Goal: Task Accomplishment & Management: Use online tool/utility

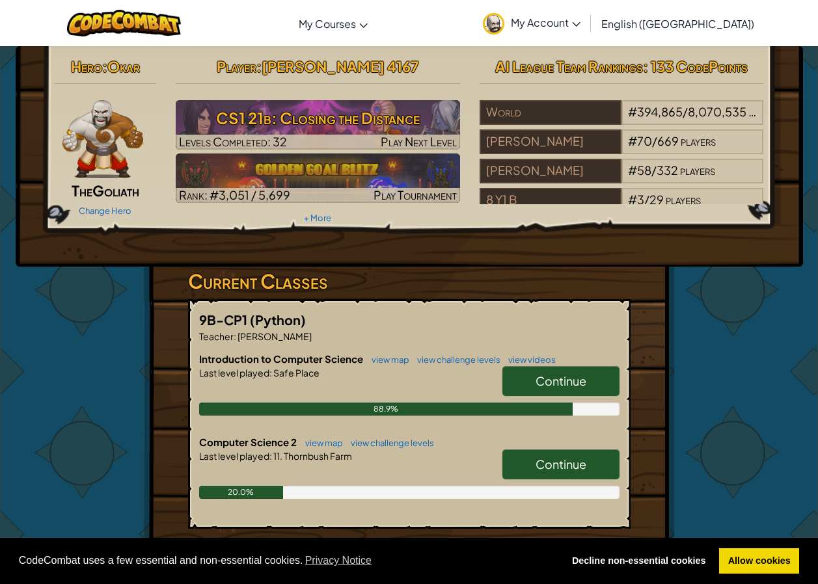
click at [523, 471] on link "Continue" at bounding box center [560, 465] width 117 height 30
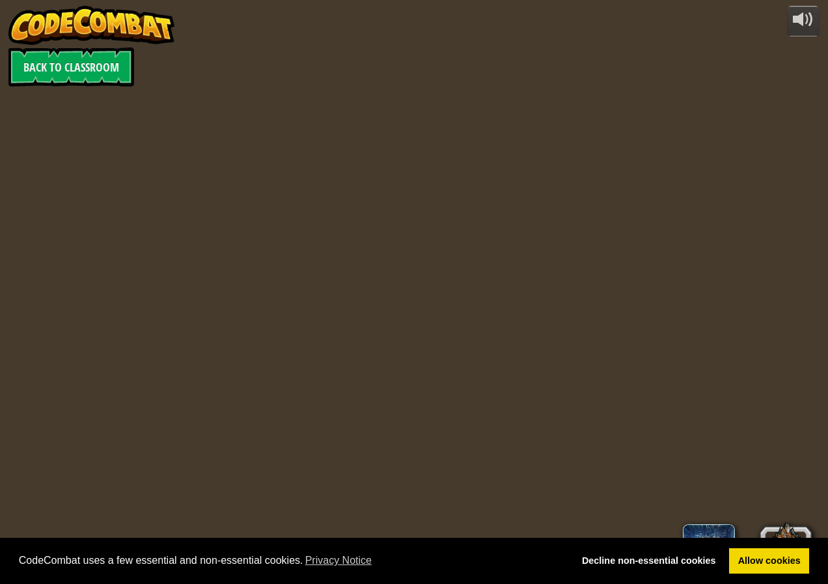
select select "en-[GEOGRAPHIC_DATA]"
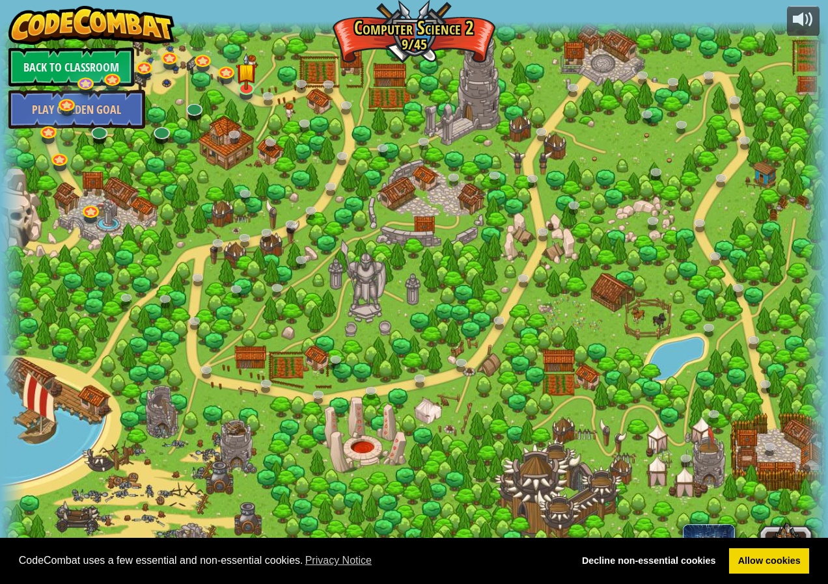
select select "en-[GEOGRAPHIC_DATA]"
click at [252, 91] on link at bounding box center [247, 86] width 26 height 26
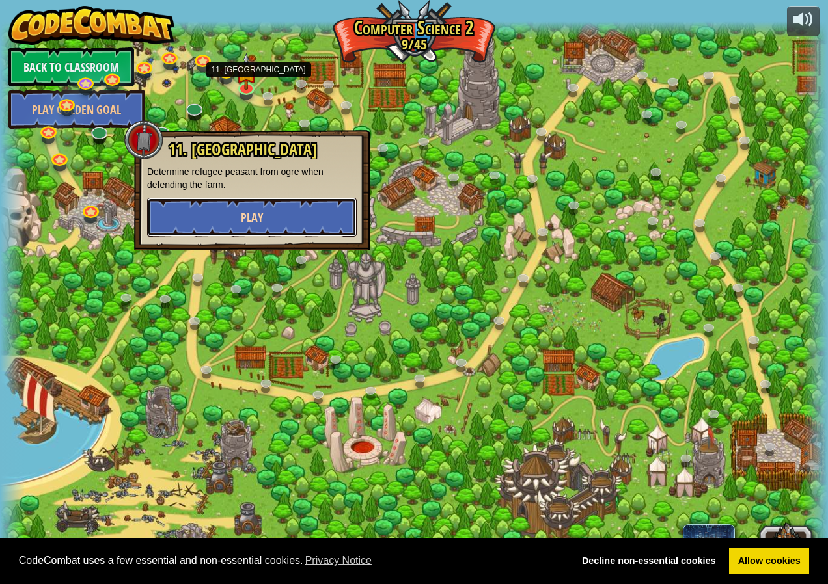
click at [258, 219] on span "Play" at bounding box center [252, 218] width 22 height 16
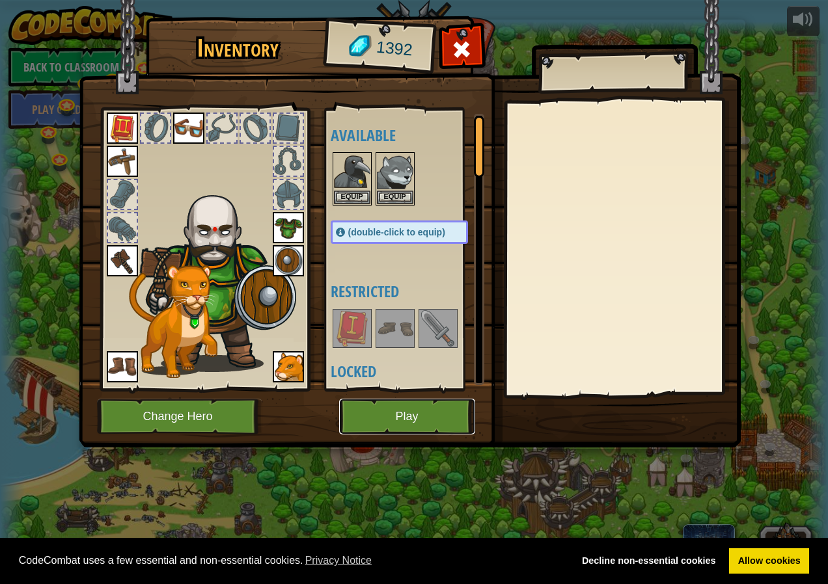
click at [368, 417] on button "Play" at bounding box center [407, 417] width 136 height 36
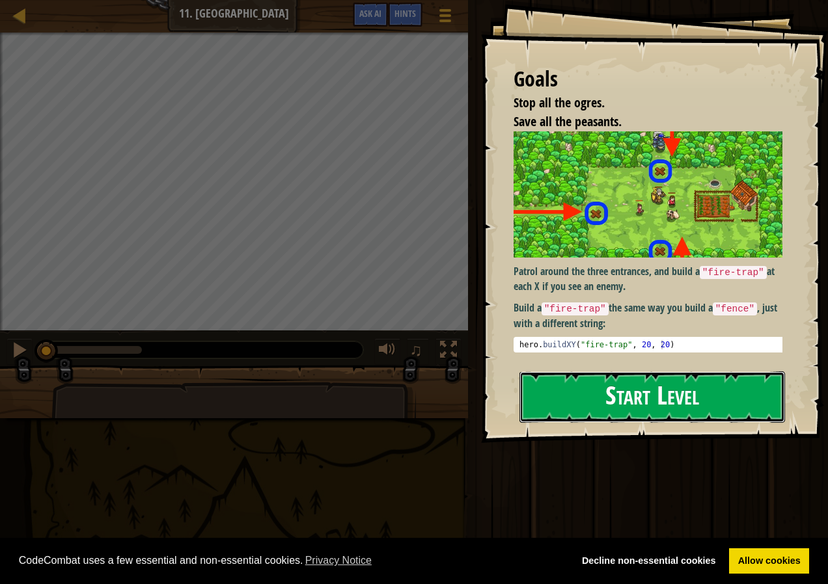
click at [666, 389] on button "Start Level" at bounding box center [652, 397] width 266 height 51
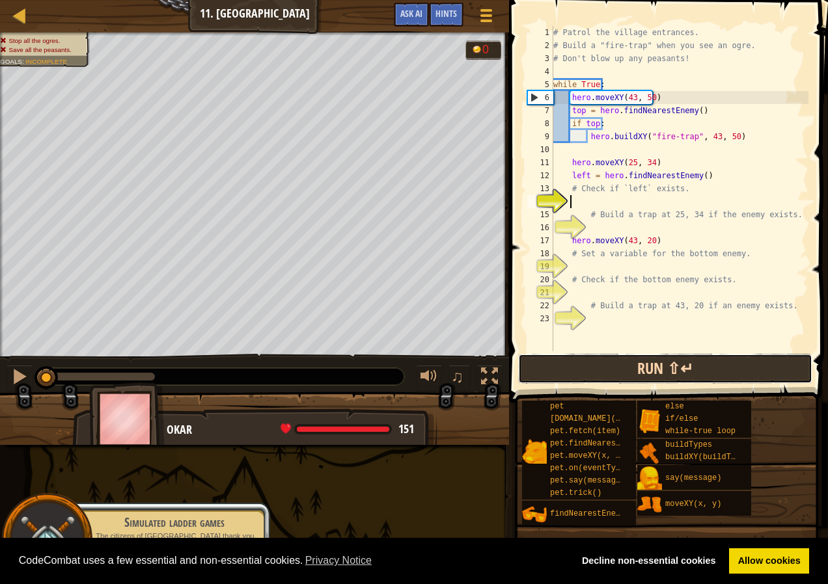
click at [634, 322] on div "1 2 3 4 5 6 7 8 9 10 11 12 13 14 15 16 17 18 19 20 21 22 23 # Patrol the villag…" at bounding box center [666, 227] width 323 height 441
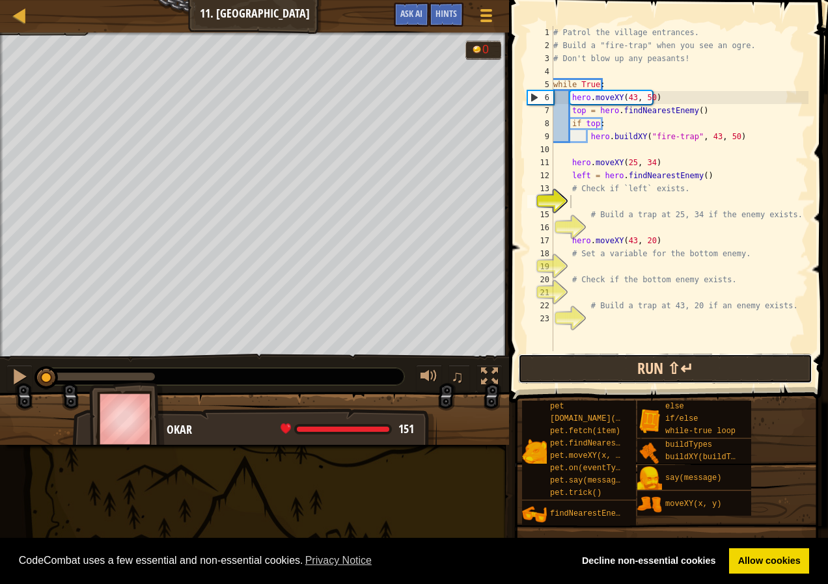
click at [703, 375] on button "Run ⇧↵" at bounding box center [665, 369] width 294 height 30
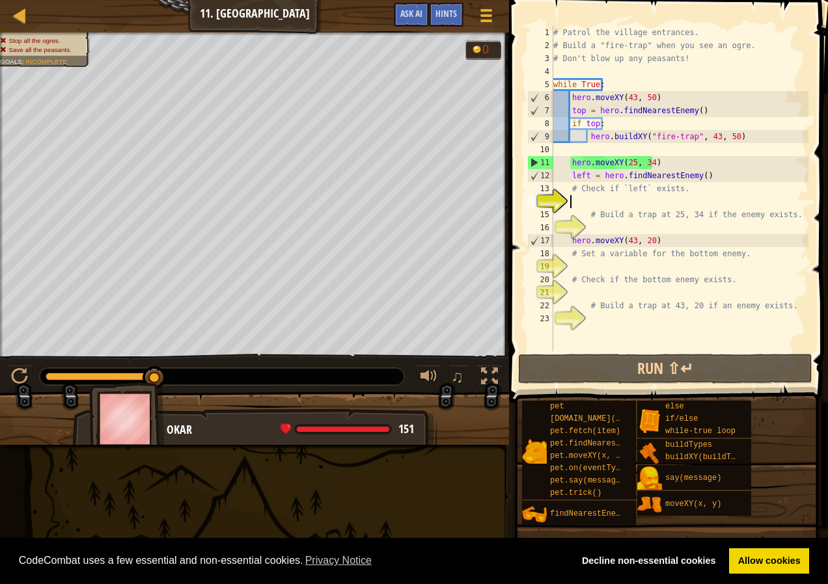
click at [612, 125] on div "# Patrol the village entrances. # Build a "fire-trap" when you see an ogre. # D…" at bounding box center [680, 201] width 258 height 351
click at [664, 94] on div "# Patrol the village entrances. # Build a "fire-trap" when you see an ogre. # D…" at bounding box center [680, 201] width 258 height 351
type textarea "hero.moveXY(43, 50)"
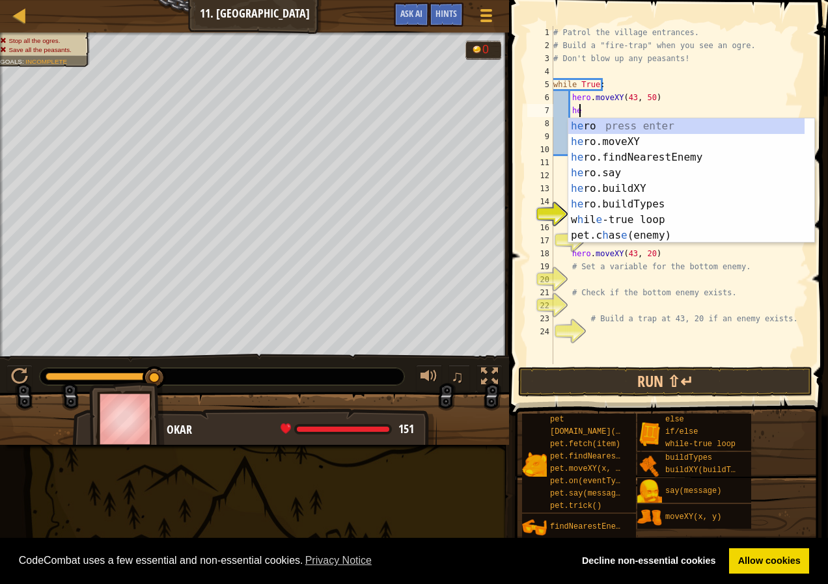
scroll to position [6, 2]
type textarea "h"
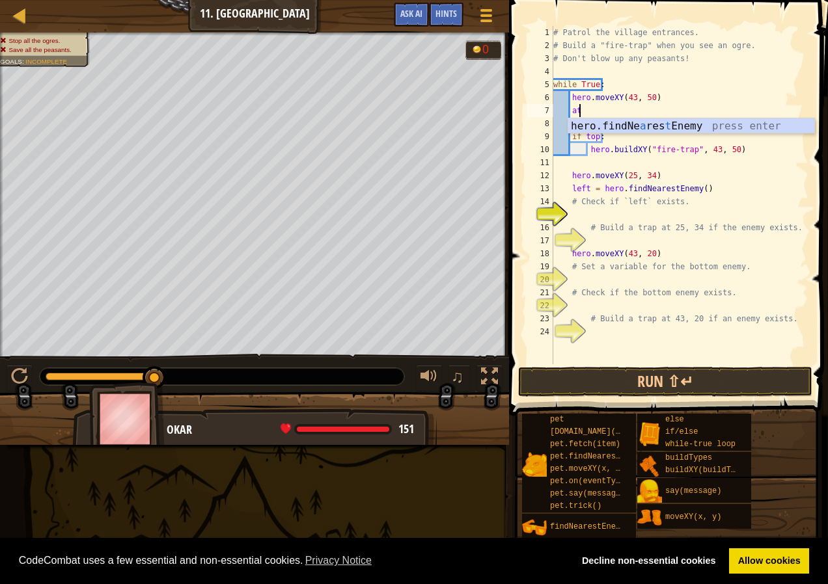
type textarea "att"
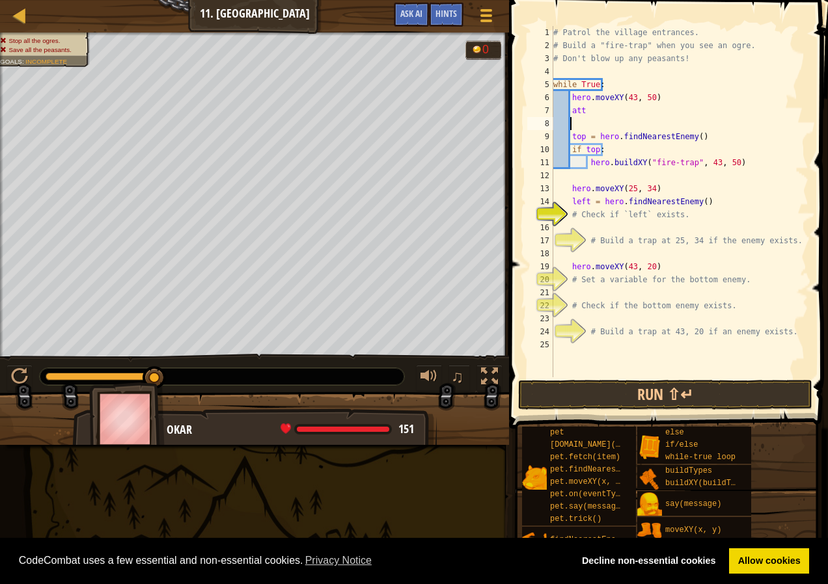
scroll to position [6, 0]
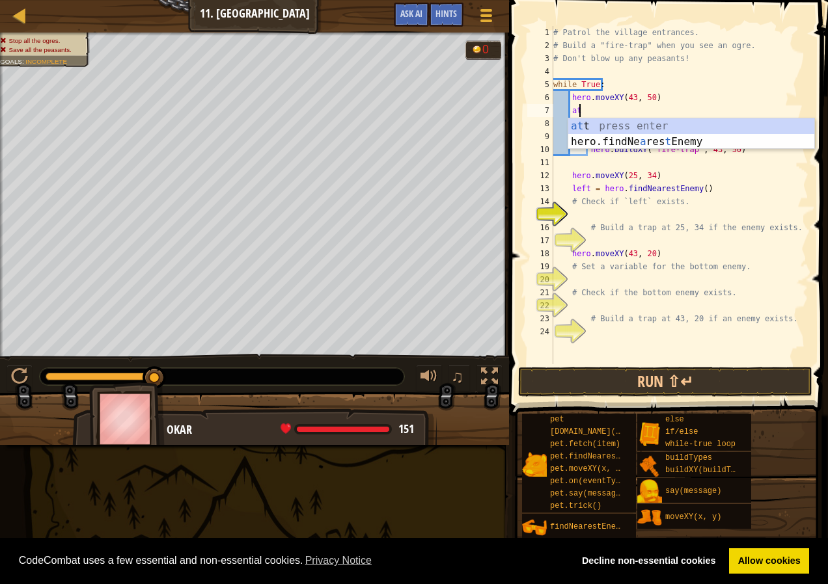
type textarea "a"
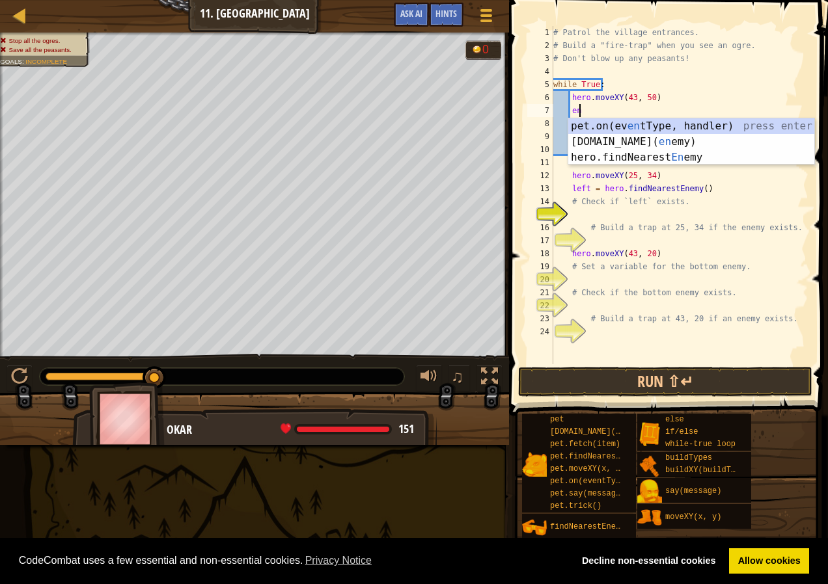
scroll to position [6, 2]
type textarea "e"
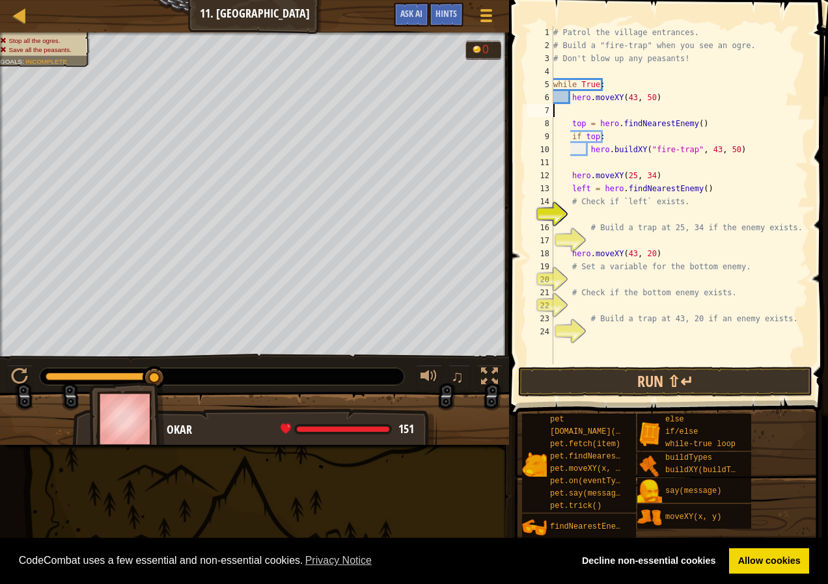
scroll to position [6, 0]
drag, startPoint x: 570, startPoint y: 121, endPoint x: 581, endPoint y: 141, distance: 22.4
click at [572, 124] on div "# Patrol the village entrances. # Build a "fire-trap" when you see an ogre. # D…" at bounding box center [680, 208] width 258 height 364
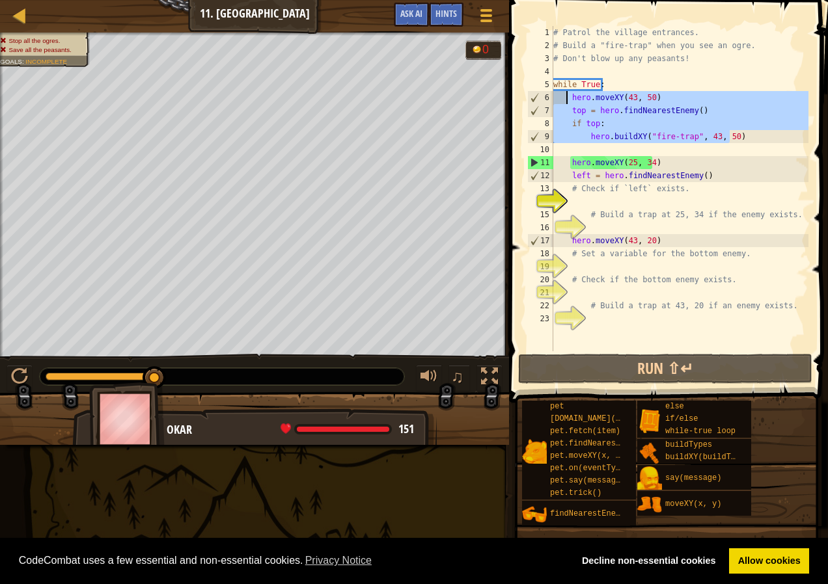
drag, startPoint x: 735, startPoint y: 136, endPoint x: 568, endPoint y: 100, distance: 171.2
click at [568, 100] on div "# Patrol the village entrances. # Build a "fire-trap" when you see an ogre. # D…" at bounding box center [680, 201] width 258 height 351
click at [720, 136] on div "# Patrol the village entrances. # Build a "fire-trap" when you see an ogre. # D…" at bounding box center [680, 188] width 258 height 325
type textarea "hero.buildXY("fire-trap", 43, 50)"
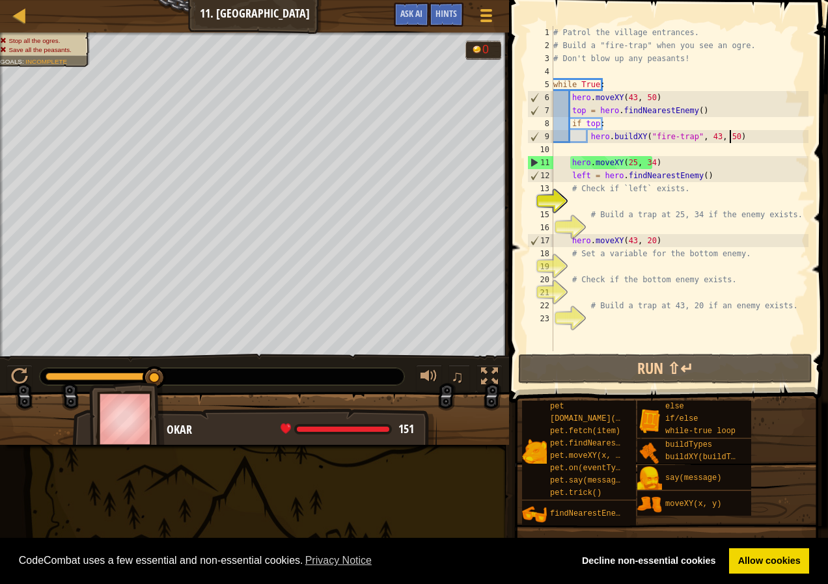
click at [738, 135] on div "# Patrol the village entrances. # Build a "fire-trap" when you see an ogre. # D…" at bounding box center [680, 201] width 258 height 351
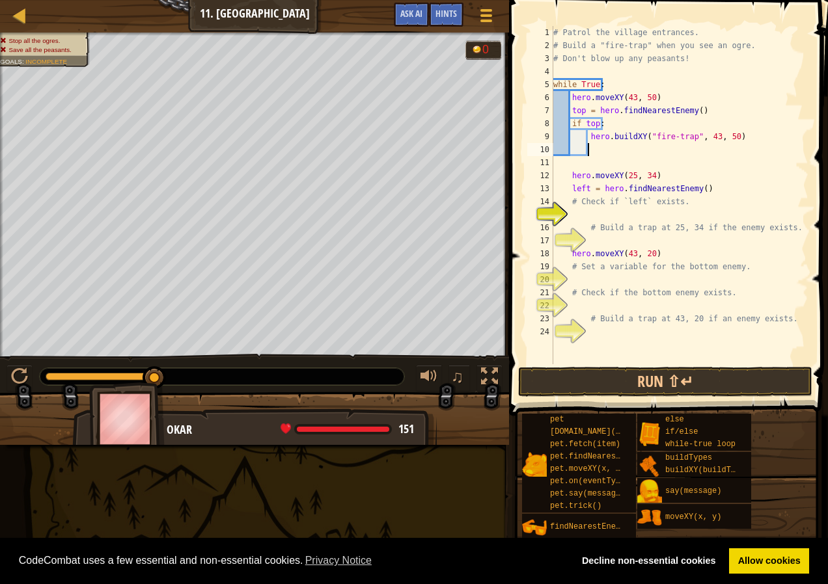
drag, startPoint x: 608, startPoint y: 150, endPoint x: 594, endPoint y: 147, distance: 14.0
click at [594, 147] on div "# Patrol the village entrances. # Build a "fire-trap" when you see an ogre. # D…" at bounding box center [680, 208] width 258 height 364
paste textarea "hero.buildXY("fire-trap", 43, 50)"
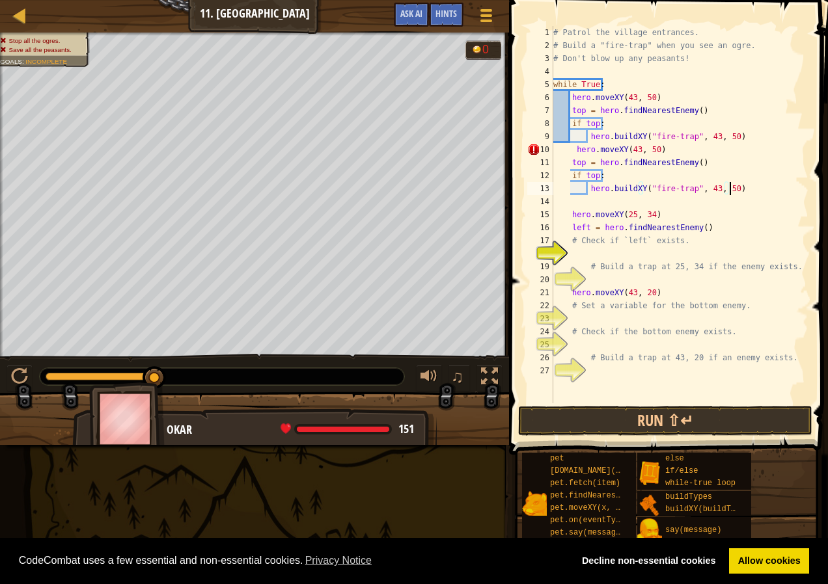
click at [571, 150] on div "# Patrol the village entrances. # Build a "fire-trap" when you see an ogre. # D…" at bounding box center [680, 227] width 258 height 403
type textarea "hero.moveXY(43, 50)"
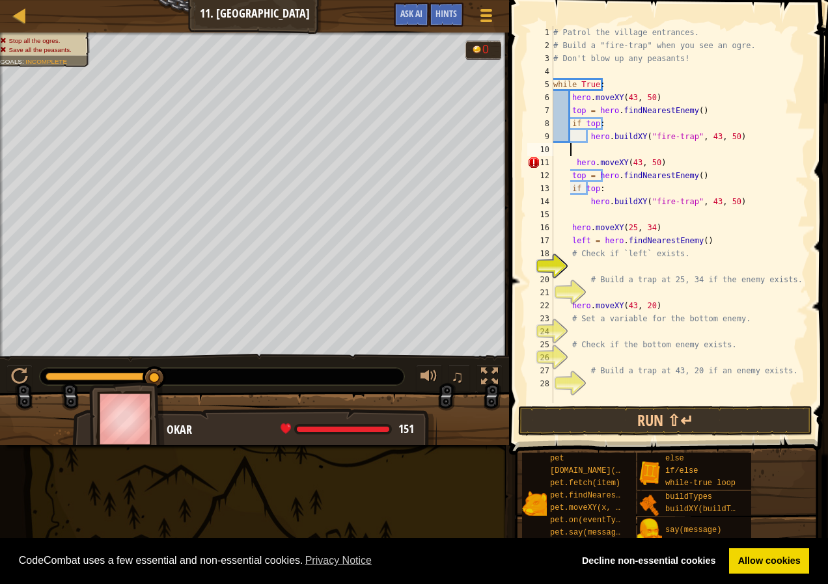
click at [741, 143] on div "# Patrol the village entrances. # Build a "fire-trap" when you see an ogre. # D…" at bounding box center [680, 227] width 258 height 403
click at [730, 133] on div "# Patrol the village entrances. # Build a "fire-trap" when you see an ogre. # D…" at bounding box center [680, 227] width 258 height 403
type textarea "hero.buildXY("fire-trap", 43, 50)"
click at [573, 149] on div "# Patrol the village entrances. # Build a "fire-trap" when you see an ogre. # D…" at bounding box center [680, 227] width 258 height 403
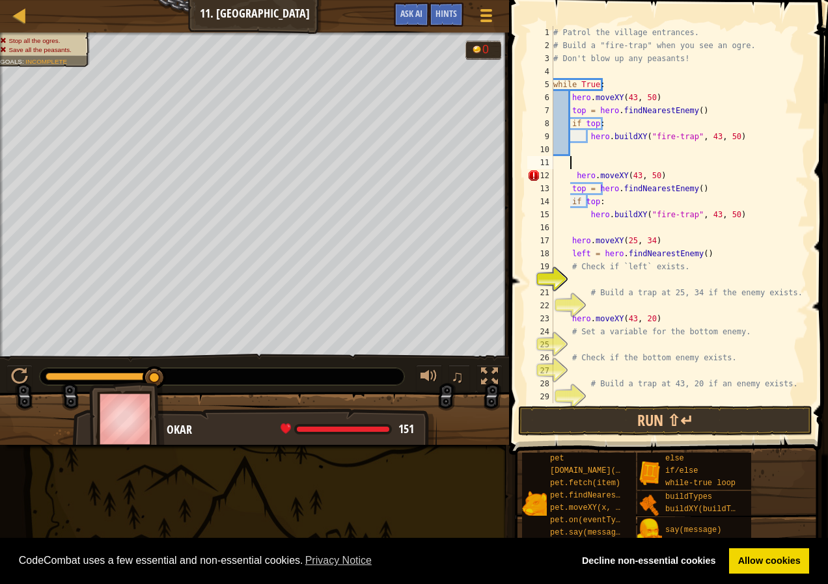
click at [569, 172] on div "# Patrol the village entrances. # Build a "fire-trap" when you see an ogre. # D…" at bounding box center [680, 227] width 258 height 403
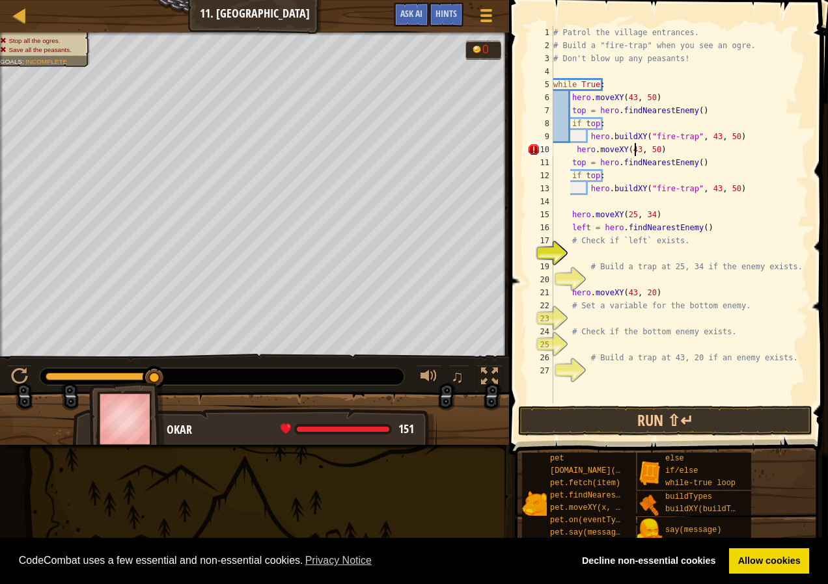
drag, startPoint x: 636, startPoint y: 146, endPoint x: 648, endPoint y: 165, distance: 22.6
click at [636, 151] on div "# Patrol the village entrances. # Build a "fire-trap" when you see an ogre. # D…" at bounding box center [680, 227] width 258 height 403
drag, startPoint x: 651, startPoint y: 148, endPoint x: 693, endPoint y: 186, distance: 56.7
click at [653, 150] on div "# Patrol the village entrances. # Build a "fire-trap" when you see an ogre. # D…" at bounding box center [680, 227] width 258 height 403
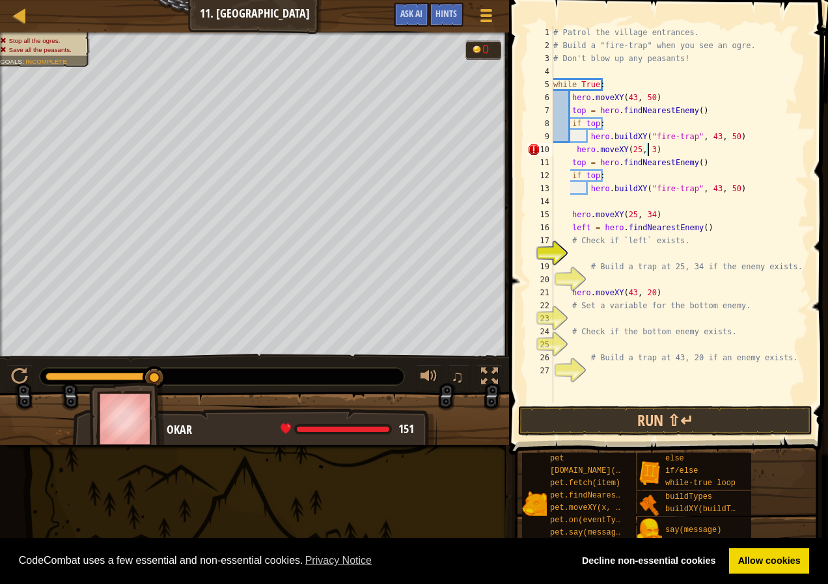
scroll to position [6, 8]
click at [707, 185] on div "# Patrol the village entrances. # Build a "fire-trap" when you see an ogre. # D…" at bounding box center [680, 227] width 258 height 403
click at [724, 188] on div "# Patrol the village entrances. # Build a "fire-trap" when you see an ogre. # D…" at bounding box center [680, 227] width 258 height 403
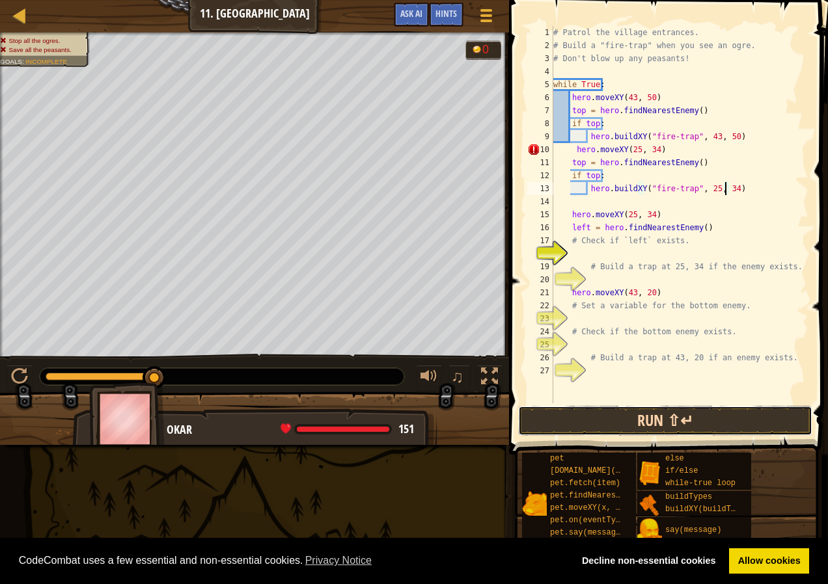
click at [662, 424] on button "Run ⇧↵" at bounding box center [665, 421] width 294 height 30
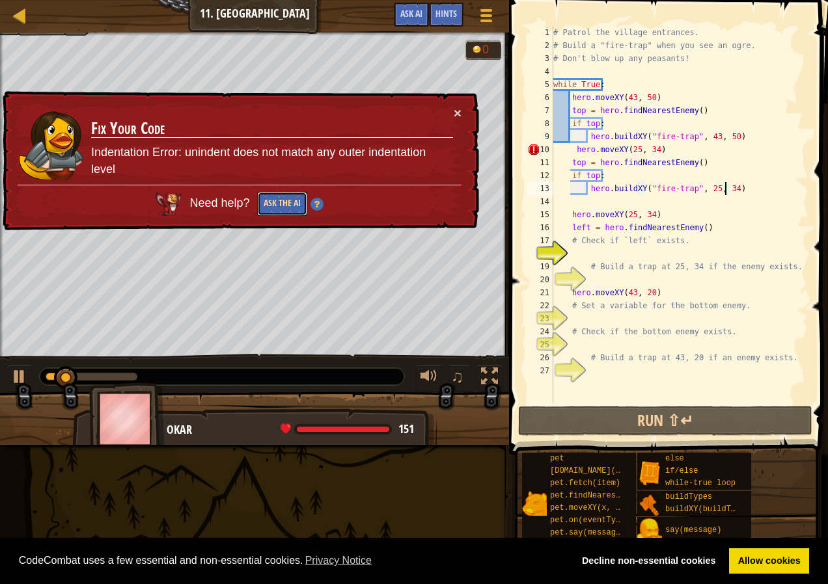
click at [280, 202] on button "Ask the AI" at bounding box center [282, 204] width 50 height 24
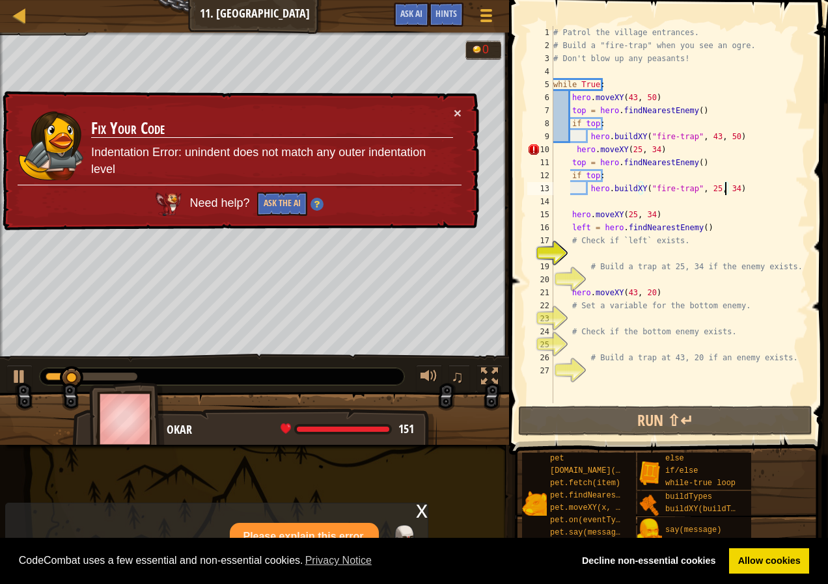
click at [575, 148] on div "# Patrol the village entrances. # Build a "fire-trap" when you see an ogre. # D…" at bounding box center [680, 227] width 258 height 403
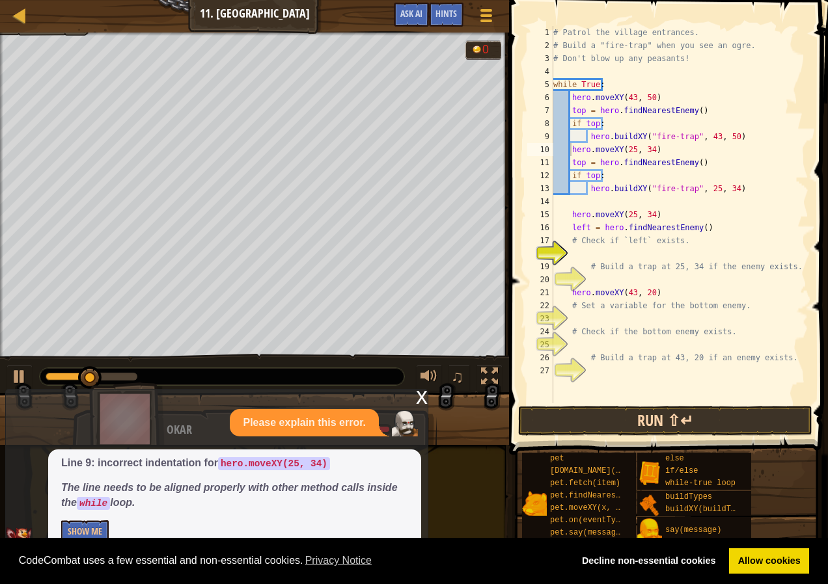
click at [752, 426] on button "Run ⇧↵" at bounding box center [665, 421] width 294 height 30
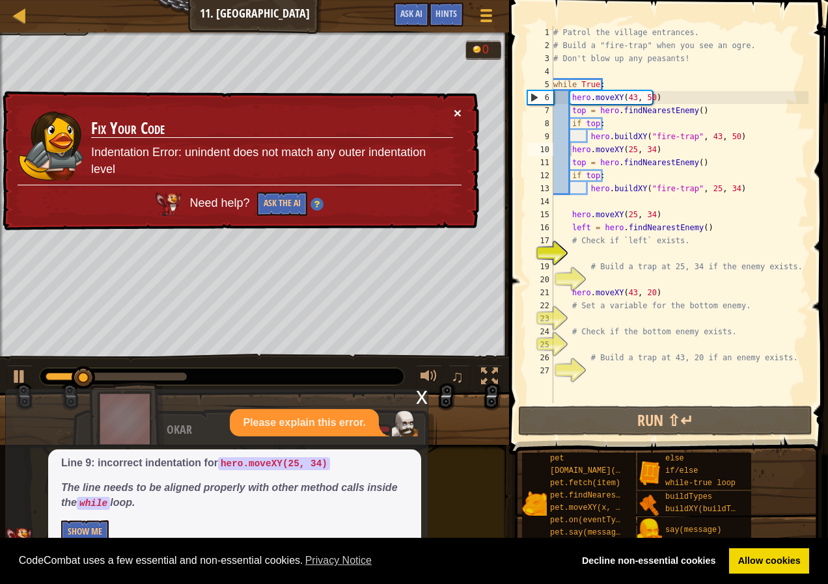
click at [457, 117] on button "×" at bounding box center [458, 113] width 8 height 14
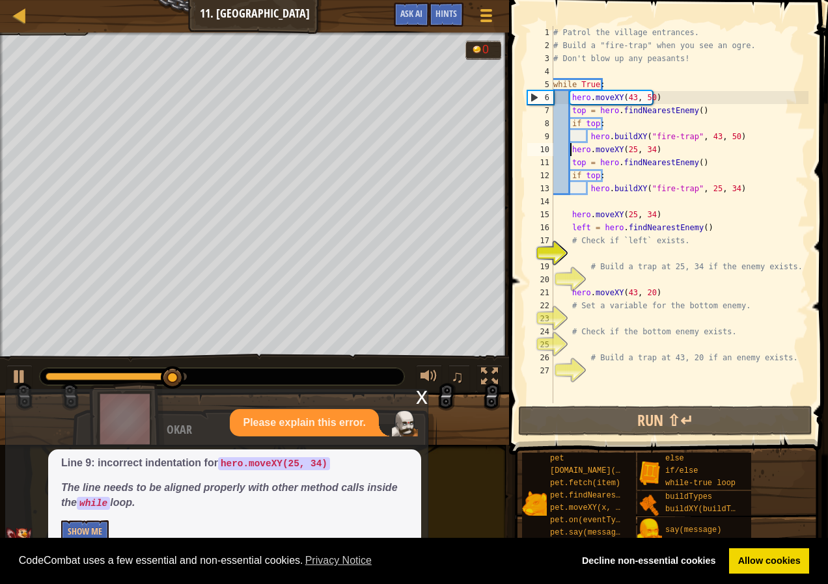
click at [739, 187] on div "# Patrol the village entrances. # Build a "fire-trap" when you see an ogre. # D…" at bounding box center [680, 227] width 258 height 403
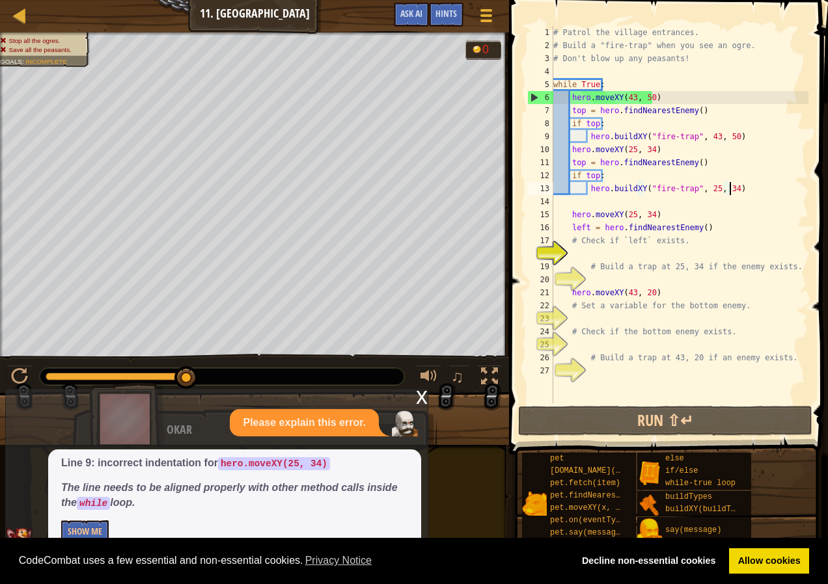
scroll to position [6, 0]
drag, startPoint x: 733, startPoint y: 191, endPoint x: 741, endPoint y: 181, distance: 12.6
click at [741, 181] on div "# Patrol the village entrances. # Build a "fire-trap" when you see an ogre. # D…" at bounding box center [680, 227] width 258 height 403
click at [739, 185] on div "# Patrol the village entrances. # Build a "fire-trap" when you see an ogre. # D…" at bounding box center [680, 227] width 258 height 403
type textarea "hero.buildXY("fire-trap", 25, 34)"
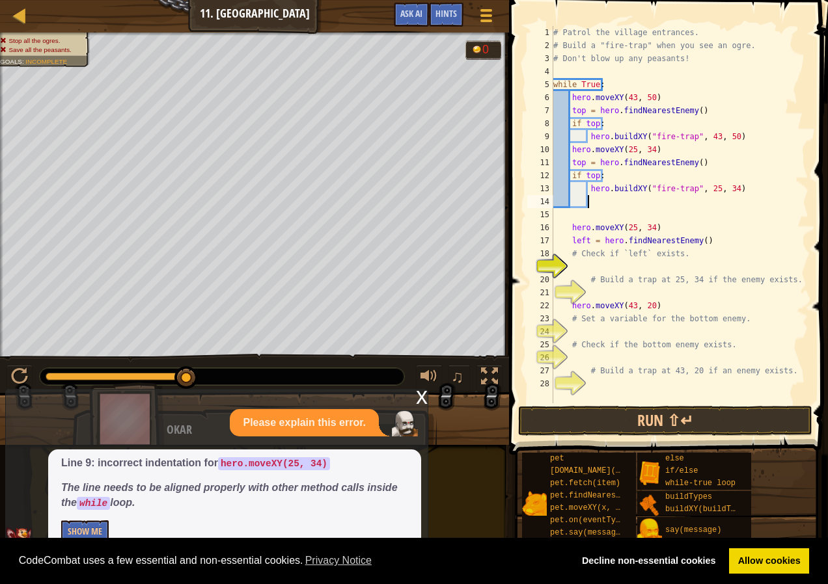
paste textarea "hero.buildXY("fire-trap", 43, 50)"
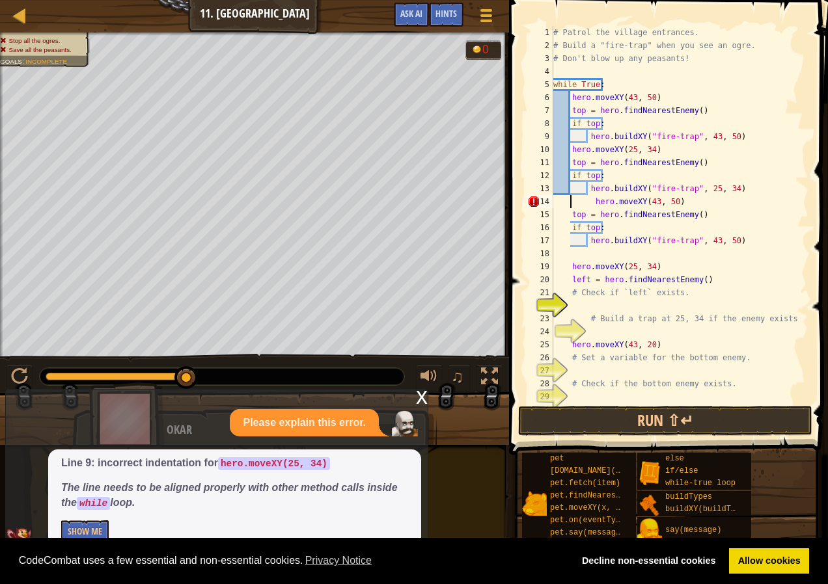
click at [571, 206] on div "# Patrol the village entrances. # Build a "fire-trap" when you see an ogre. # D…" at bounding box center [675, 227] width 248 height 403
type textarea "hero.moveXY(43, 50)"
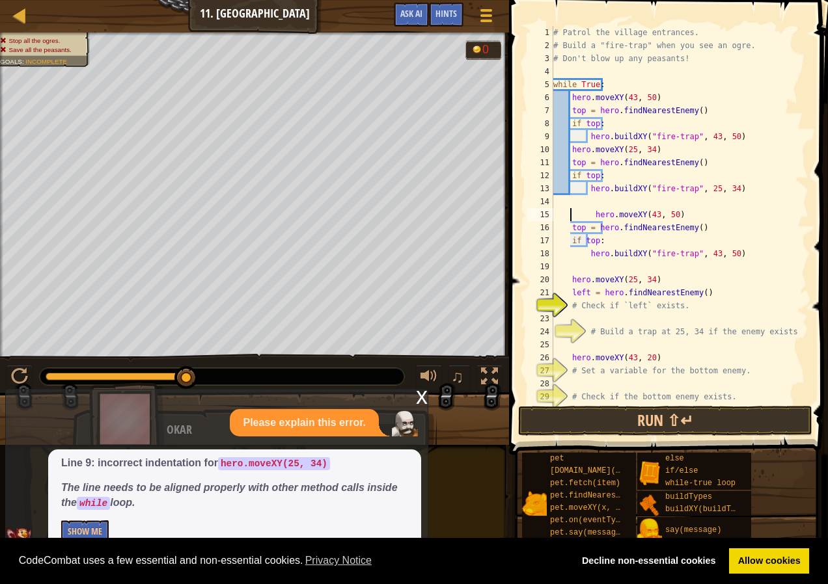
click at [568, 205] on div "# Patrol the village entrances. # Build a "fire-trap" when you see an ogre. # D…" at bounding box center [675, 227] width 248 height 403
click at [586, 219] on div "# Patrol the village entrances. # Build a "fire-trap" when you see an ogre. # D…" at bounding box center [675, 227] width 248 height 403
click at [590, 219] on div "# Patrol the village entrances. # Build a "fire-trap" when you see an ogre. # D…" at bounding box center [675, 227] width 248 height 403
click at [590, 215] on div "# Patrol the village entrances. # Build a "fire-trap" when you see an ogre. # D…" at bounding box center [675, 227] width 248 height 403
type textarea "hero.moveXY(43, 50)"
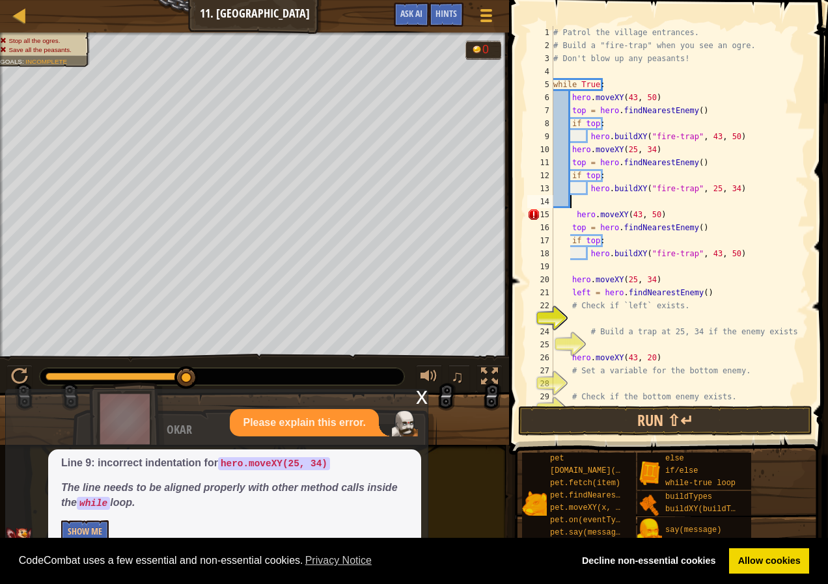
click at [573, 207] on div "# Patrol the village entrances. # Build a "fire-trap" when you see an ogre. # D…" at bounding box center [675, 227] width 248 height 403
click at [569, 217] on div "# Patrol the village entrances. # Build a "fire-trap" when you see an ogre. # D…" at bounding box center [675, 227] width 248 height 403
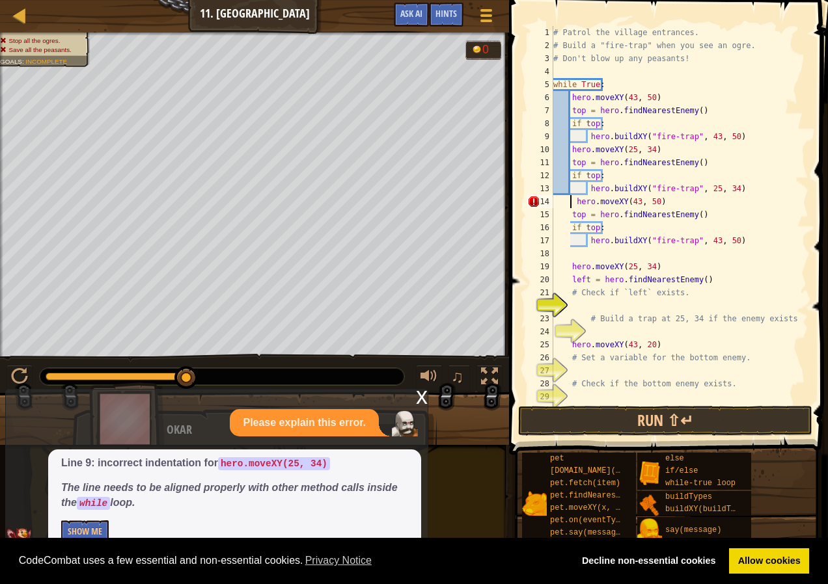
click at [655, 198] on div "# Patrol the village entrances. # Build a "fire-trap" when you see an ogre. # D…" at bounding box center [675, 227] width 248 height 403
click at [652, 198] on div "# Patrol the village entrances. # Build a "fire-trap" when you see an ogre. # D…" at bounding box center [675, 214] width 248 height 377
click at [653, 200] on div "# Patrol the village entrances. # Build a "fire-trap" when you see an ogre. # D…" at bounding box center [675, 227] width 248 height 403
click at [725, 240] on div "# Patrol the village entrances. # Build a "fire-trap" when you see an ogre. # D…" at bounding box center [675, 227] width 248 height 403
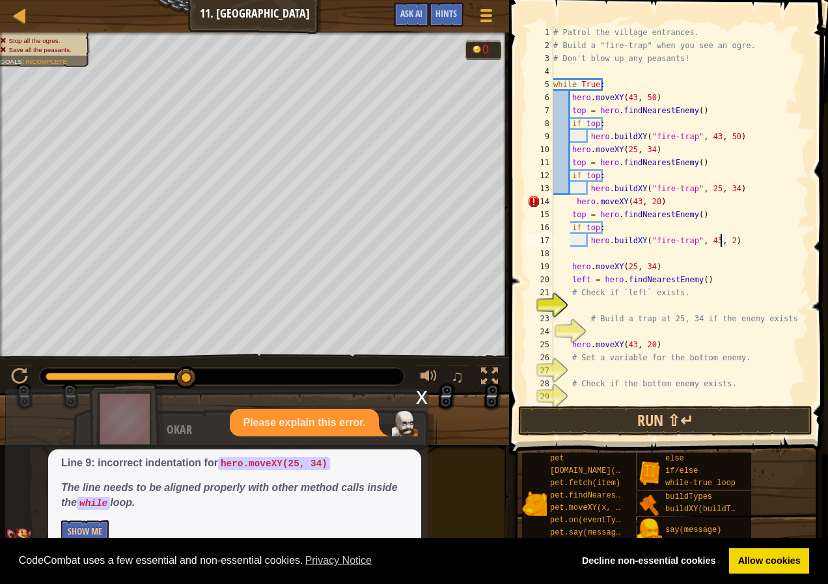
scroll to position [6, 14]
click at [718, 415] on button "Run ⇧↵" at bounding box center [665, 421] width 294 height 30
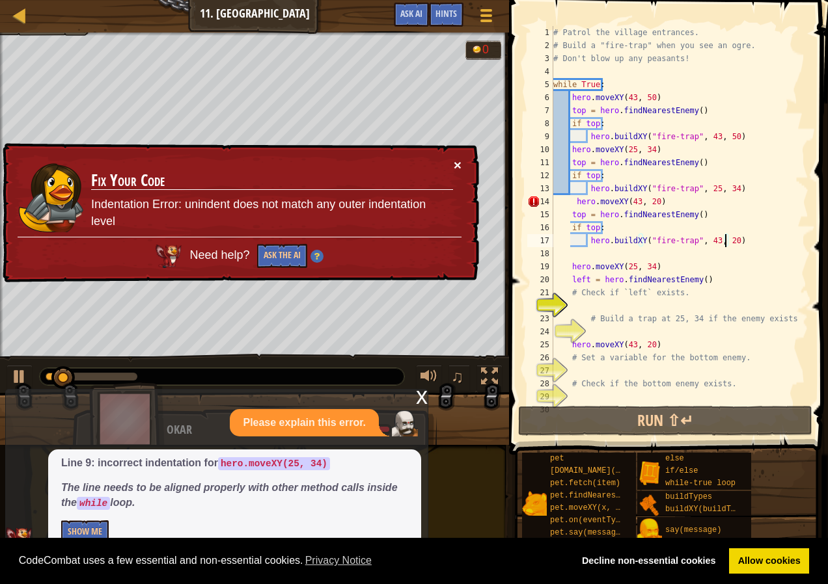
click at [461, 160] on button "×" at bounding box center [458, 165] width 8 height 14
click at [566, 205] on div "# Patrol the village entrances. # Build a "fire-trap" when you see an ogre. # D…" at bounding box center [675, 227] width 248 height 403
click at [573, 201] on div "# Patrol the village entrances. # Build a "fire-trap" when you see an ogre. # D…" at bounding box center [675, 227] width 248 height 403
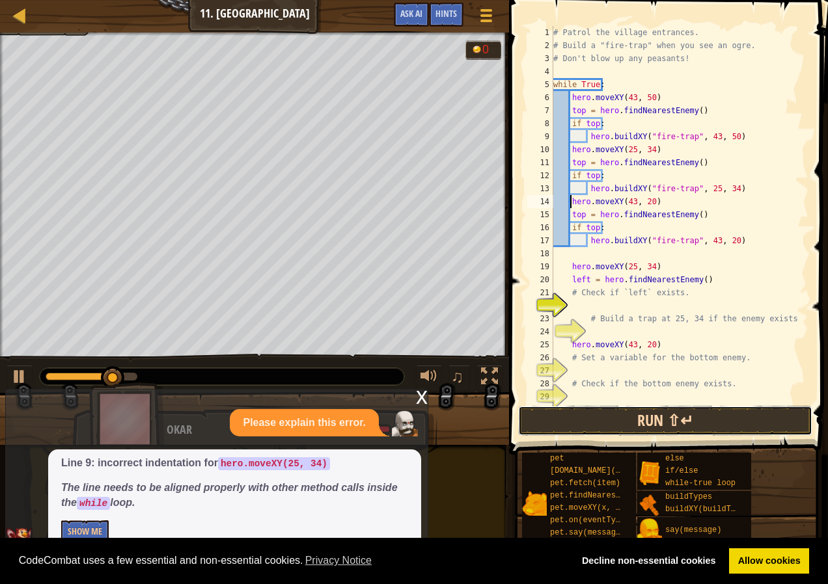
click at [657, 414] on button "Run ⇧↵" at bounding box center [665, 421] width 294 height 30
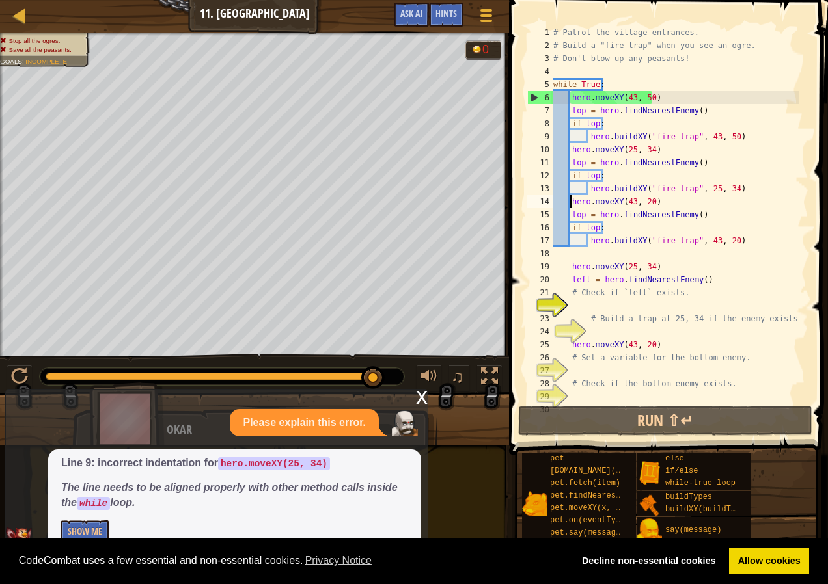
drag, startPoint x: 255, startPoint y: 378, endPoint x: 399, endPoint y: 387, distance: 144.1
click at [399, 387] on div "♫" at bounding box center [254, 373] width 509 height 39
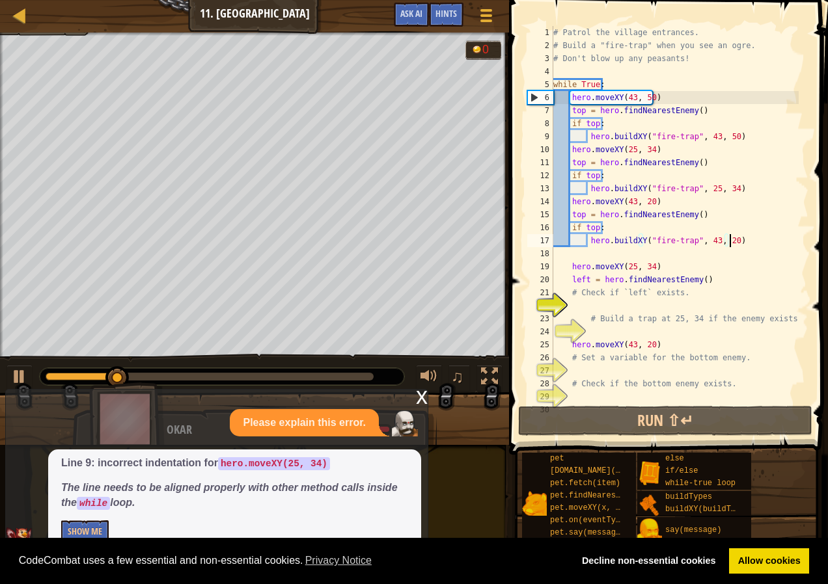
drag, startPoint x: 734, startPoint y: 241, endPoint x: 744, endPoint y: 243, distance: 10.0
click at [744, 243] on div "# Patrol the village entrances. # Build a "fire-trap" when you see an ogre. # D…" at bounding box center [675, 227] width 248 height 403
drag, startPoint x: 603, startPoint y: 228, endPoint x: 608, endPoint y: 254, distance: 25.8
click at [602, 232] on div "# Patrol the village entrances. # Build a "fire-trap" when you see an ogre. # D…" at bounding box center [675, 227] width 248 height 403
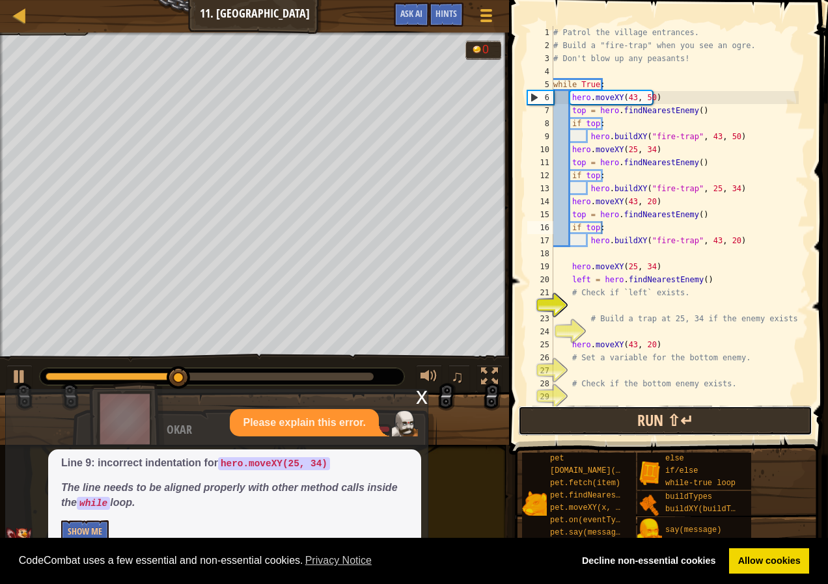
click at [687, 424] on button "Run ⇧↵" at bounding box center [665, 421] width 294 height 30
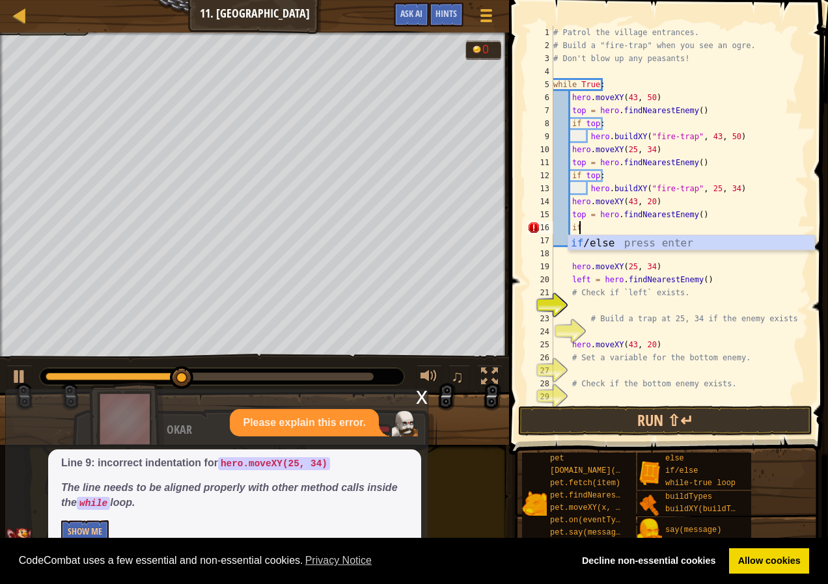
type textarea "i"
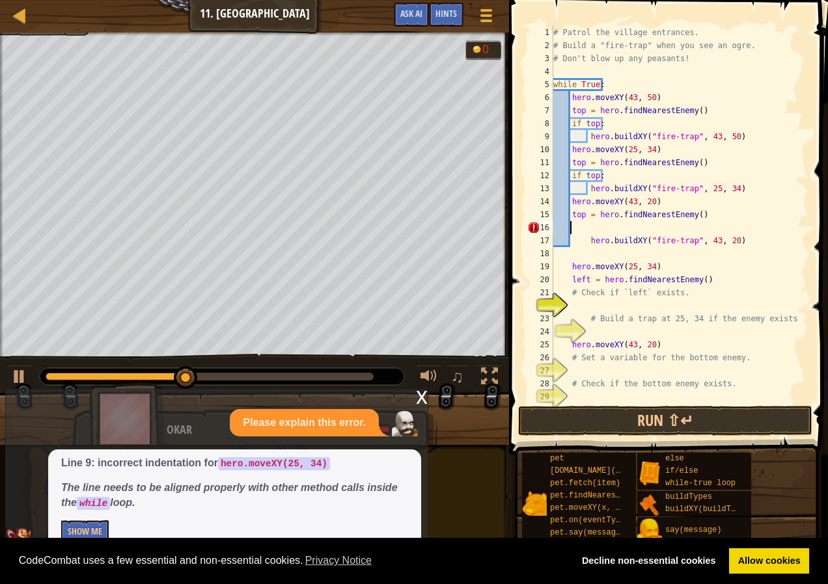
scroll to position [6, 1]
click at [587, 239] on div "# Patrol the village entrances. # Build a "fire-trap" when you see an ogre. # D…" at bounding box center [675, 227] width 248 height 403
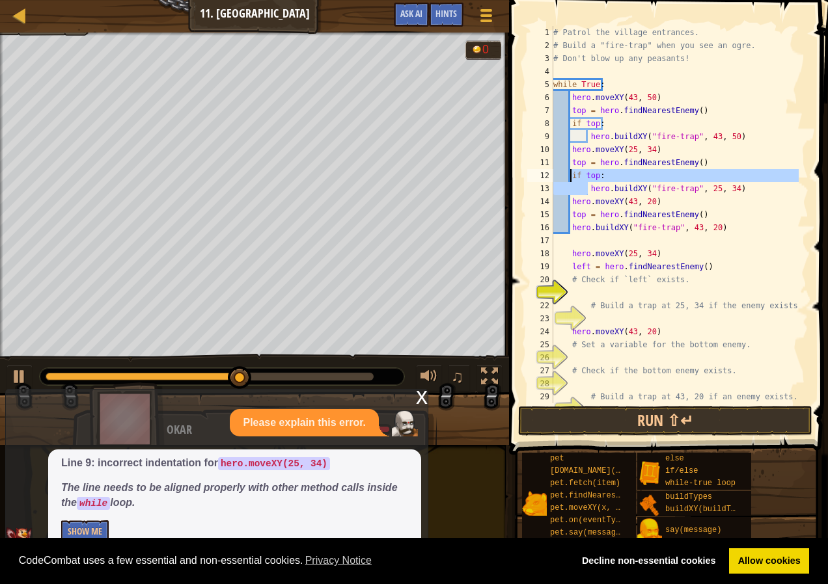
drag, startPoint x: 587, startPoint y: 187, endPoint x: 569, endPoint y: 173, distance: 22.7
click at [569, 173] on div "# Patrol the village entrances. # Build a "fire-trap" when you see an ogre. # D…" at bounding box center [675, 227] width 248 height 403
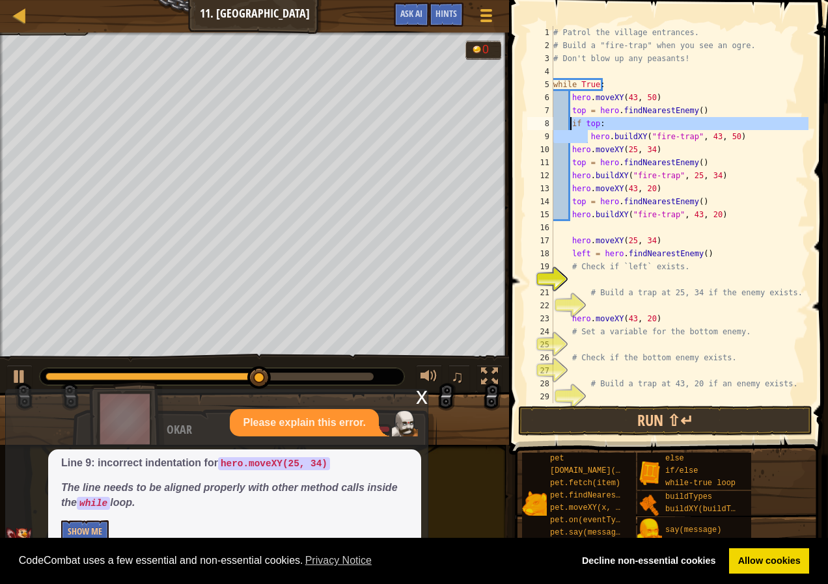
drag, startPoint x: 588, startPoint y: 137, endPoint x: 572, endPoint y: 122, distance: 21.2
click at [572, 122] on div "# Patrol the village entrances. # Build a "fire-trap" when you see an ogre. # D…" at bounding box center [680, 227] width 258 height 403
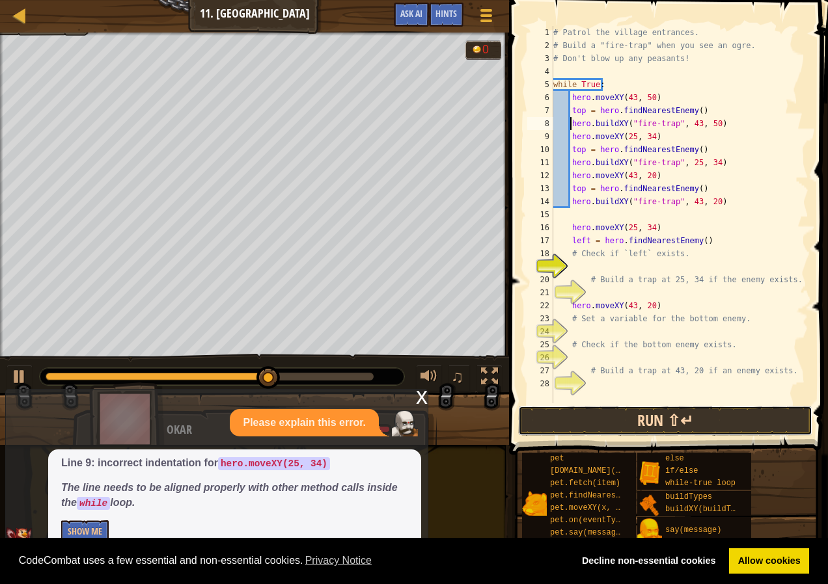
click at [590, 410] on button "Run ⇧↵" at bounding box center [665, 421] width 294 height 30
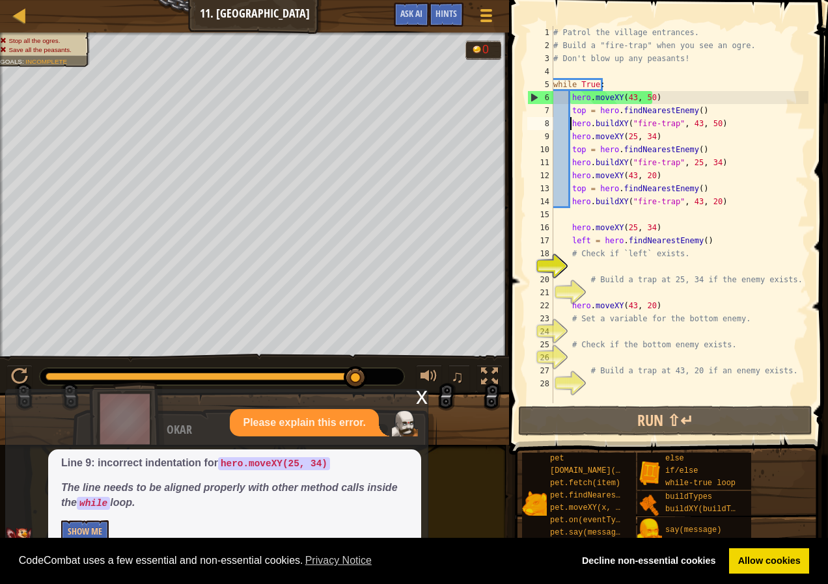
drag, startPoint x: 238, startPoint y: 376, endPoint x: 393, endPoint y: 384, distance: 155.1
click at [391, 384] on div at bounding box center [222, 376] width 364 height 17
click at [451, 472] on div "Map Computer Science 2 11. Thornbush Farm Game Menu Done Hints Ask AI 1 2 3 4 5…" at bounding box center [414, 292] width 828 height 584
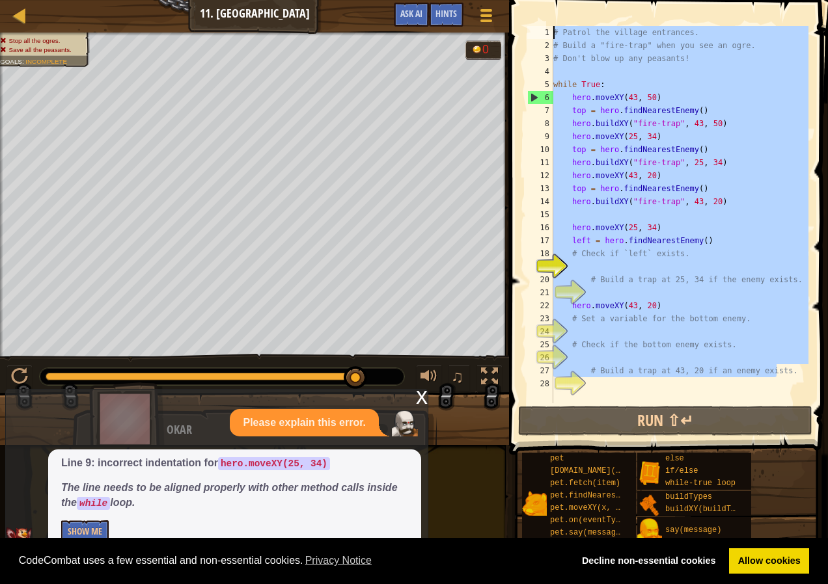
drag, startPoint x: 780, startPoint y: 374, endPoint x: 551, endPoint y: 31, distance: 411.9
click at [551, 31] on div "# Build a trap at 43, 20 if an enemy exists. 1 2 3 4 5 6 7 8 9 10 11 12 13 14 1…" at bounding box center [667, 214] width 284 height 377
type textarea "# Patrol the village entrances. # Build a "fire-trap" when you see an ogre."
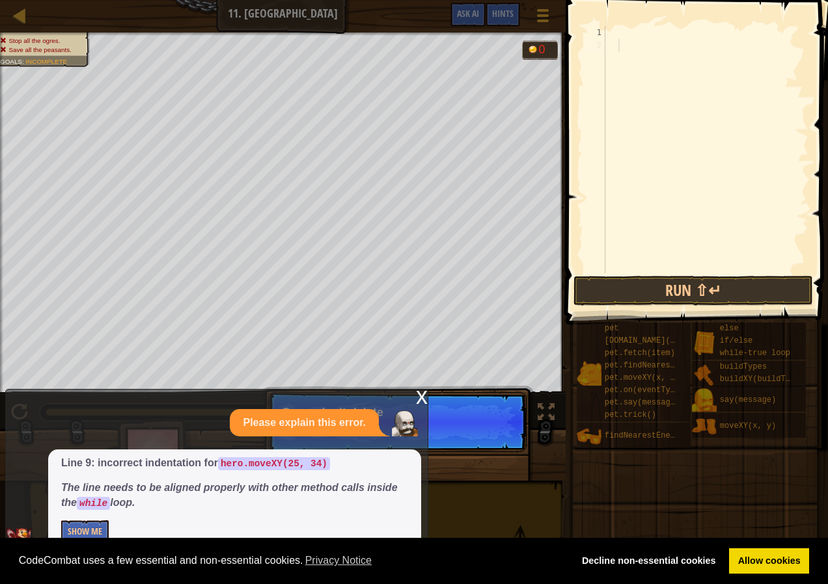
click at [618, 44] on div at bounding box center [706, 162] width 206 height 273
click at [616, 46] on div at bounding box center [706, 162] width 206 height 273
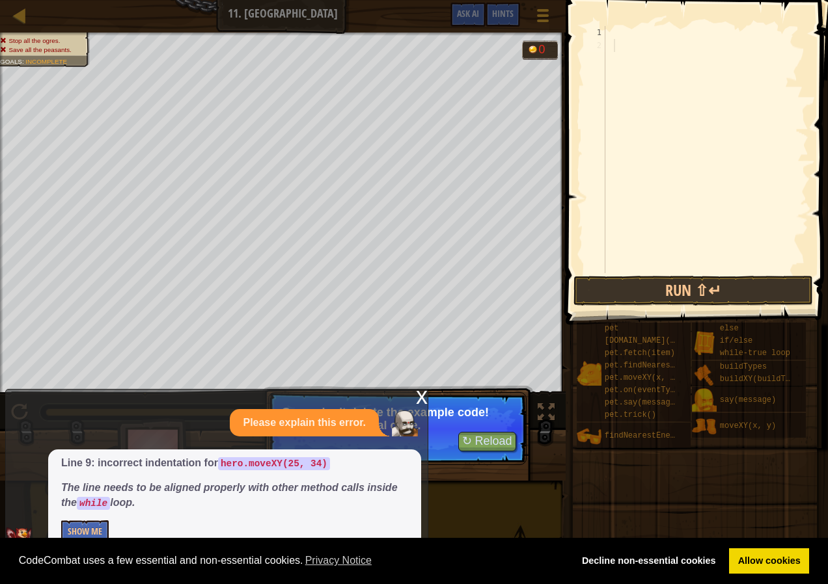
click at [414, 393] on div "x Please explain this error. Line 9: incorrect indentation for hero.moveXY(25, …" at bounding box center [216, 477] width 423 height 176
click at [418, 396] on div "x" at bounding box center [422, 396] width 12 height 13
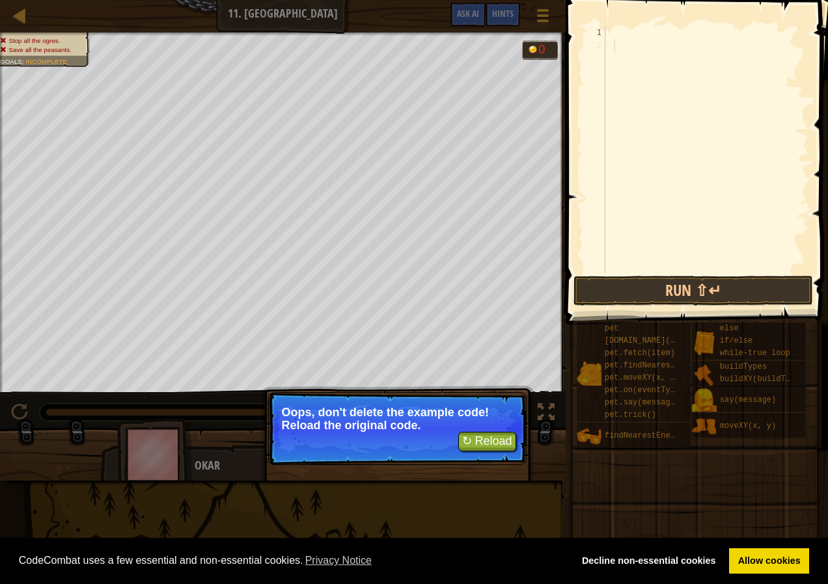
click at [487, 454] on p "↻ Reload Oops, don't delete the example code! Reload the original code." at bounding box center [397, 428] width 258 height 73
click at [485, 439] on button "↻ Reload" at bounding box center [487, 442] width 58 height 20
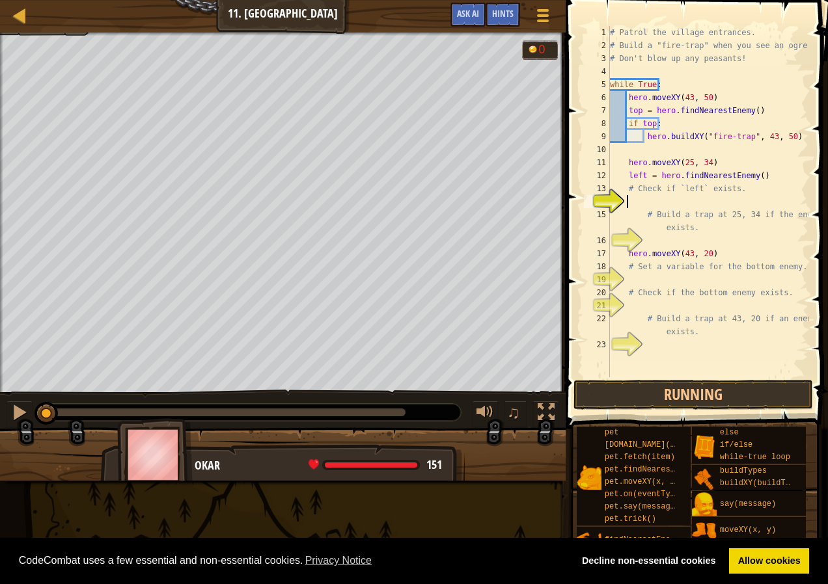
scroll to position [6, 1]
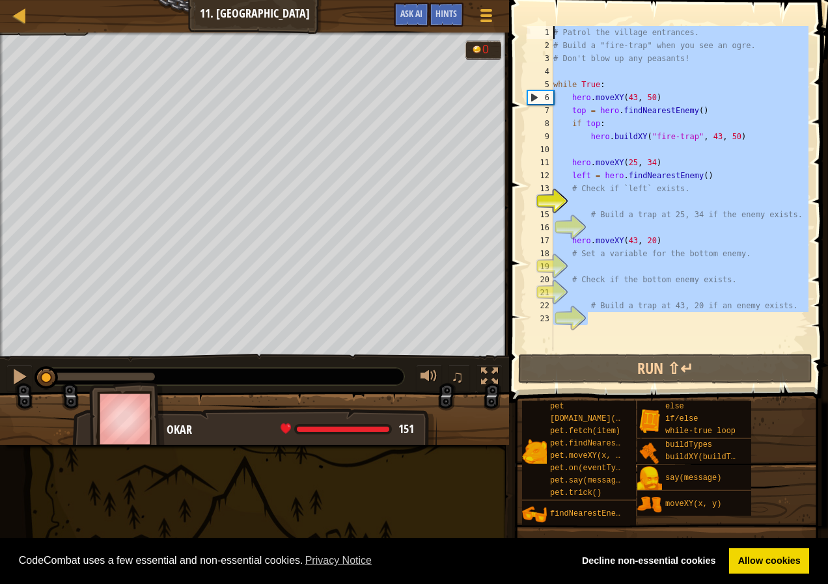
drag, startPoint x: 618, startPoint y: 329, endPoint x: 543, endPoint y: 2, distance: 335.8
click at [543, 7] on div "1 2 3 4 5 6 7 8 9 10 11 12 13 14 15 16 17 18 19 20 21 22 23 # Patrol the villag…" at bounding box center [666, 227] width 323 height 441
type textarea "# Patrol the village entrances. # Build a "fire-trap" when you see an ogre."
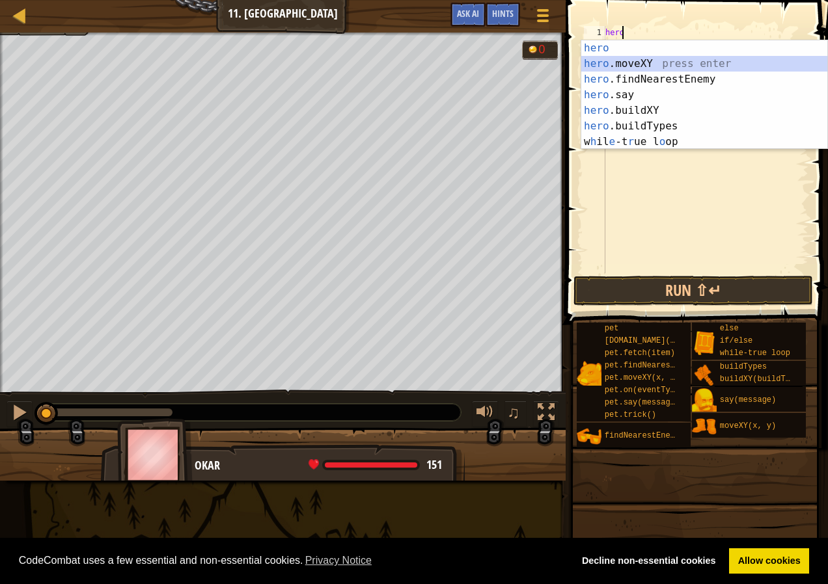
click at [595, 63] on div "hero press enter hero .moveXY press enter hero .findNearestEnemy press enter he…" at bounding box center [704, 110] width 246 height 141
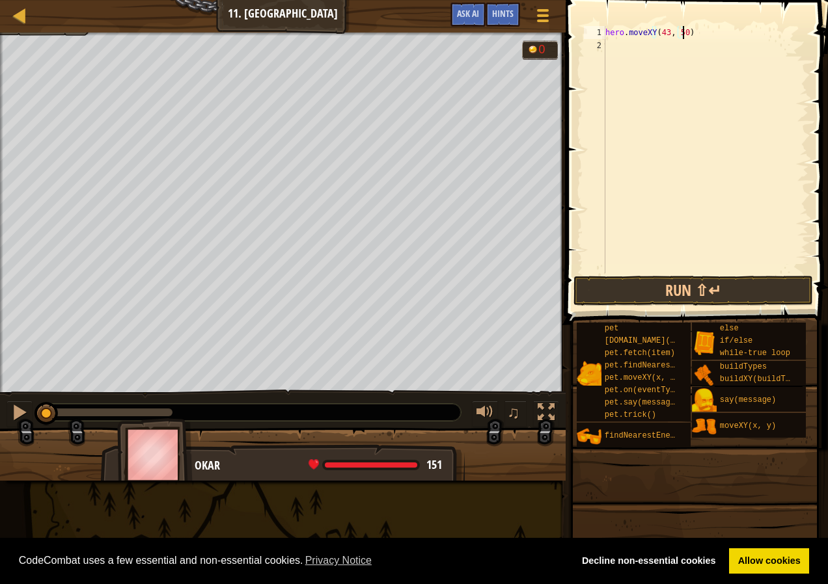
scroll to position [6, 6]
type textarea "hero.moveXY(43, 50)"
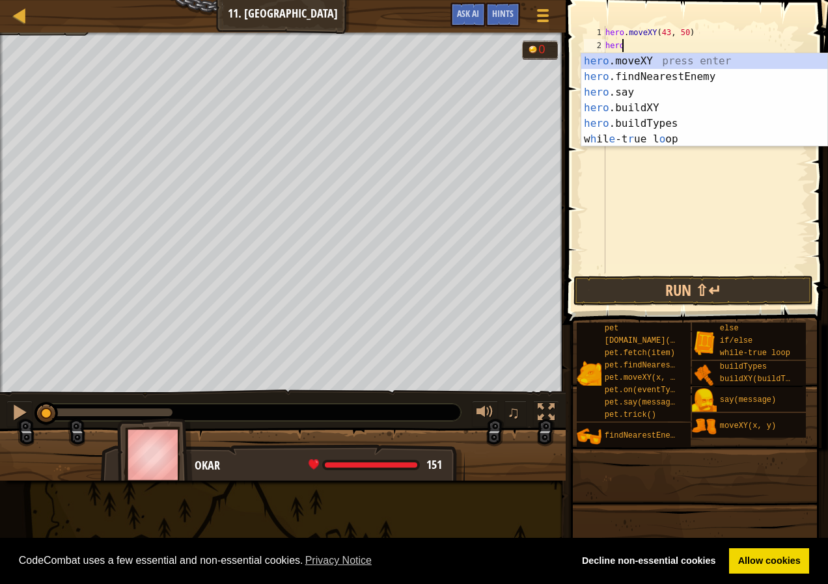
scroll to position [6, 1]
click at [657, 118] on div "hero .moveXY press enter hero .findNearestEnemy press enter hero .say press ent…" at bounding box center [704, 115] width 246 height 125
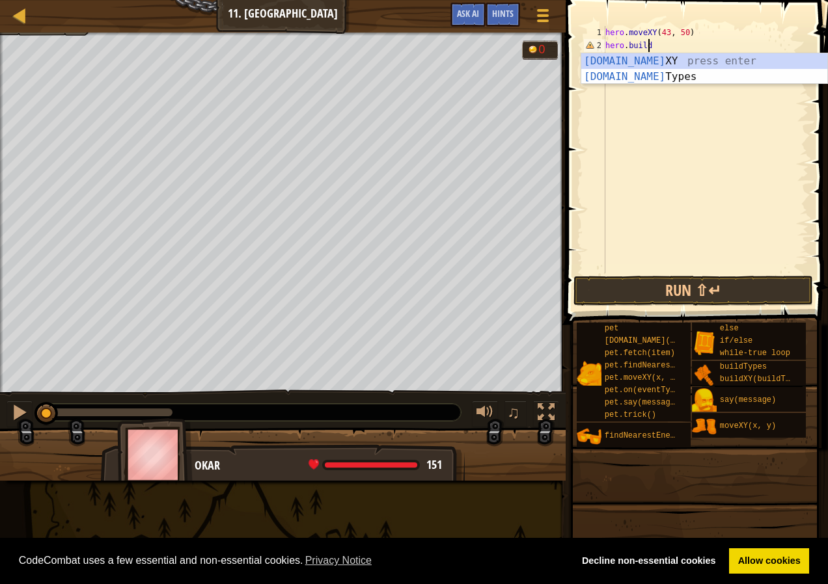
click at [714, 56] on div "[DOMAIN_NAME] XY press enter [DOMAIN_NAME] Types press enter" at bounding box center [704, 84] width 246 height 62
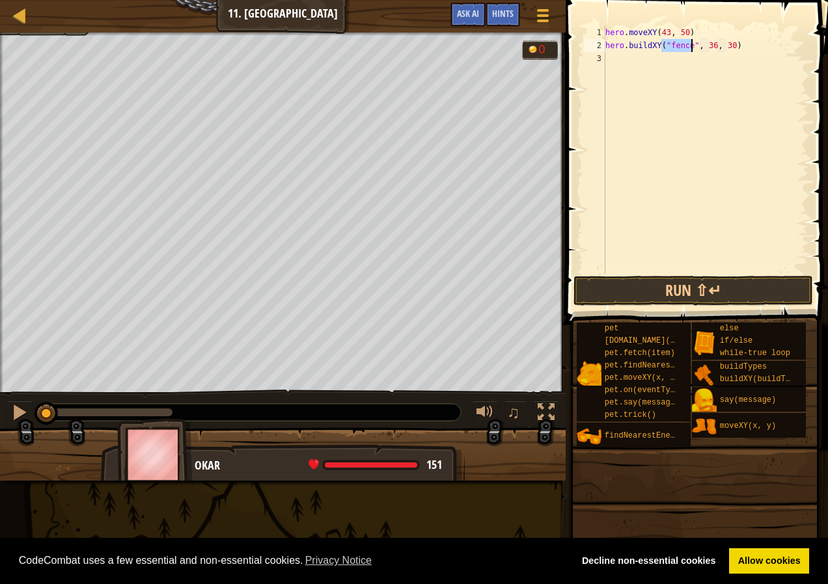
click at [708, 43] on div "hero . moveXY ( 43 , 50 ) hero . buildXY ( "fence" , 36 , 30 )" at bounding box center [706, 162] width 206 height 273
click at [707, 45] on div "hero . moveXY ( 43 , 50 ) hero . buildXY ( "fence" , 36 , 30 )" at bounding box center [706, 149] width 206 height 247
type textarea "hero.buildXY("fence", 43, 53)"
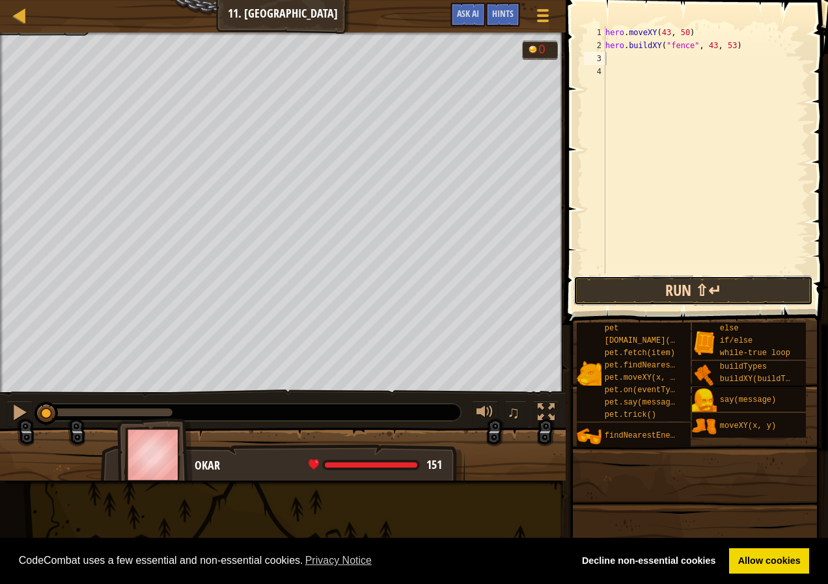
click at [690, 296] on button "Run ⇧↵" at bounding box center [692, 291] width 239 height 30
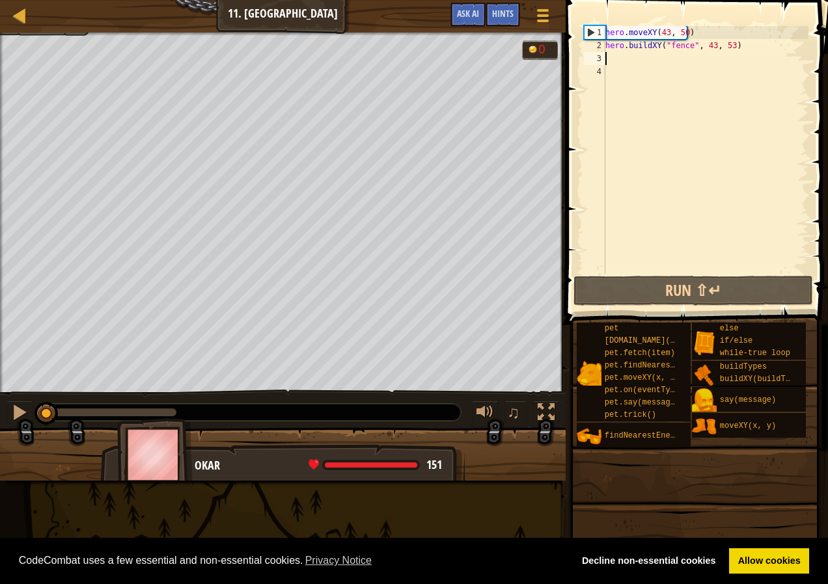
drag, startPoint x: 110, startPoint y: 413, endPoint x: -3, endPoint y: 417, distance: 112.7
click at [0, 0] on html "Cookie Policy CodeCombat uses a few essential and non-essential cookies. Privac…" at bounding box center [414, 0] width 828 height 0
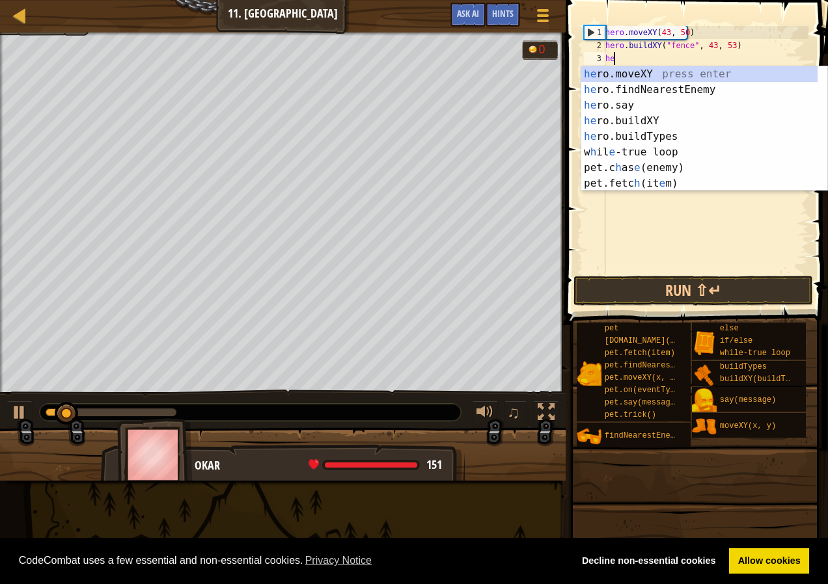
scroll to position [6, 1]
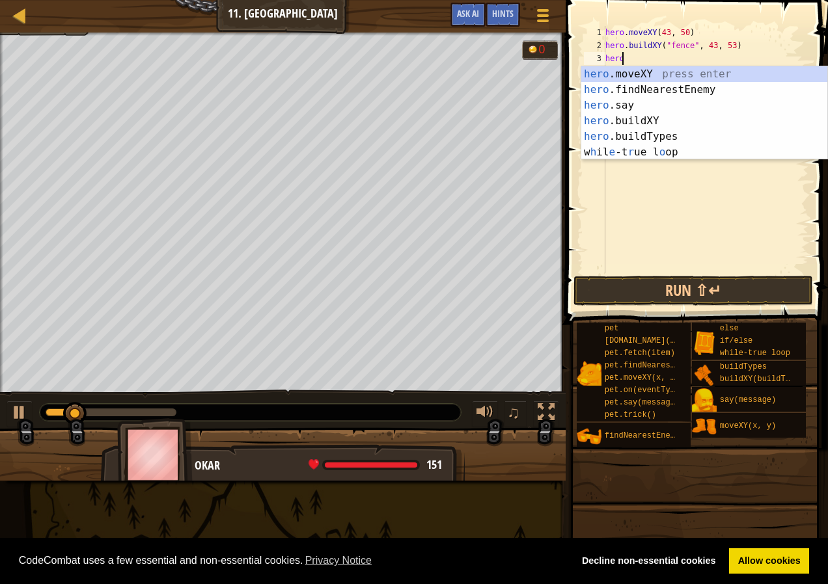
click at [671, 80] on div "hero .moveXY press enter hero .findNearestEnemy press enter hero .say press ent…" at bounding box center [704, 128] width 246 height 125
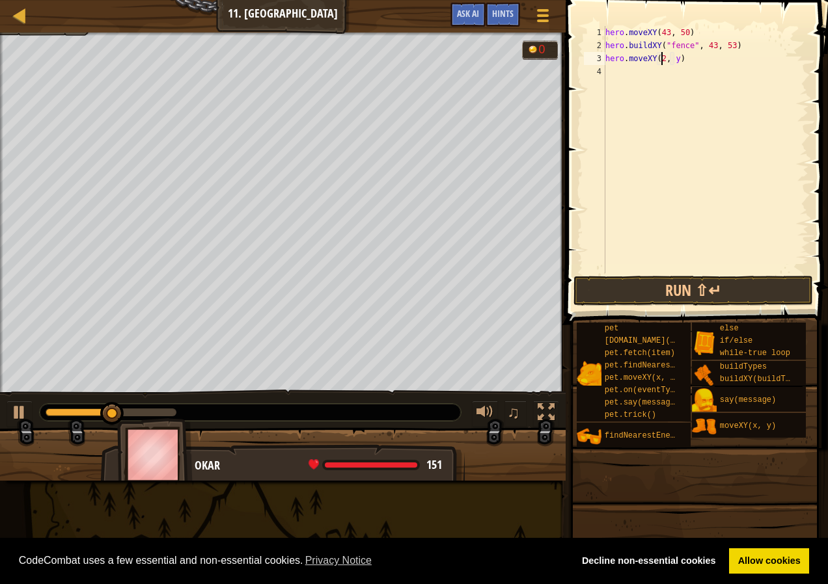
scroll to position [6, 5]
type textarea "hero.moveXY(25, 34)"
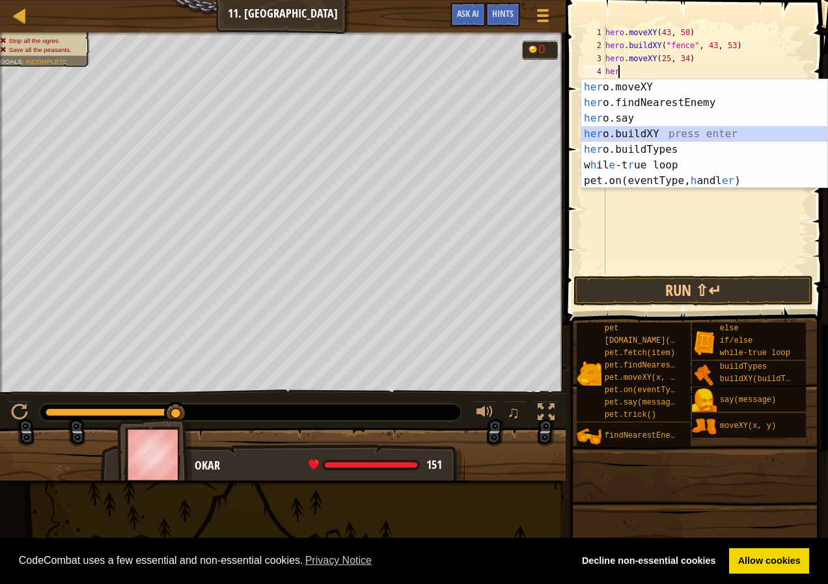
click at [627, 139] on div "her o.moveXY press enter her o.findNearestEnemy press enter her o.say press ent…" at bounding box center [704, 149] width 246 height 141
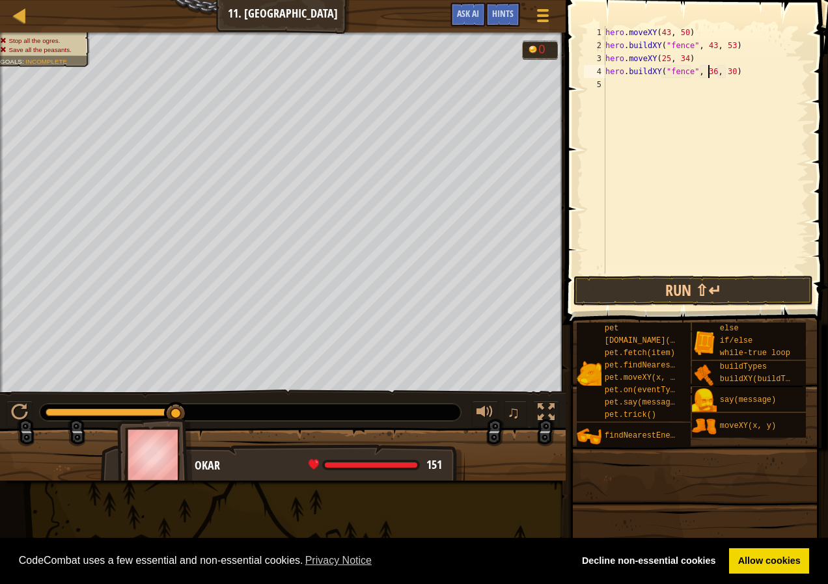
click at [708, 70] on div "hero . moveXY ( 43 , 50 ) hero . buildXY ( "fence" , 43 , 53 ) hero . moveXY ( …" at bounding box center [706, 162] width 206 height 273
type textarea "hero.buildXY("fence", 20, 30)"
click at [724, 75] on div "hero . moveXY ( 43 , 50 ) hero . buildXY ( "fence" , 43 , 53 ) hero . moveXY ( …" at bounding box center [706, 162] width 206 height 273
type textarea "hero.buildXY("fence", 20, 35)"
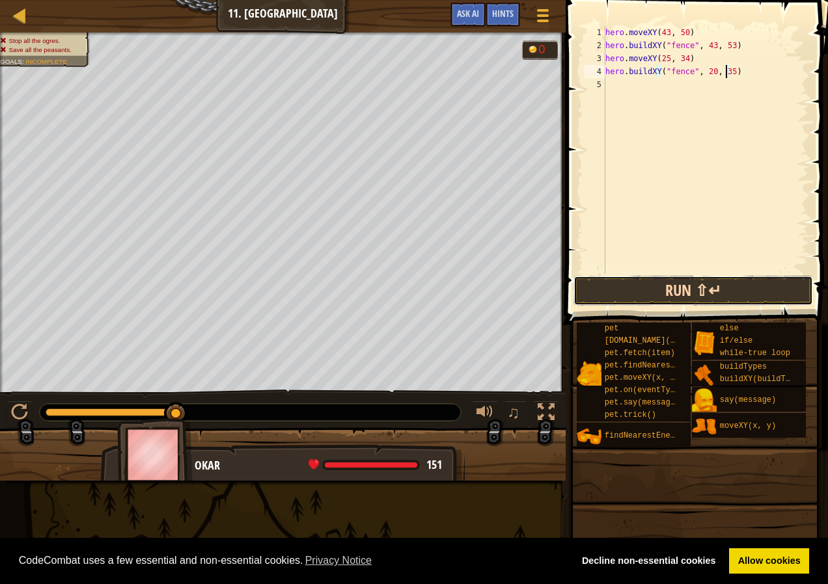
click at [709, 293] on button "Run ⇧↵" at bounding box center [692, 291] width 239 height 30
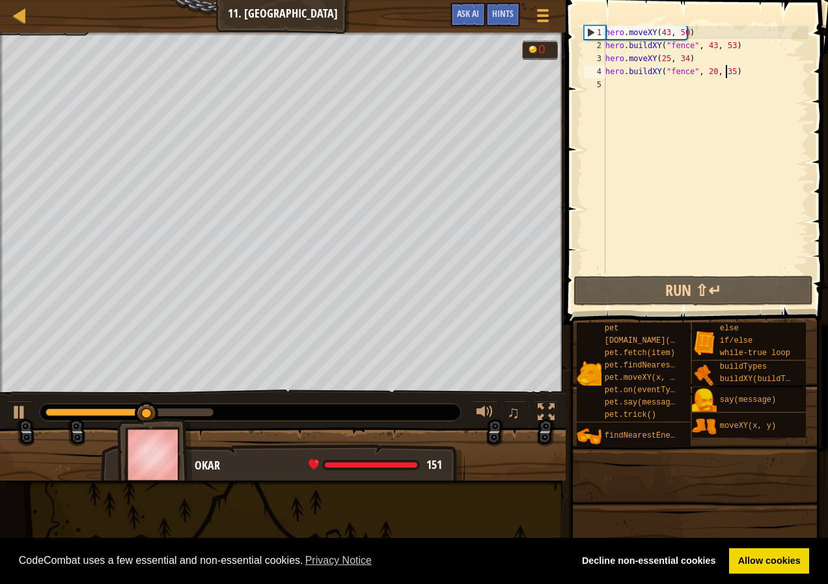
click at [776, 82] on div "hero . moveXY ( 43 , 50 ) hero . buildXY ( "fence" , 43 , 53 ) hero . moveXY ( …" at bounding box center [706, 162] width 206 height 273
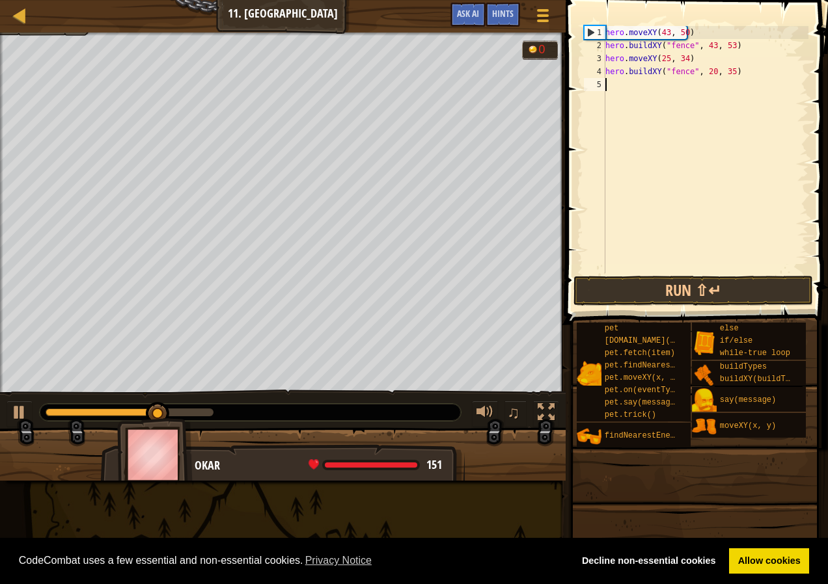
scroll to position [6, 0]
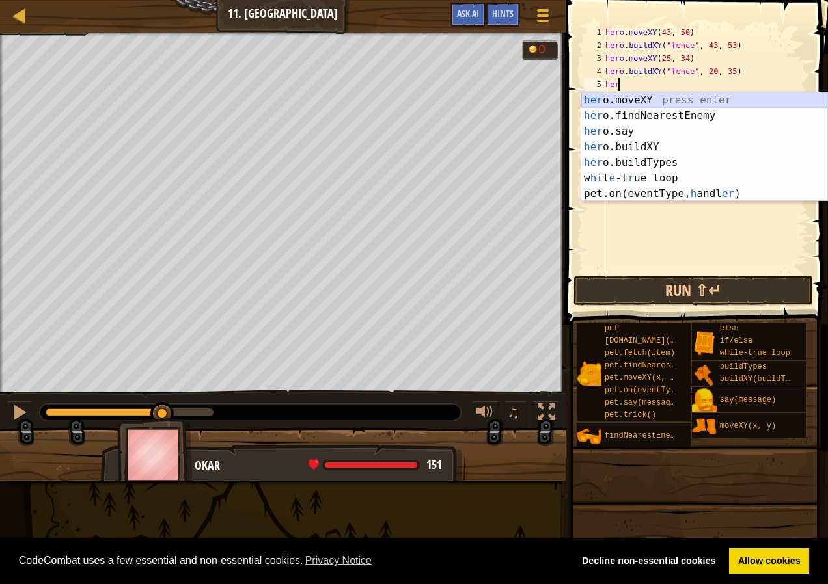
click at [768, 97] on div "her o.moveXY press enter her o.findNearestEnemy press enter her o.say press ent…" at bounding box center [704, 162] width 246 height 141
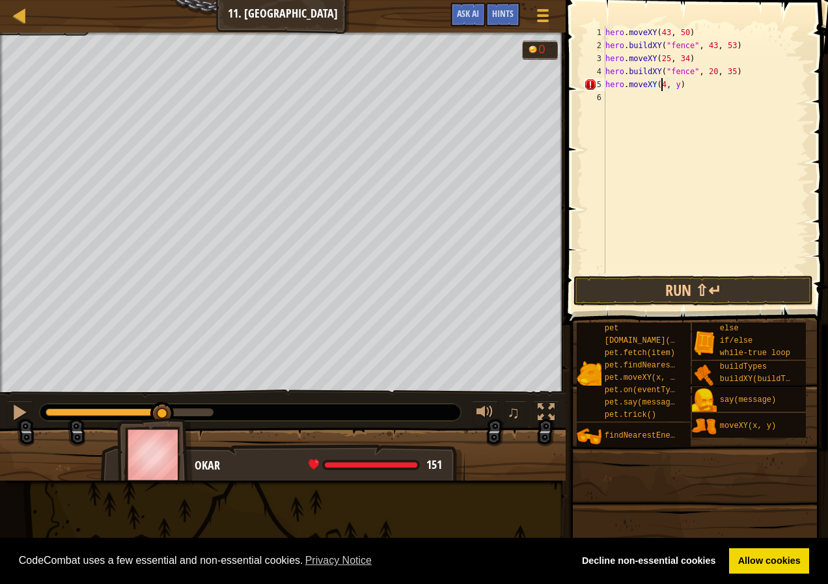
scroll to position [6, 5]
type textarea "hero.moveXY(43, 20)"
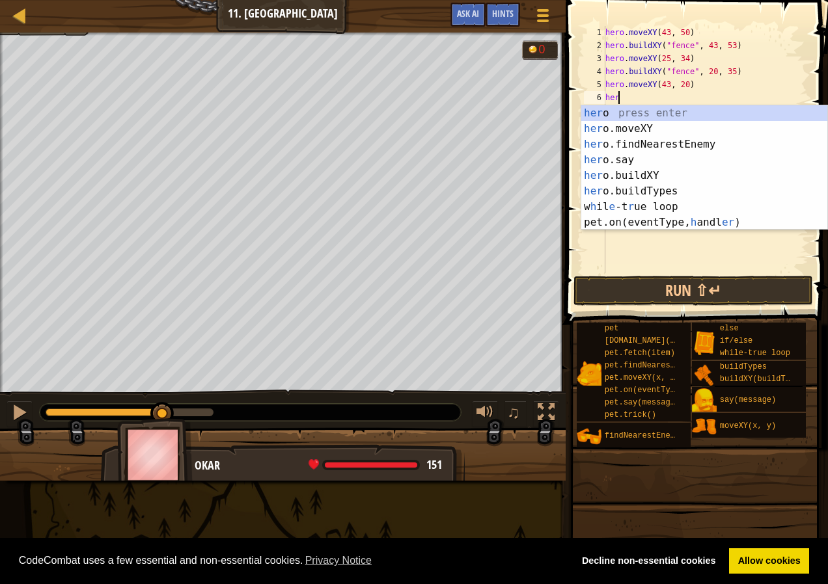
scroll to position [6, 1]
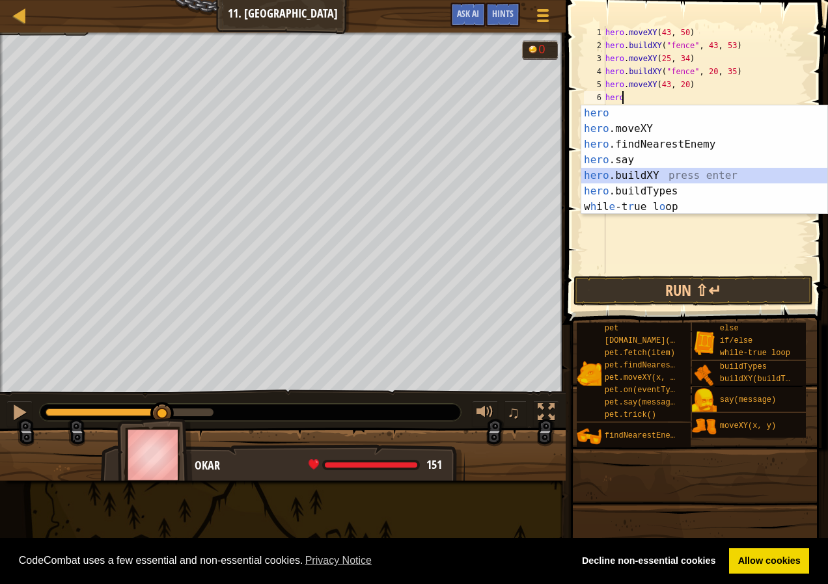
click at [631, 177] on div "hero press enter hero .moveXY press enter hero .findNearestEnemy press enter he…" at bounding box center [704, 175] width 246 height 141
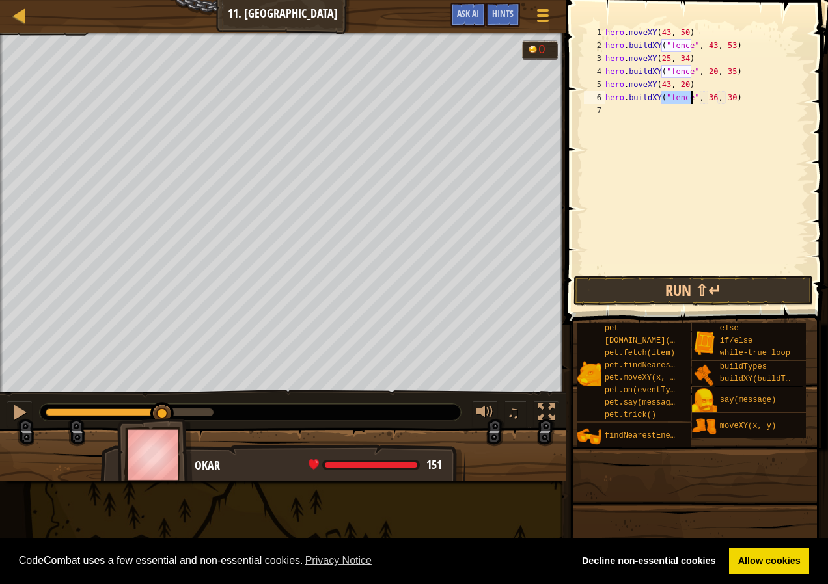
click at [709, 102] on div "hero . moveXY ( 43 , 50 ) hero . buildXY ( "fence" , 43 , 53 ) hero . moveXY ( …" at bounding box center [706, 162] width 206 height 273
click at [705, 289] on button "Run ⇧↵" at bounding box center [692, 291] width 239 height 30
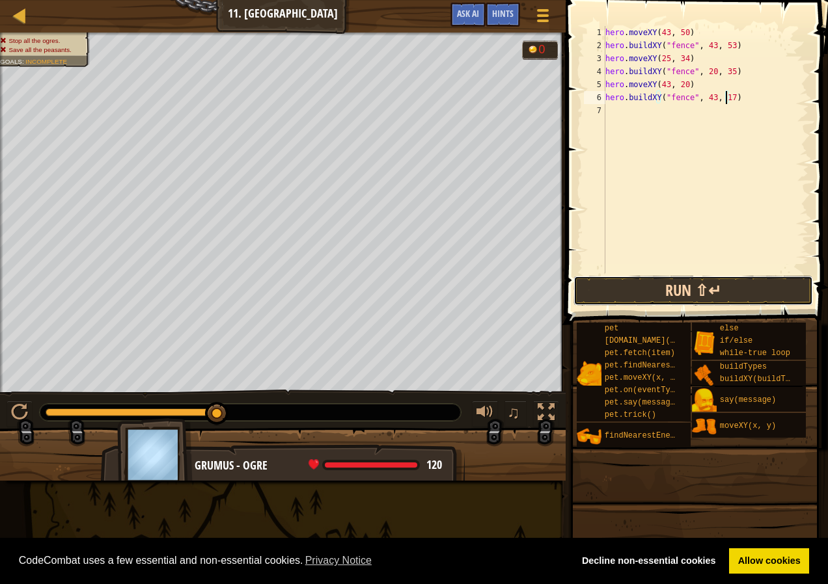
click at [718, 293] on button "Run ⇧↵" at bounding box center [692, 291] width 239 height 30
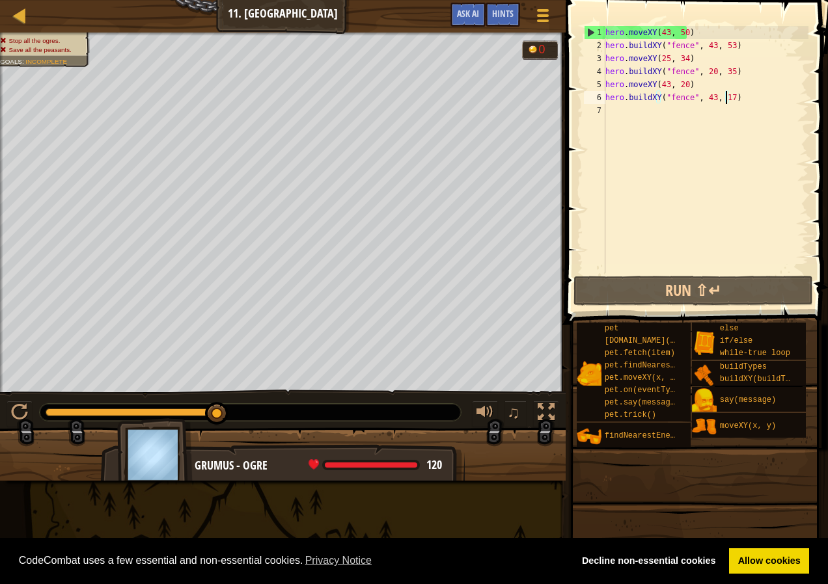
drag, startPoint x: 158, startPoint y: 409, endPoint x: 129, endPoint y: 398, distance: 31.3
click at [129, 398] on div "♫" at bounding box center [283, 409] width 566 height 39
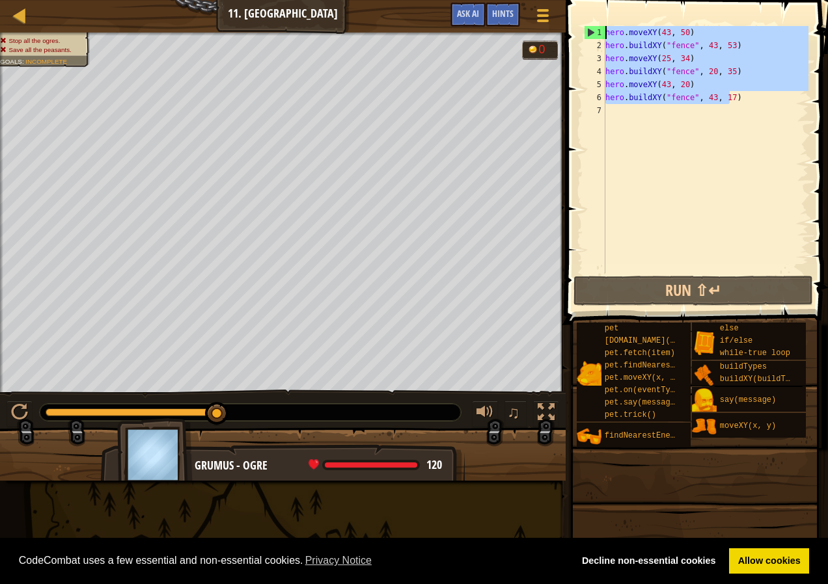
drag, startPoint x: 747, startPoint y: 99, endPoint x: 604, endPoint y: 23, distance: 162.2
click at [606, 23] on div "hero.buildXY("fence", 43, 17) 1 2 3 4 5 6 7 hero . moveXY ( 43 , 50 ) hero . bu…" at bounding box center [695, 188] width 266 height 363
type textarea "hero.moveXY(43, 50) hero.buildXY("fence", 43, 53)"
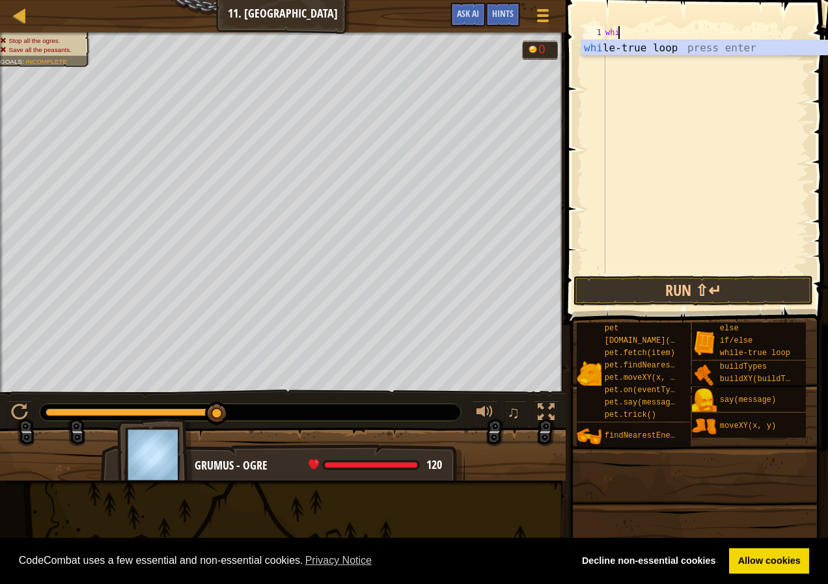
scroll to position [6, 1]
type textarea "while"
click at [651, 53] on div "while -true loop press enter" at bounding box center [704, 63] width 246 height 47
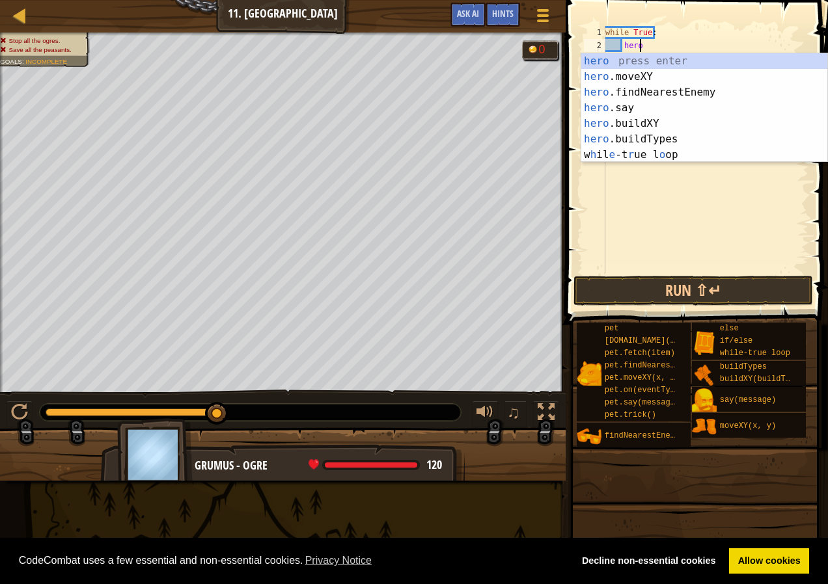
scroll to position [6, 2]
click at [636, 79] on div "hero press enter hero .moveXY press enter hero .findNearestEnemy press enter he…" at bounding box center [704, 123] width 246 height 141
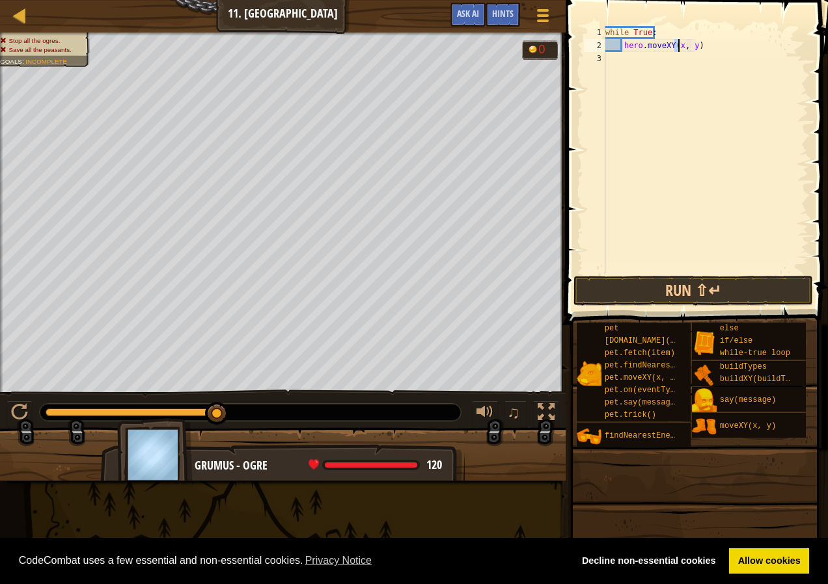
scroll to position [6, 6]
click at [696, 46] on div "while True : hero . moveXY ( 43 , y )" at bounding box center [706, 162] width 206 height 273
type textarea "hero.moveXY(43, 50)"
click at [704, 53] on div "while True : hero . moveXY ( 43 , 50 )" at bounding box center [706, 162] width 206 height 273
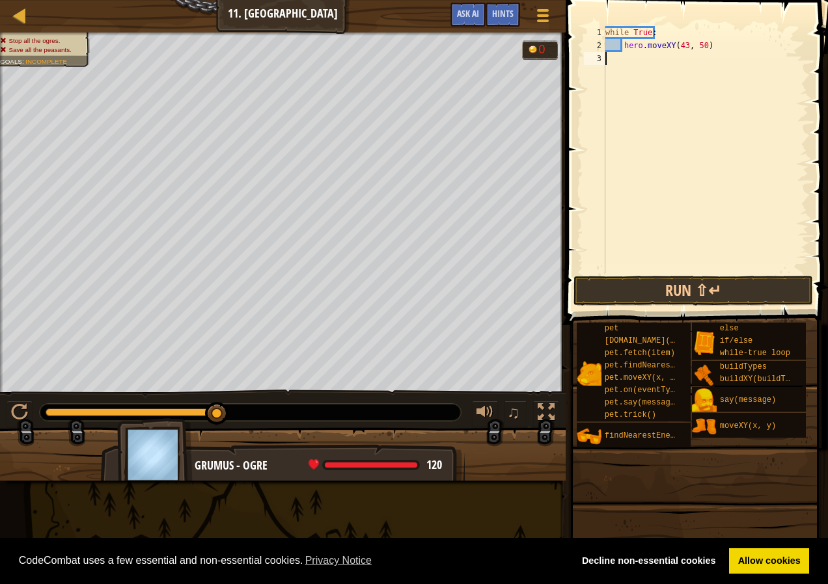
scroll to position [6, 0]
click at [704, 54] on div "while True : hero . moveXY ( 43 , 50 )" at bounding box center [706, 162] width 206 height 273
click at [707, 49] on div "while True : hero . moveXY ( 43 , 50 )" at bounding box center [706, 162] width 206 height 273
type textarea "hero.moveXY(43, 50)"
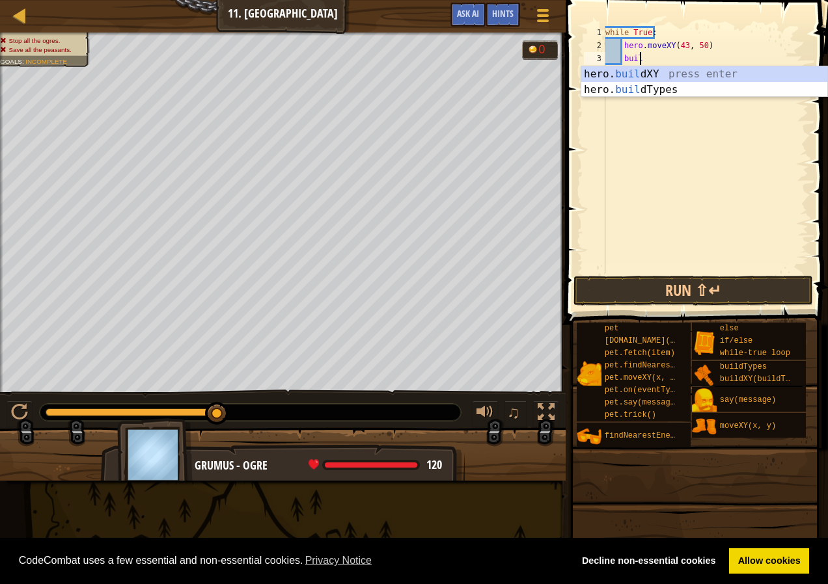
scroll to position [6, 2]
click at [700, 72] on div "hero. build XY press enter hero. build Types press enter" at bounding box center [704, 97] width 246 height 62
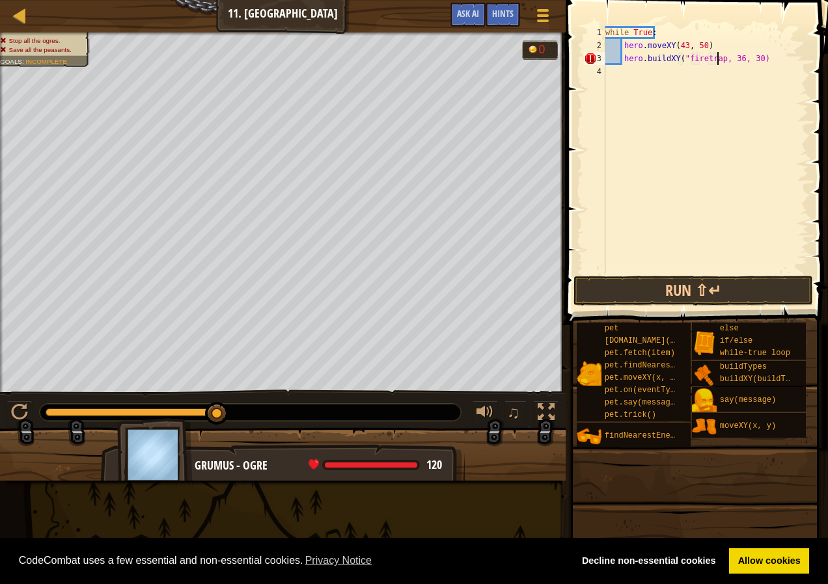
scroll to position [6, 9]
click at [736, 60] on div "while True : hero . moveXY ( 43 , 50 ) hero . buildXY ( "firetrap" , 36 , 30 )" at bounding box center [706, 162] width 206 height 273
click at [719, 286] on button "Run ⇧↵" at bounding box center [692, 291] width 239 height 30
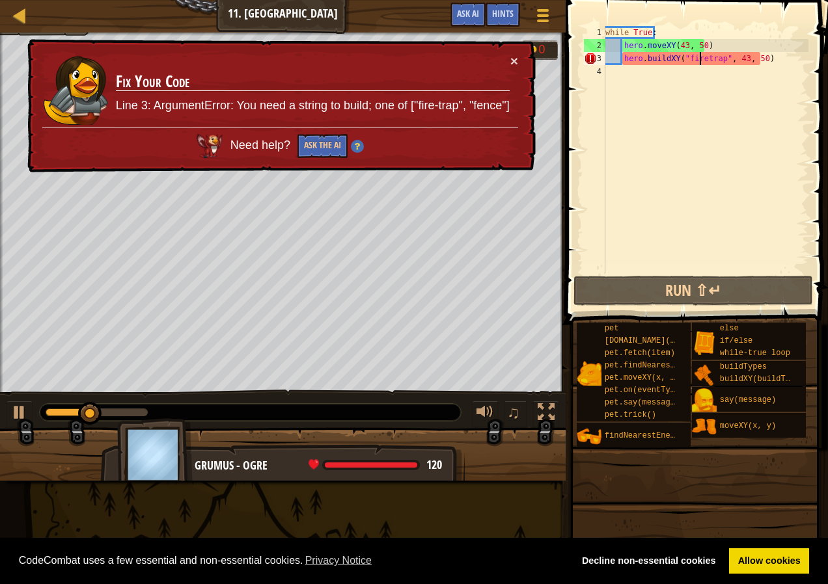
drag, startPoint x: 701, startPoint y: 59, endPoint x: 722, endPoint y: 141, distance: 84.6
click at [701, 62] on div "while True : hero . moveXY ( 43 , 50 ) hero . buildXY ( "firetrap" , 43 , 50 )" at bounding box center [706, 162] width 206 height 273
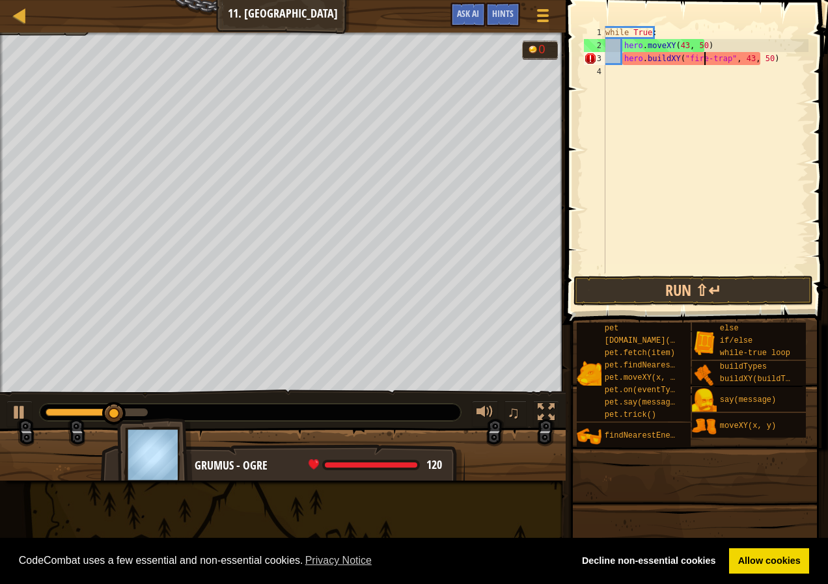
scroll to position [6, 8]
type textarea "hero.buildXY("fire-trap", 43, 50)"
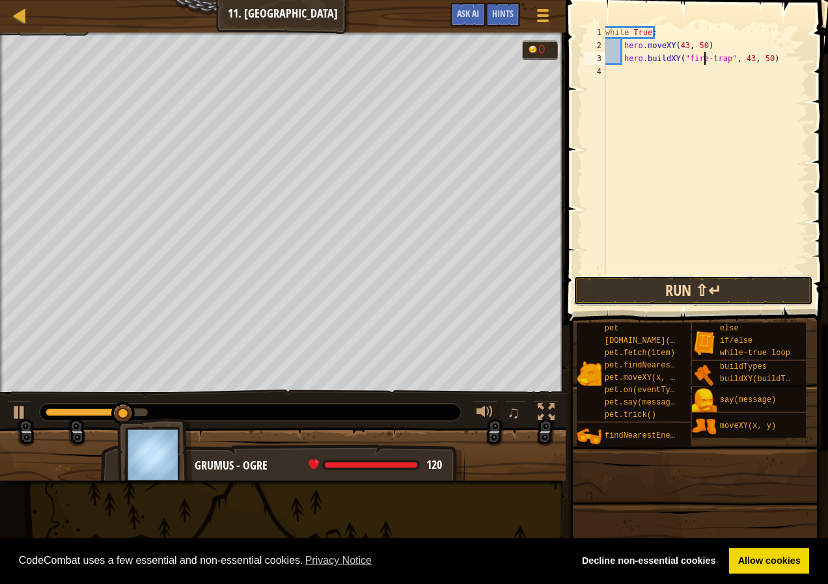
click at [734, 284] on button "Run ⇧↵" at bounding box center [692, 291] width 239 height 30
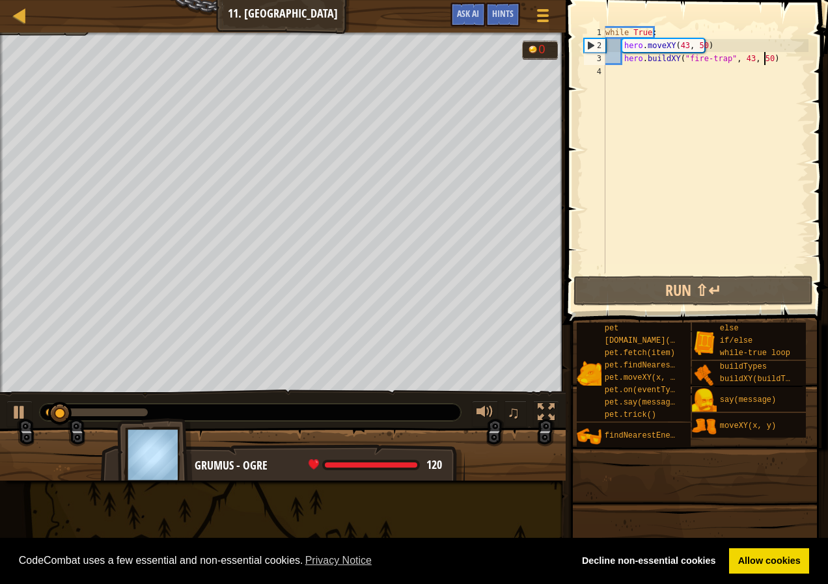
click at [775, 55] on div "while True : hero . moveXY ( 43 , 50 ) hero . buildXY ( "fire-trap" , 43 , 50 )" at bounding box center [706, 162] width 206 height 273
drag, startPoint x: 766, startPoint y: 62, endPoint x: 785, endPoint y: 62, distance: 19.5
click at [786, 62] on div "while True : hero . moveXY ( 43 , 50 ) hero . buildXY ( "fire-trap" , 43 , 50 )" at bounding box center [706, 162] width 206 height 273
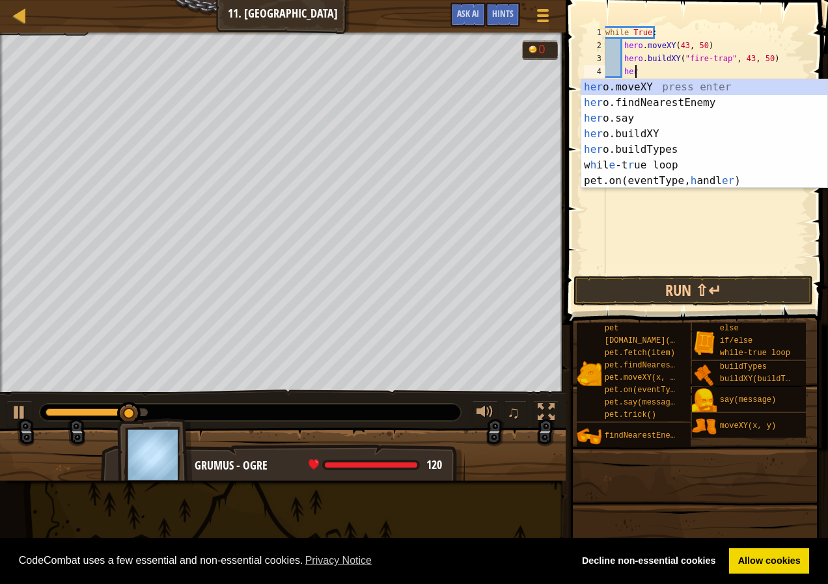
scroll to position [6, 2]
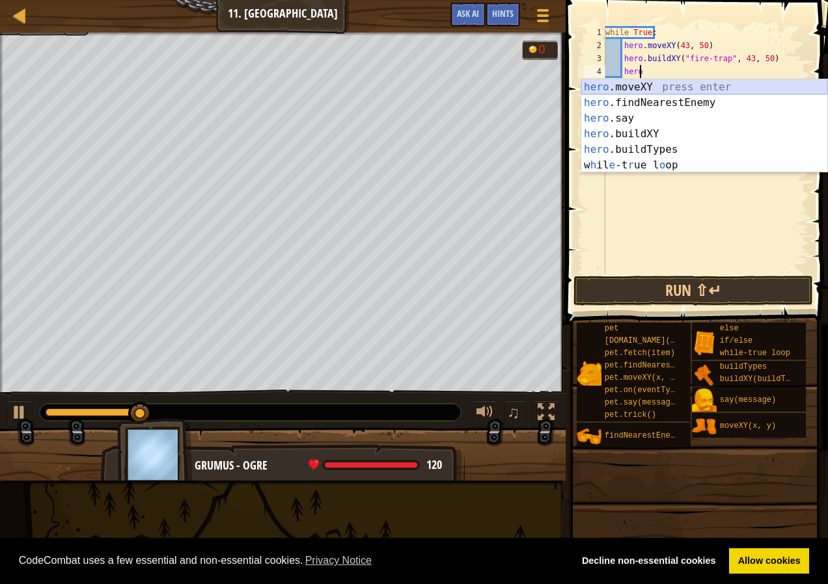
click at [757, 83] on div "hero .moveXY press enter hero .findNearestEnemy press enter hero .say press ent…" at bounding box center [704, 141] width 246 height 125
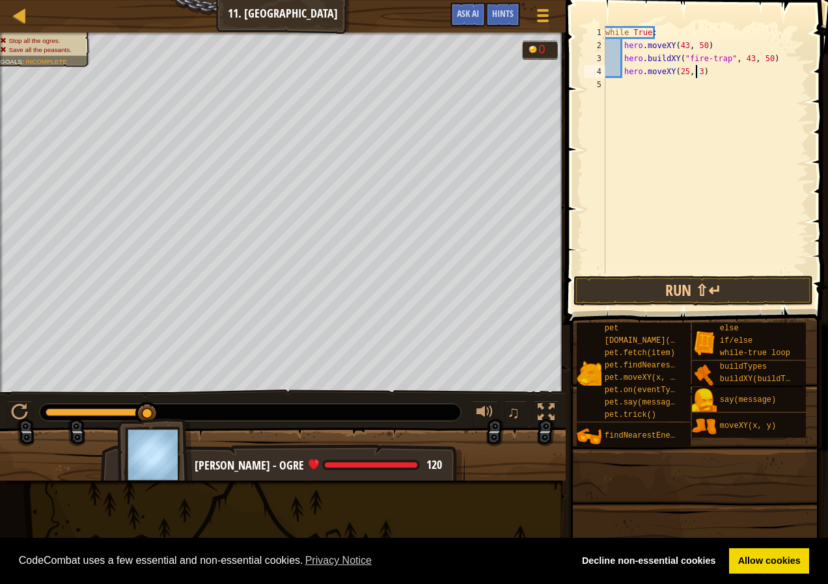
scroll to position [6, 7]
type textarea "hero.moveXY(25, 34)"
click at [717, 78] on div "while True : hero . moveXY ( 43 , 50 ) hero . buildXY ( "fire-trap" , 43 , 50 )…" at bounding box center [706, 162] width 206 height 273
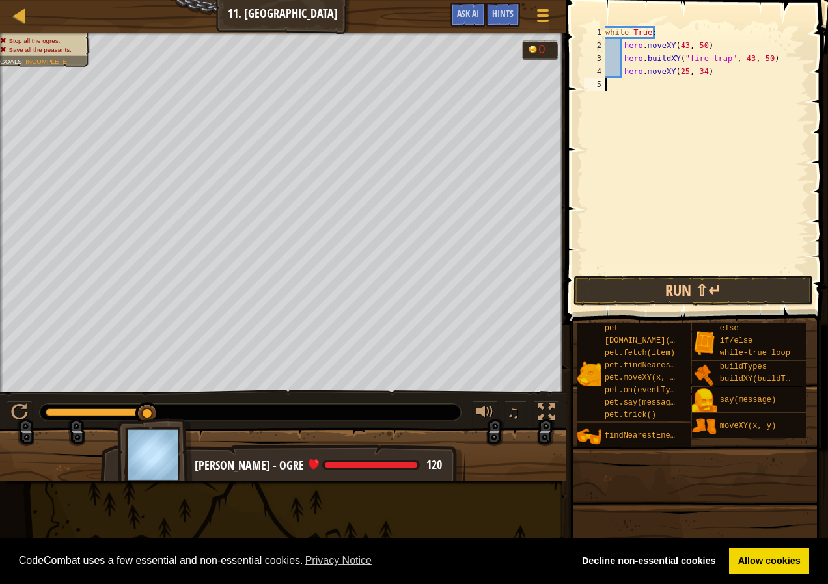
click at [718, 70] on div "while True : hero . moveXY ( 43 , 50 ) hero . buildXY ( "fire-trap" , 43 , 50 )…" at bounding box center [706, 162] width 206 height 273
type textarea "hero.moveXY(25, 34)"
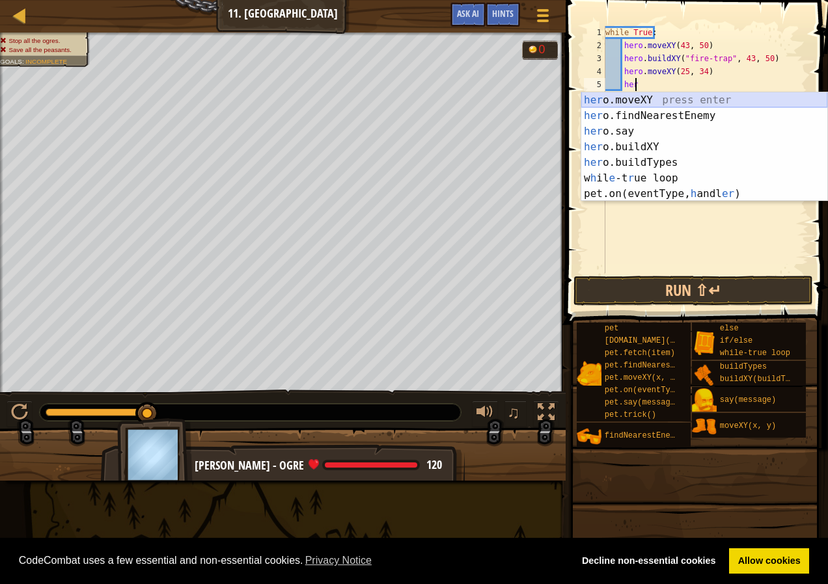
click at [699, 102] on div "her o.moveXY press enter her o.findNearestEnemy press enter her o.say press ent…" at bounding box center [704, 162] width 246 height 141
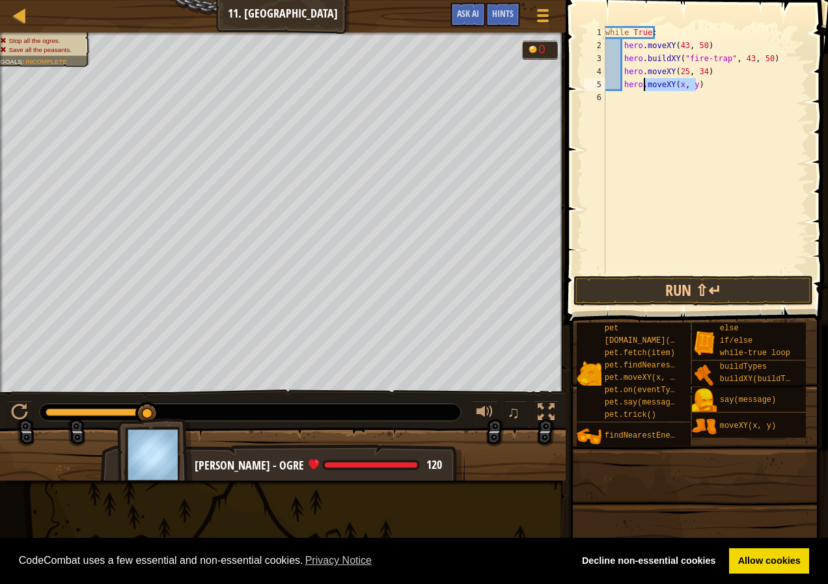
drag, startPoint x: 696, startPoint y: 87, endPoint x: 644, endPoint y: 87, distance: 52.1
click at [644, 87] on div "while True : hero . moveXY ( 43 , 50 ) hero . buildXY ( "fire-trap" , 43 , 50 )…" at bounding box center [706, 162] width 206 height 273
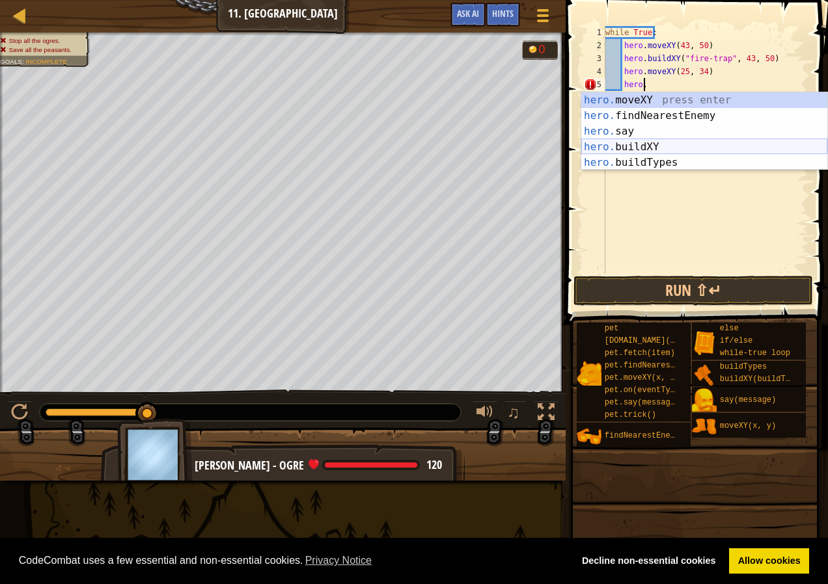
click at [674, 147] on div "hero. moveXY press enter hero. findNearestEnemy press enter hero. say press ent…" at bounding box center [704, 146] width 246 height 109
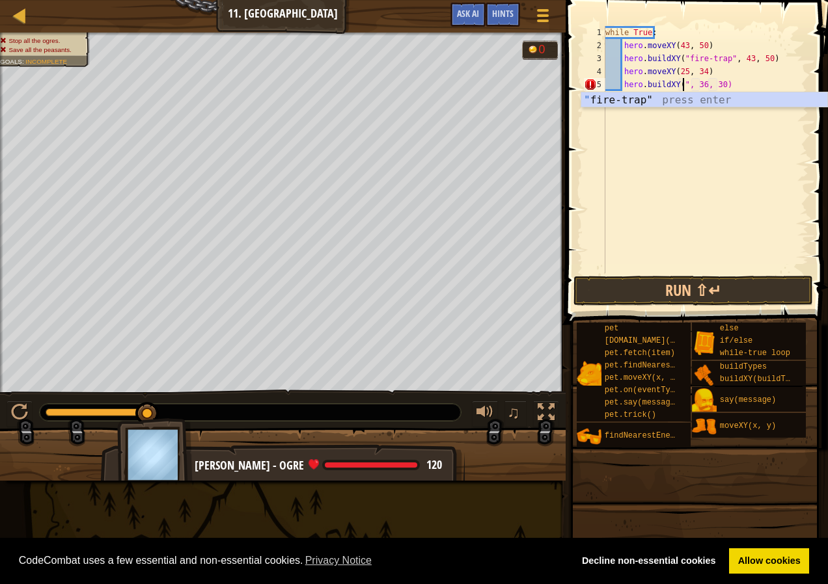
scroll to position [6, 6]
click at [716, 101] on div "" fire-trap" press enter" at bounding box center [704, 115] width 246 height 47
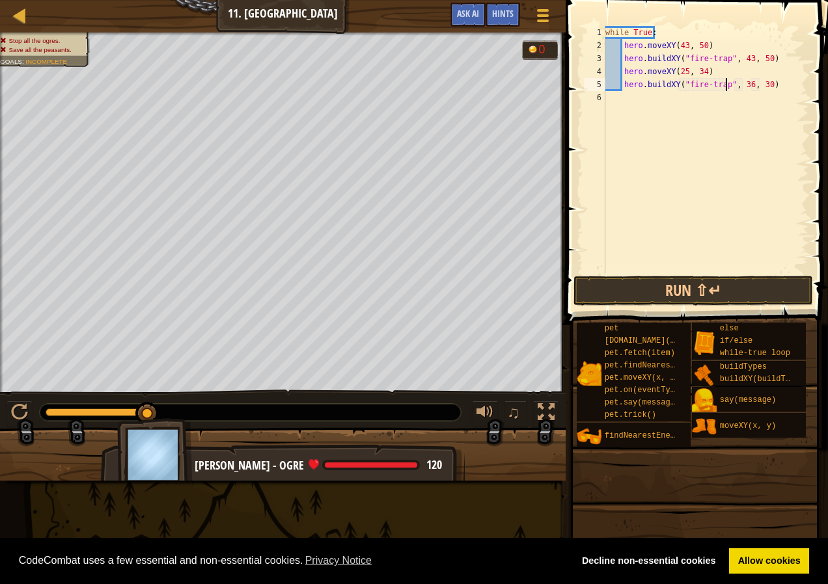
click at [746, 85] on div "while True : hero . moveXY ( 43 , 50 ) hero . buildXY ( "fire-trap" , 43 , 50 )…" at bounding box center [706, 162] width 206 height 273
click at [744, 85] on div "while True : hero . moveXY ( 43 , 50 ) hero . buildXY ( "fire-trap" , 43 , 50 )…" at bounding box center [706, 162] width 206 height 273
drag, startPoint x: 759, startPoint y: 88, endPoint x: 769, endPoint y: 86, distance: 10.0
click at [763, 87] on div "while True : hero . moveXY ( 43 , 50 ) hero . buildXY ( "fire-trap" , 43 , 50 )…" at bounding box center [706, 162] width 206 height 273
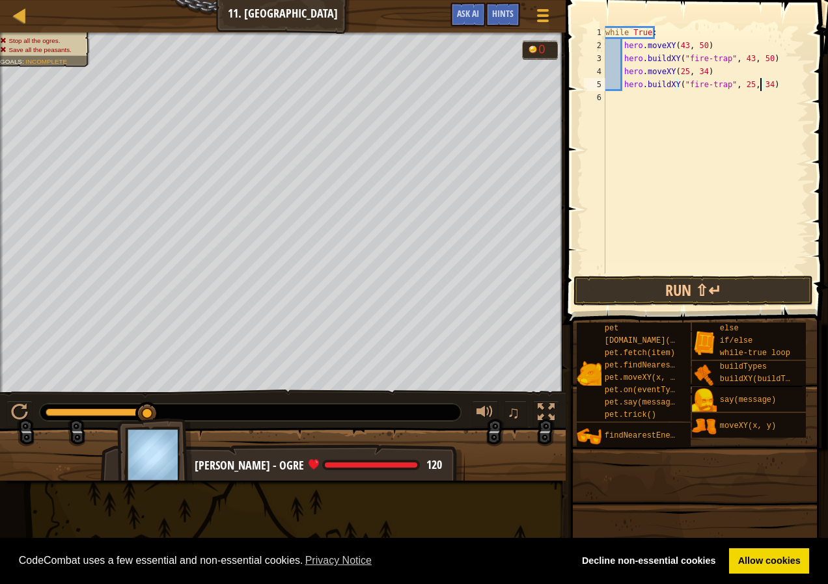
type textarea "hero.buildXY("fire-trap", 25, 34)"
click at [769, 86] on div "while True : hero . moveXY ( 43 , 50 ) hero . buildXY ( "fire-trap" , 43 , 50 )…" at bounding box center [706, 149] width 206 height 247
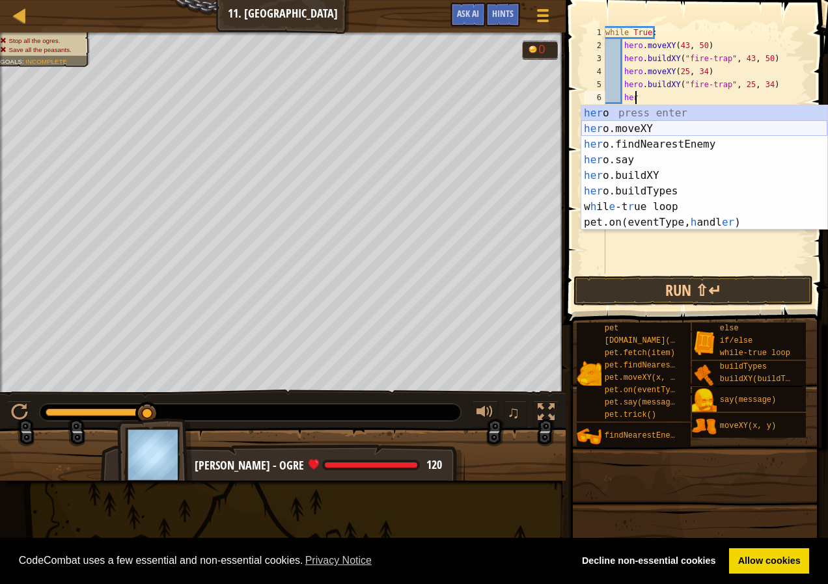
click at [716, 130] on div "her o press enter her o.moveXY press enter her o.findNearestEnemy press enter h…" at bounding box center [704, 183] width 246 height 156
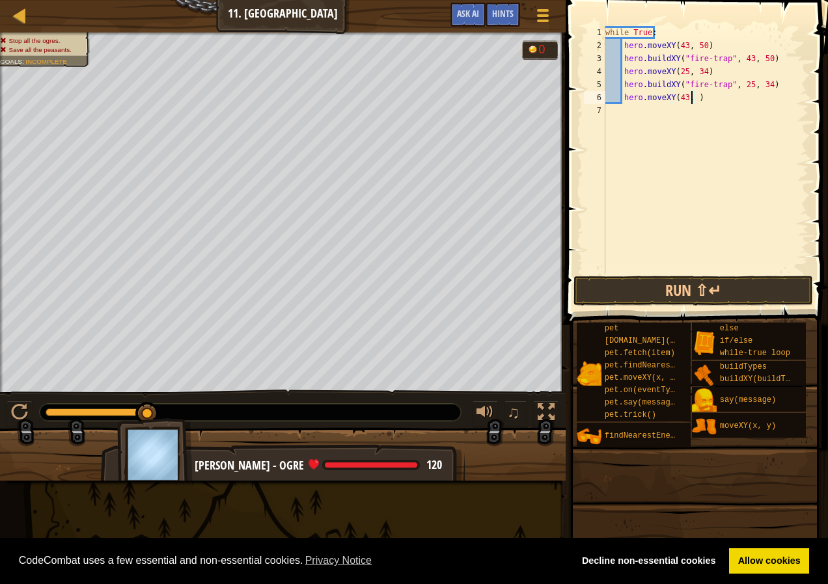
scroll to position [6, 7]
click at [719, 103] on div "while True : hero . moveXY ( 43 , 50 ) hero . buildXY ( "fire-trap" , 43 , 50 )…" at bounding box center [706, 162] width 206 height 273
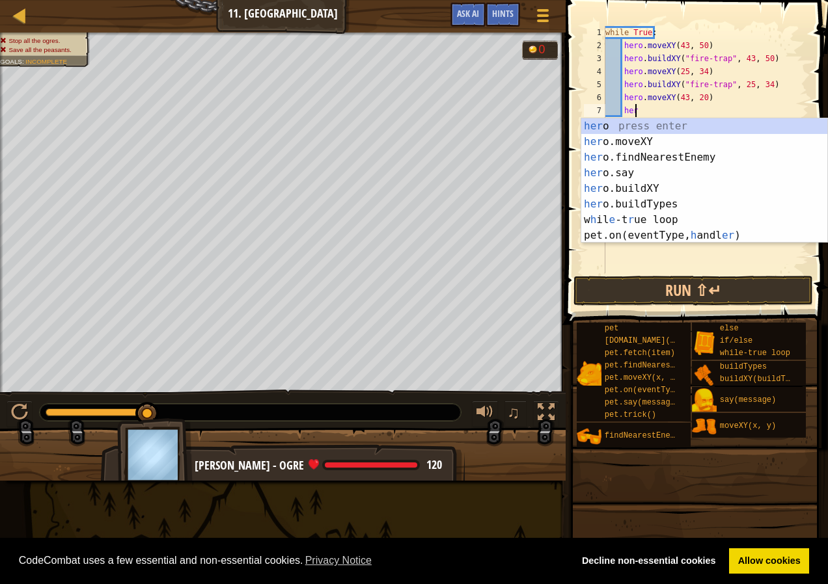
scroll to position [6, 8]
click at [678, 190] on div "her o press enter her o.moveXY press enter her o.findNearestEnemy press enter h…" at bounding box center [704, 196] width 246 height 156
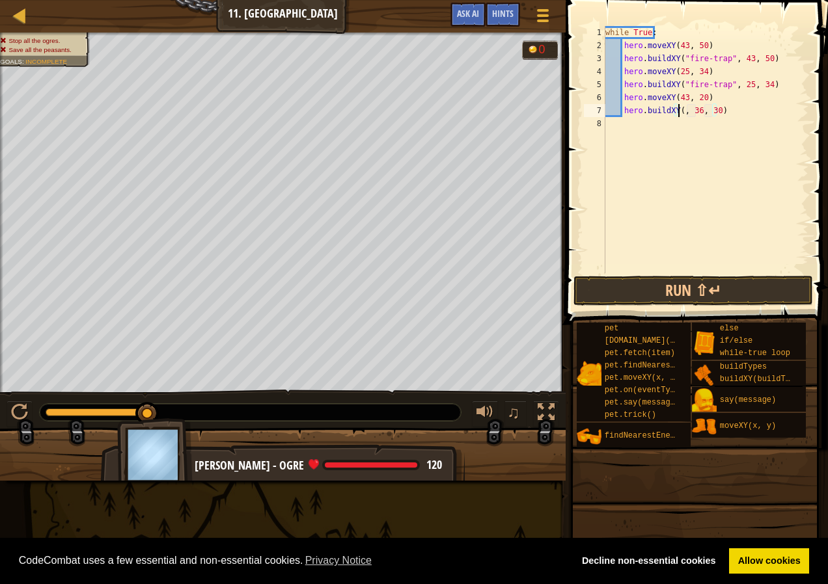
scroll to position [6, 6]
click at [703, 132] on div "" fire-trap" press enter" at bounding box center [704, 141] width 246 height 47
type textarea "hero.buildXY("fire-trap", 36, 30)"
click at [702, 127] on div "while True : hero . moveXY ( 43 , 50 ) hero . buildXY ( "fire-trap" , 43 , 50 )…" at bounding box center [706, 162] width 206 height 273
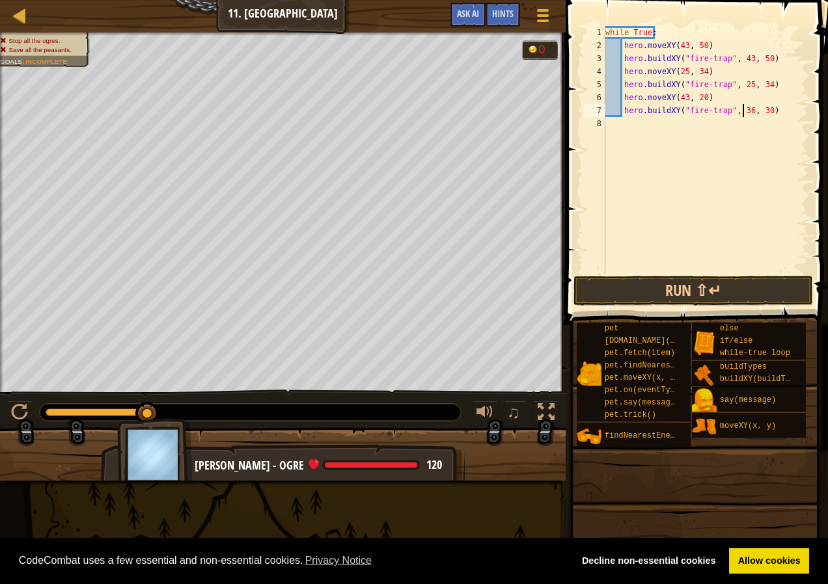
click at [743, 113] on div "while True : hero . moveXY ( 43 , 50 ) hero . buildXY ( "fire-trap" , 43 , 50 )…" at bounding box center [706, 162] width 206 height 273
click at [702, 293] on button "Run ⇧↵" at bounding box center [692, 291] width 239 height 30
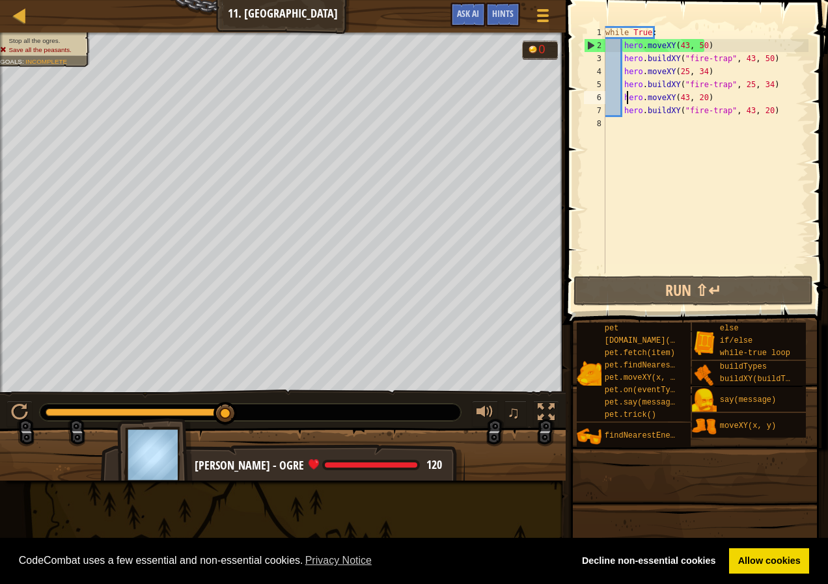
click at [625, 95] on div "while True : hero . moveXY ( 43 , 50 ) hero . buildXY ( "fire-trap" , 43 , 50 )…" at bounding box center [706, 162] width 206 height 273
click at [623, 96] on div "while True : hero . moveXY ( 43 , 50 ) hero . buildXY ( "fire-trap" , 43 , 50 )…" at bounding box center [706, 162] width 206 height 273
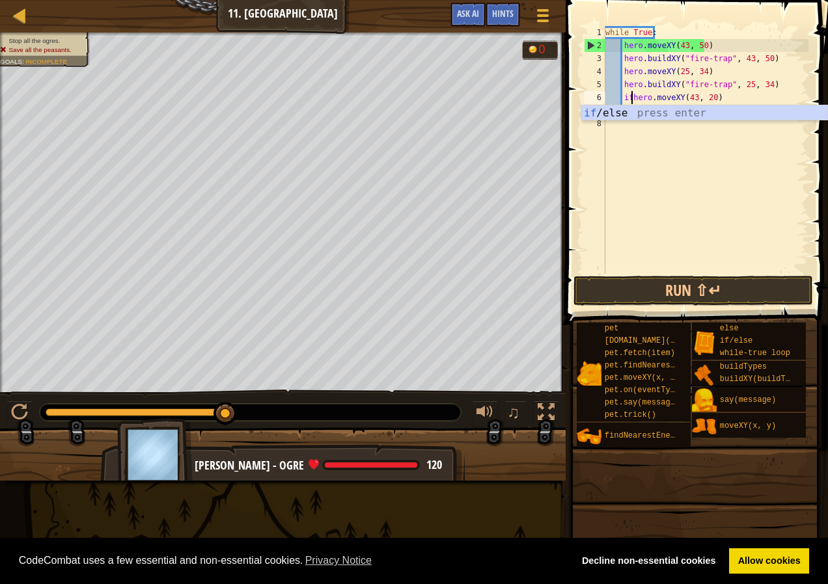
scroll to position [6, 2]
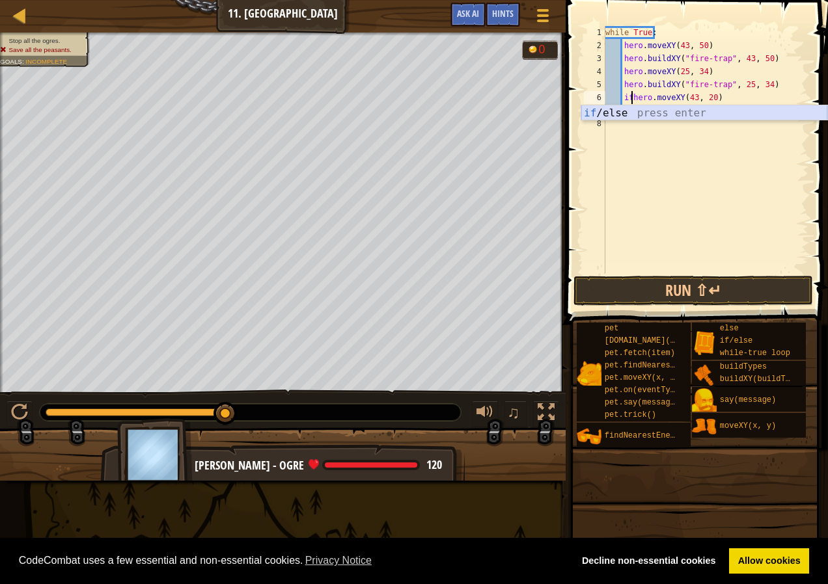
click at [634, 109] on div "if /else press enter" at bounding box center [704, 128] width 246 height 47
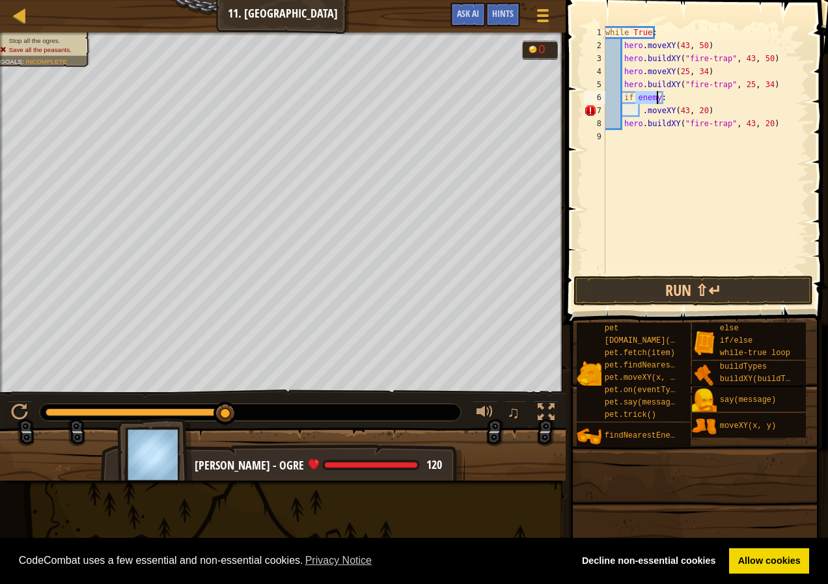
drag, startPoint x: 638, startPoint y: 113, endPoint x: 659, endPoint y: 133, distance: 28.5
click at [641, 113] on div "while True : hero . moveXY ( 43 , 50 ) hero . buildXY ( "fire-trap" , 43 , 50 )…" at bounding box center [706, 162] width 206 height 273
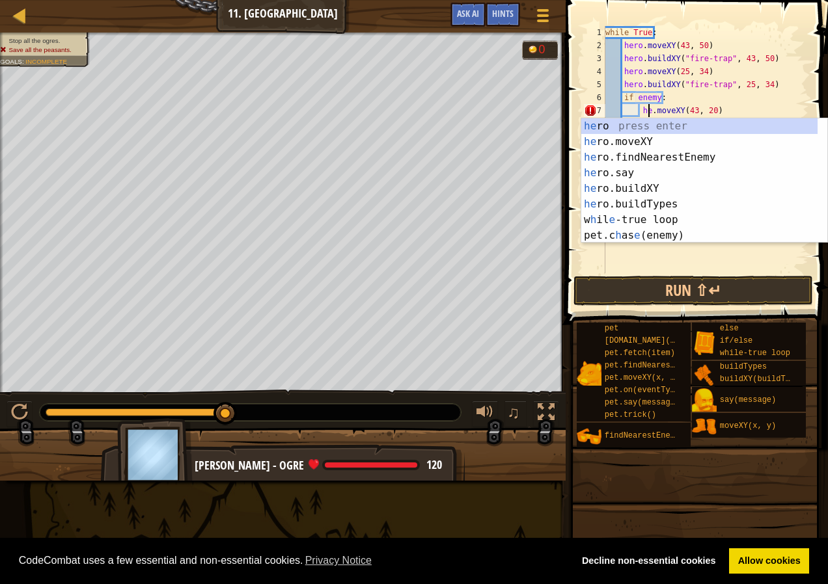
scroll to position [6, 4]
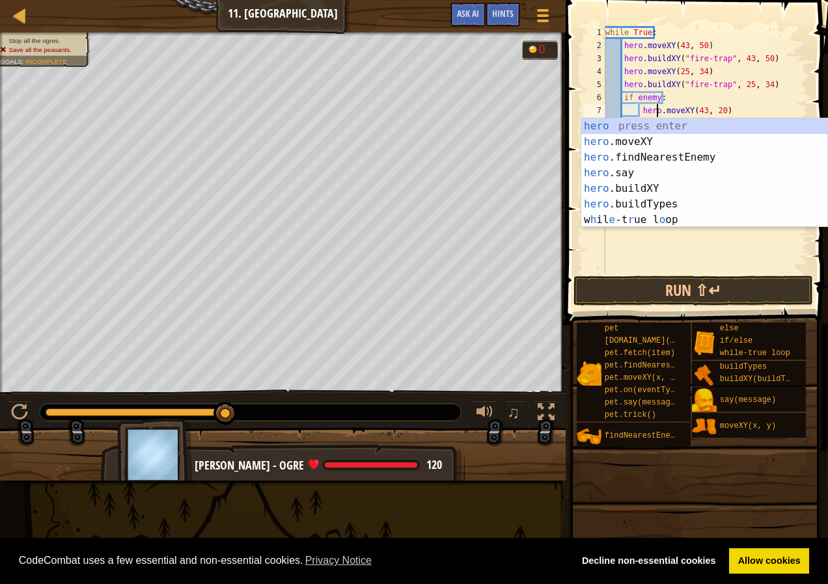
click at [785, 94] on div "while True : hero . moveXY ( 43 , 50 ) hero . buildXY ( "fire-trap" , 43 , 50 )…" at bounding box center [706, 162] width 206 height 273
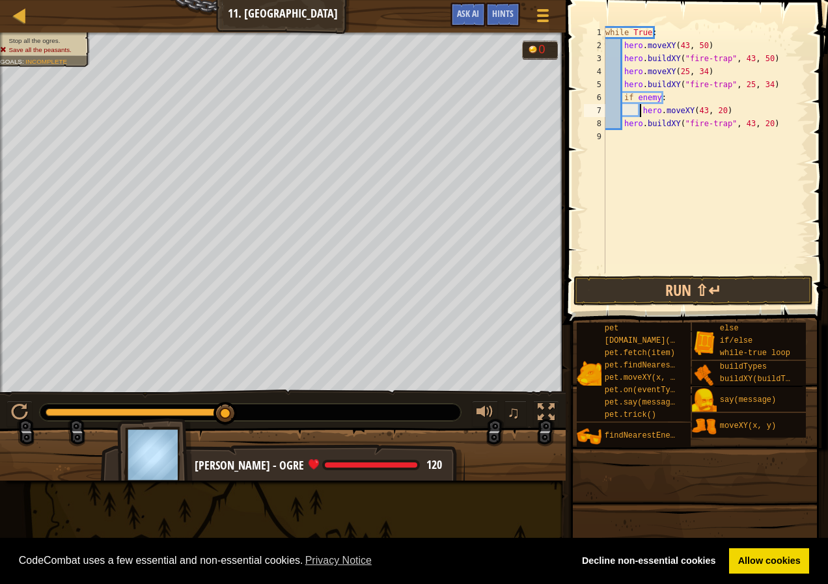
drag, startPoint x: 639, startPoint y: 113, endPoint x: 657, endPoint y: 160, distance: 50.9
click at [639, 114] on div "while True : hero . moveXY ( 43 , 50 ) hero . buildXY ( "fire-trap" , 43 , 50 )…" at bounding box center [706, 162] width 206 height 273
type textarea "hero.moveXY(43, 20)"
drag, startPoint x: 723, startPoint y: 108, endPoint x: 666, endPoint y: 119, distance: 57.7
click at [722, 108] on div "while True : hero . moveXY ( 43 , 50 ) hero . buildXY ( "fire-trap" , 43 , 50 )…" at bounding box center [706, 162] width 206 height 273
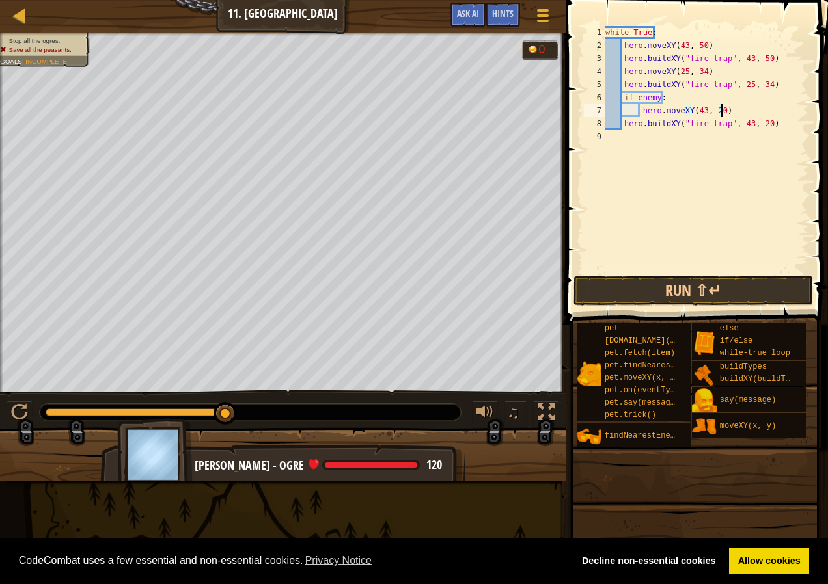
scroll to position [6, 2]
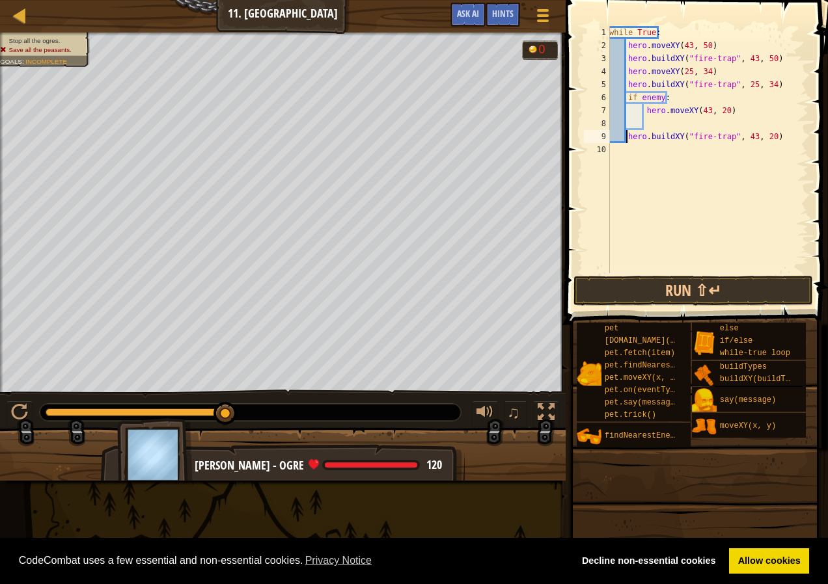
click at [627, 136] on div "while True : hero . moveXY ( 43 , 50 ) hero . buildXY ( "fire-trap" , 43 , 50 )…" at bounding box center [708, 162] width 202 height 273
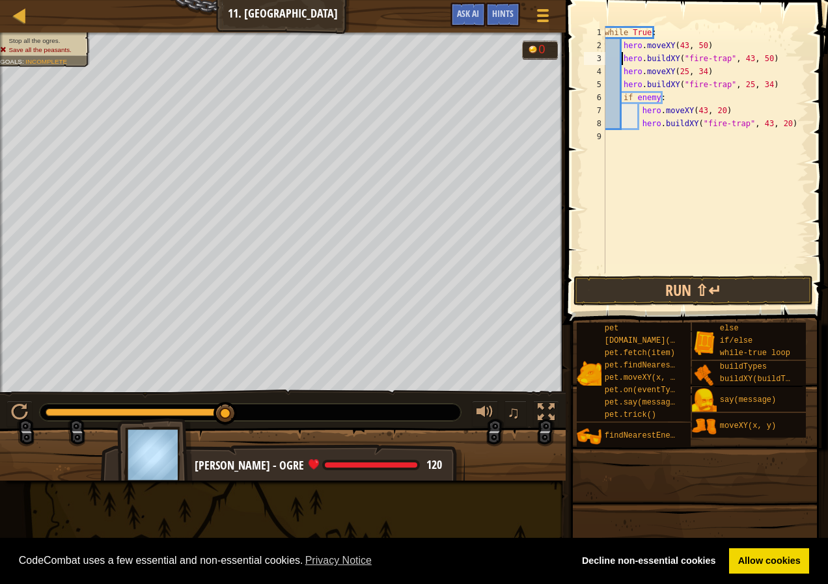
click at [621, 55] on div "while True : hero . moveXY ( 43 , 50 ) hero . buildXY ( "fire-trap" , 43 , 50 )…" at bounding box center [705, 162] width 206 height 273
click at [649, 77] on div "if /else press enter" at bounding box center [704, 89] width 246 height 47
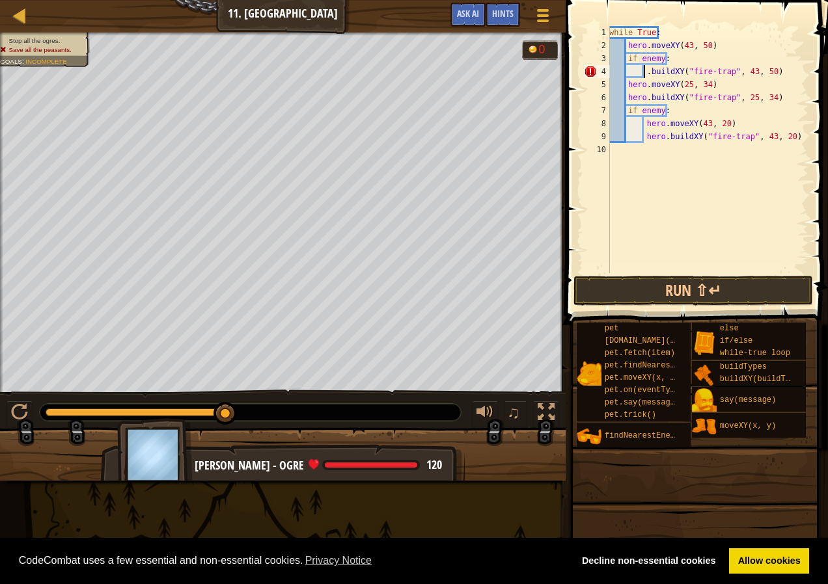
click at [644, 74] on div "while True : hero . moveXY ( 43 , 50 ) if enemy : . buildXY ( "fire-trap" , 43 …" at bounding box center [708, 162] width 202 height 273
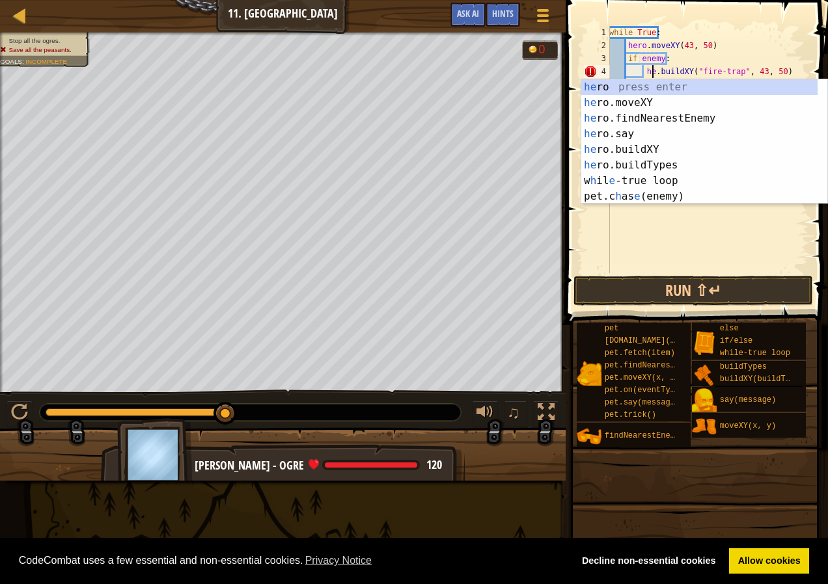
scroll to position [6, 4]
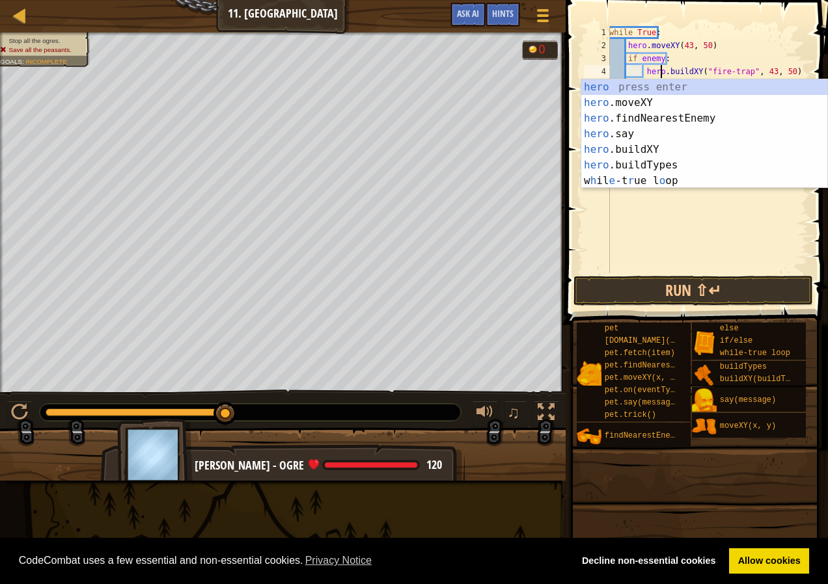
click at [713, 45] on div "while True : hero . moveXY ( 43 , 50 ) if enemy : hero . buildXY ( "fire-trap" …" at bounding box center [708, 162] width 202 height 273
type textarea "hero.moveXY(43, 50)"
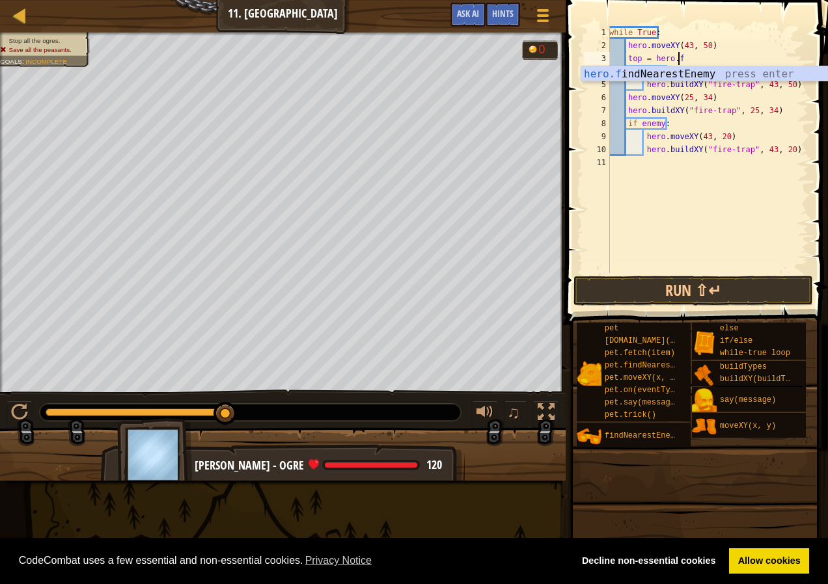
scroll to position [6, 5]
click at [644, 86] on div "while True : hero . moveXY ( 43 , 50 ) top = hero . fi if enemy : hero . buildX…" at bounding box center [708, 162] width 202 height 273
click at [686, 59] on div "while True : hero . moveXY ( 43 , 50 ) top = hero . fi if enemy : hero . buildX…" at bounding box center [708, 162] width 202 height 273
type textarea "top = hero.fin"
click at [691, 75] on div "hero.fin dNearestEnemy press enter" at bounding box center [704, 89] width 246 height 47
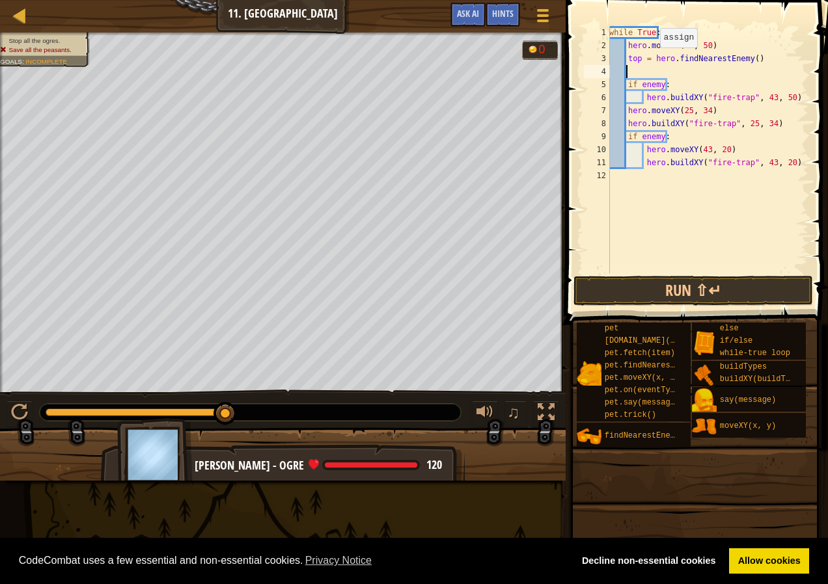
scroll to position [6, 0]
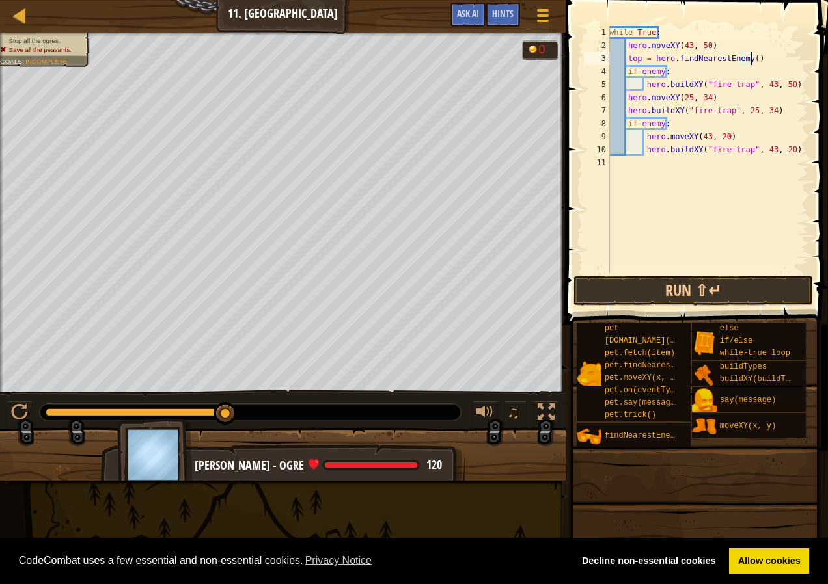
click at [787, 86] on div "while True : hero . moveXY ( 43 , 50 ) top = hero . findNearestEnemy ( ) if ene…" at bounding box center [708, 162] width 202 height 273
type textarea "hero.buildXY("fire-trap", 43, 50)"
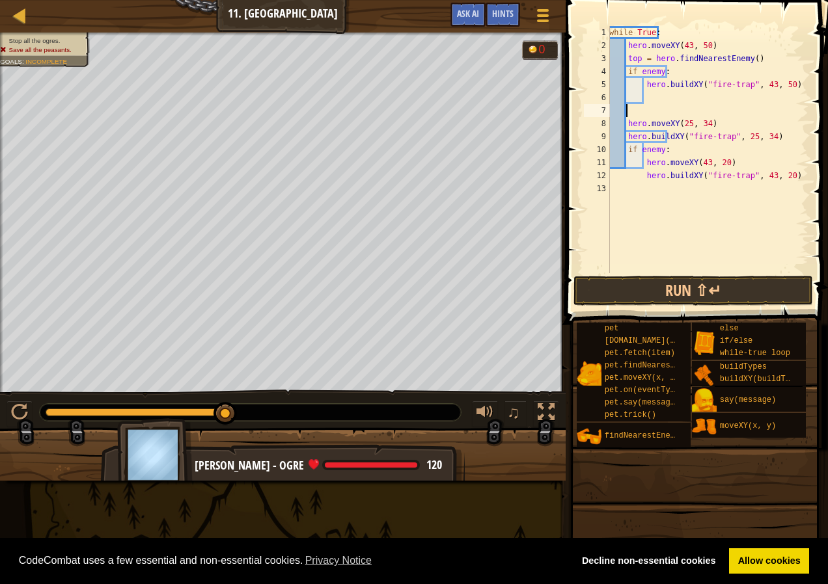
click at [626, 114] on div "while True : hero . moveXY ( 43 , 50 ) top = hero . findNearestEnemy ( ) if ene…" at bounding box center [708, 162] width 202 height 273
click at [709, 122] on div "while True : hero . moveXY ( 43 , 50 ) top = hero . findNearestEnemy ( ) if ene…" at bounding box center [708, 162] width 202 height 273
type textarea "hero.moveXY(25, 34)"
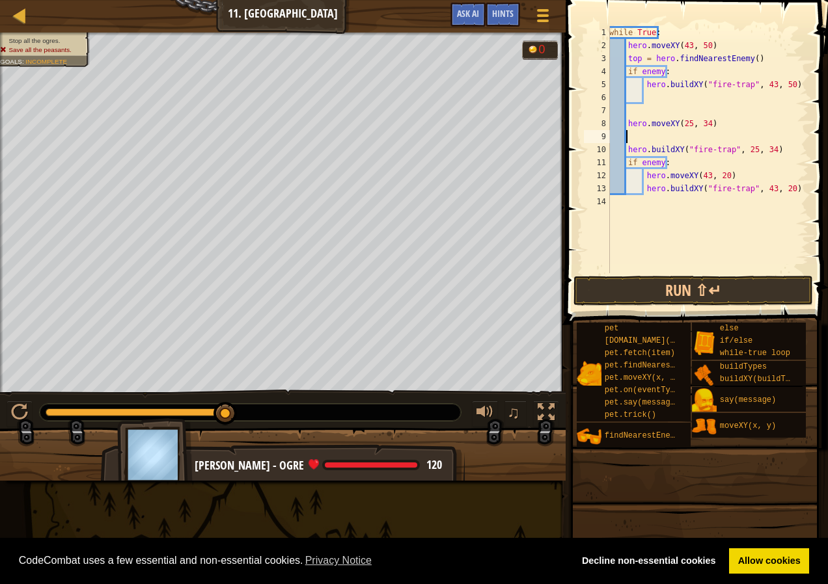
scroll to position [6, 1]
type textarea "b"
type textarea "left = her"
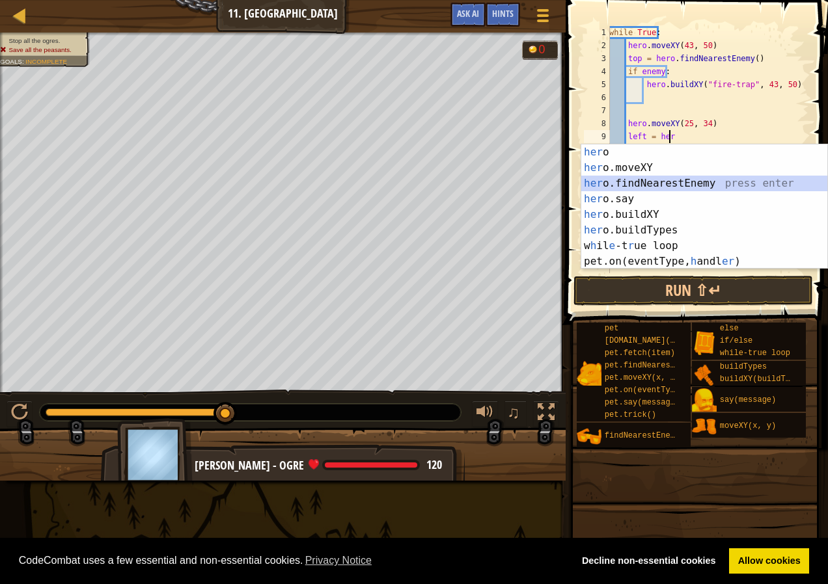
click at [655, 182] on div "her o press enter her o.moveXY press enter her o.findNearestEnemy press enter h…" at bounding box center [704, 222] width 246 height 156
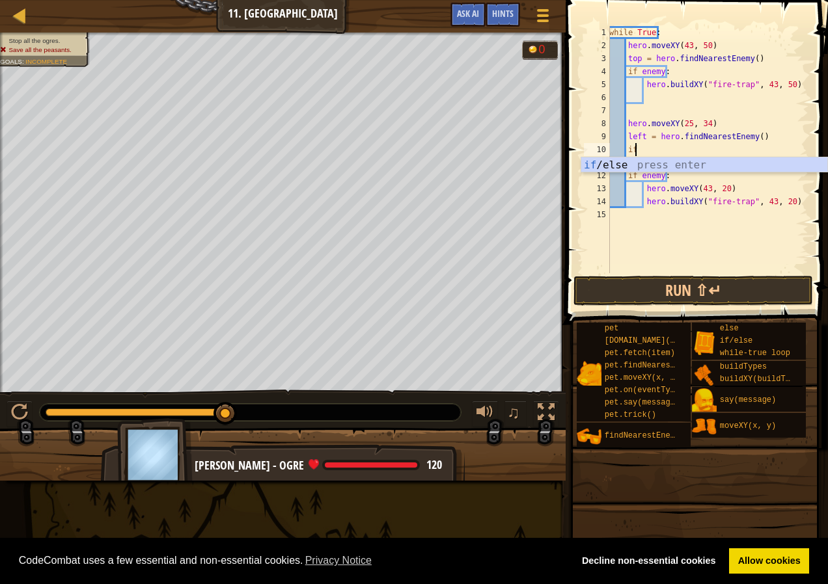
scroll to position [6, 1]
click at [668, 159] on div "if /else press enter" at bounding box center [704, 180] width 246 height 47
type textarea "if enemy:"
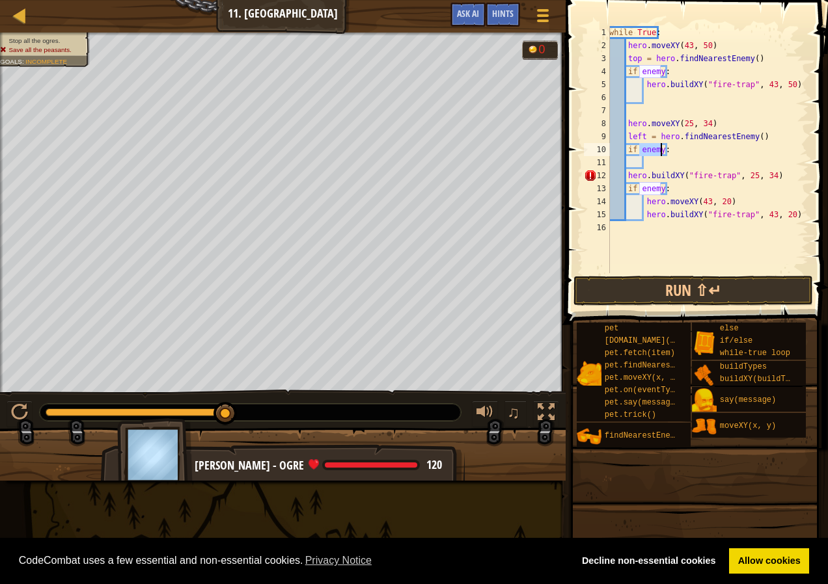
click at [655, 161] on div "while True : hero . moveXY ( 43 , 50 ) top = hero . findNearestEnemy ( ) if ene…" at bounding box center [708, 162] width 202 height 273
click at [627, 175] on div "while True : hero . moveXY ( 43 , 50 ) top = hero . findNearestEnemy ( ) if ene…" at bounding box center [708, 162] width 202 height 273
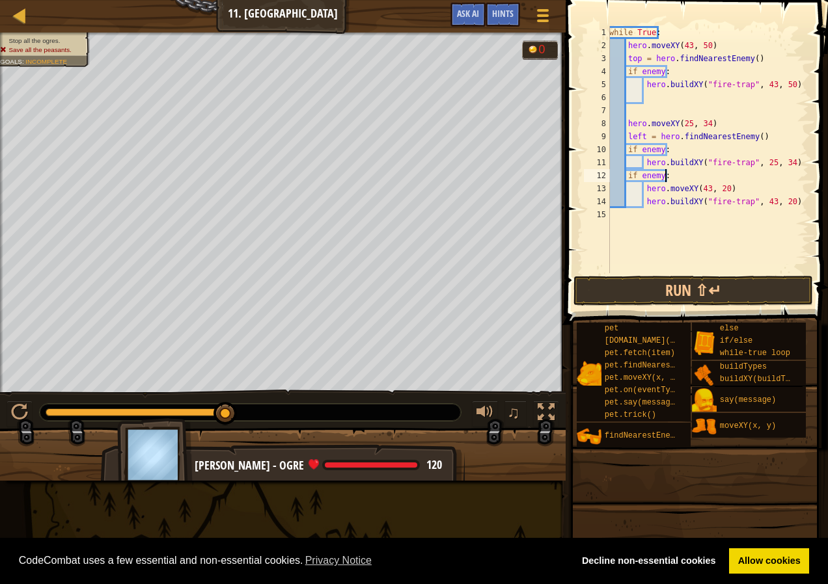
click at [673, 176] on div "while True : hero . moveXY ( 43 , 50 ) top = hero . findNearestEnemy ( ) if ene…" at bounding box center [708, 162] width 202 height 273
type textarea "i"
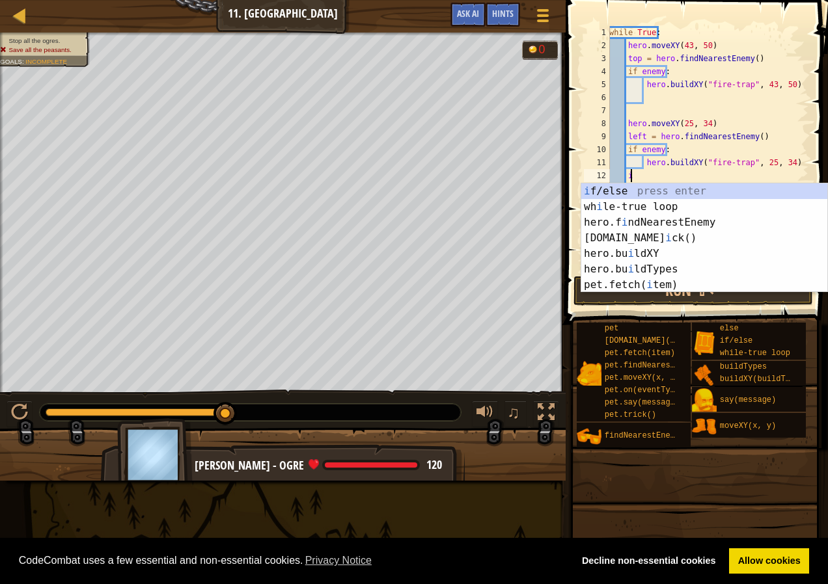
scroll to position [6, 1]
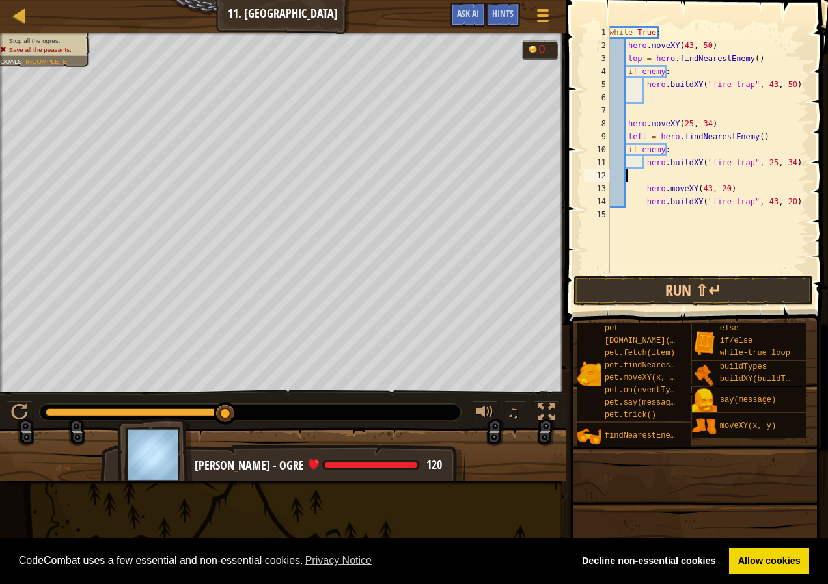
click at [657, 67] on div "while True : hero . moveXY ( 43 , 50 ) top = hero . findNearestEnemy ( ) if ene…" at bounding box center [708, 162] width 202 height 273
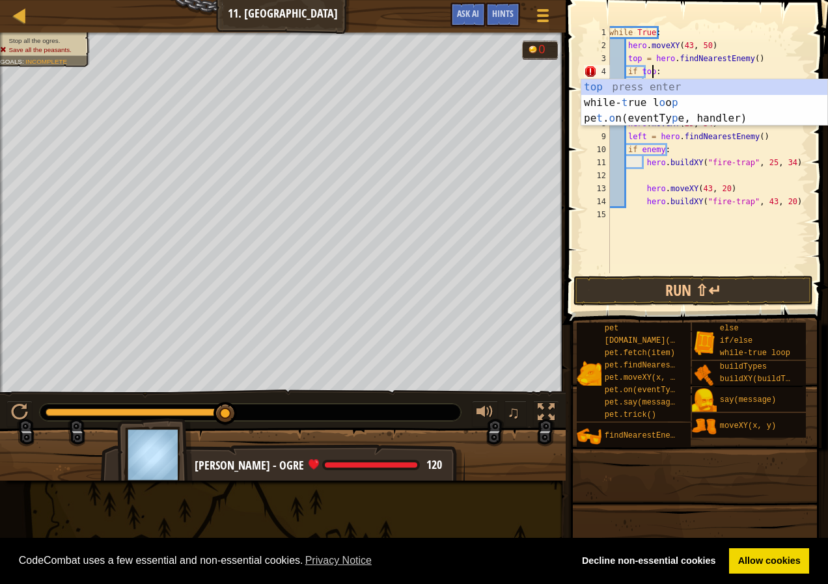
scroll to position [6, 3]
click at [688, 71] on div "while True : hero . moveXY ( 43 , 50 ) top = hero . findNearestEnemy ( ) if top…" at bounding box center [708, 162] width 202 height 273
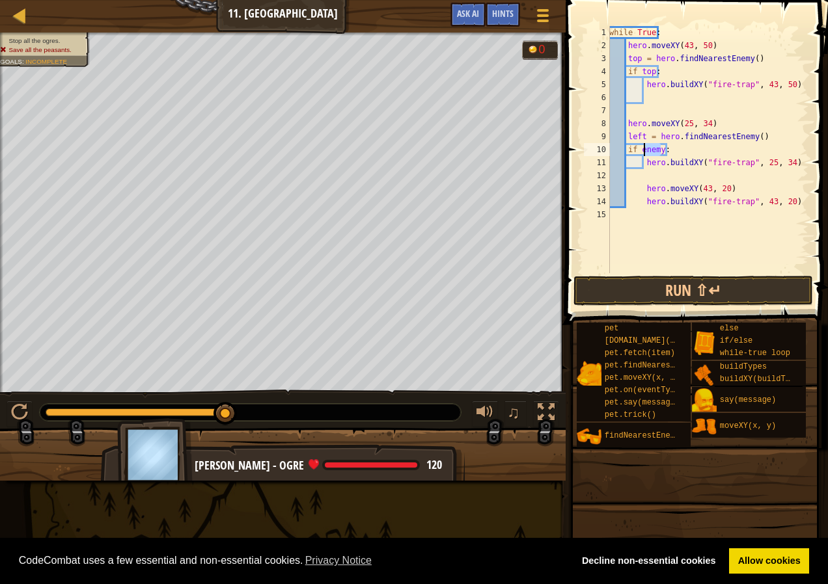
drag, startPoint x: 660, startPoint y: 148, endPoint x: 642, endPoint y: 146, distance: 18.3
click at [642, 146] on div "while True : hero . moveXY ( 43 , 50 ) top = hero . findNearestEnemy ( ) if top…" at bounding box center [708, 162] width 202 height 273
click at [642, 187] on div "while True : hero . moveXY ( 43 , 50 ) top = hero . findNearestEnemy ( ) if top…" at bounding box center [708, 162] width 202 height 273
click at [644, 201] on div "while True : hero . moveXY ( 43 , 50 ) top = hero . findNearestEnemy ( ) if top…" at bounding box center [708, 162] width 202 height 273
click at [714, 189] on div "while True : hero . moveXY ( 43 , 50 ) top = hero . findNearestEnemy ( ) if top…" at bounding box center [708, 162] width 202 height 273
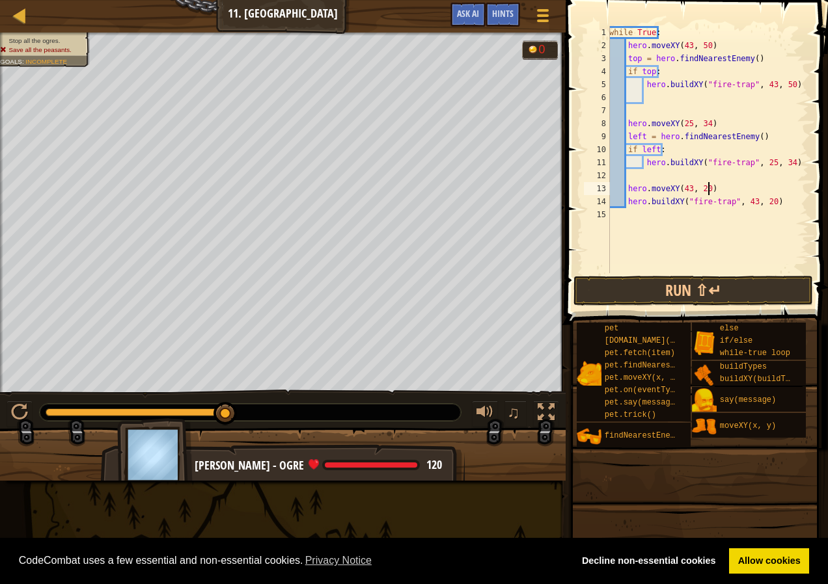
type textarea "hero.moveXY(43, 20)"
type textarea "bottom = her"
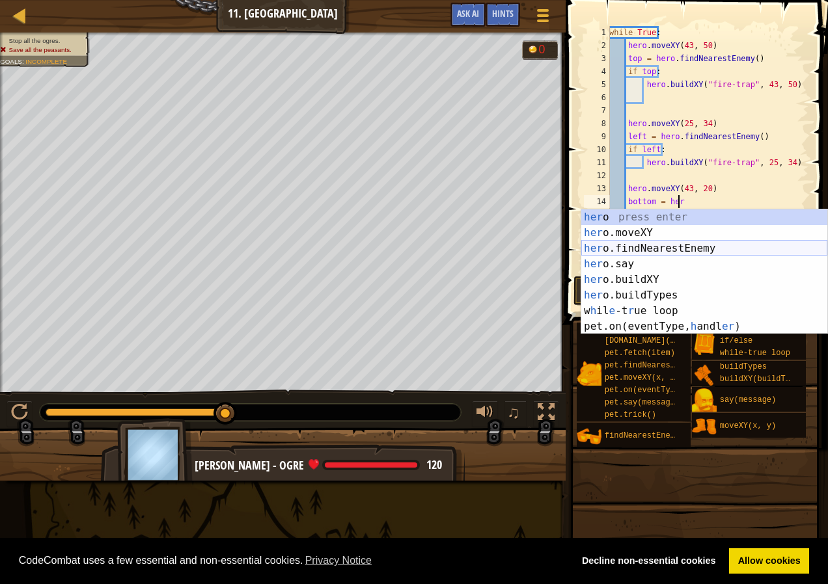
click at [701, 241] on div "her o press enter her o.moveXY press enter her o.findNearestEnemy press enter h…" at bounding box center [704, 288] width 246 height 156
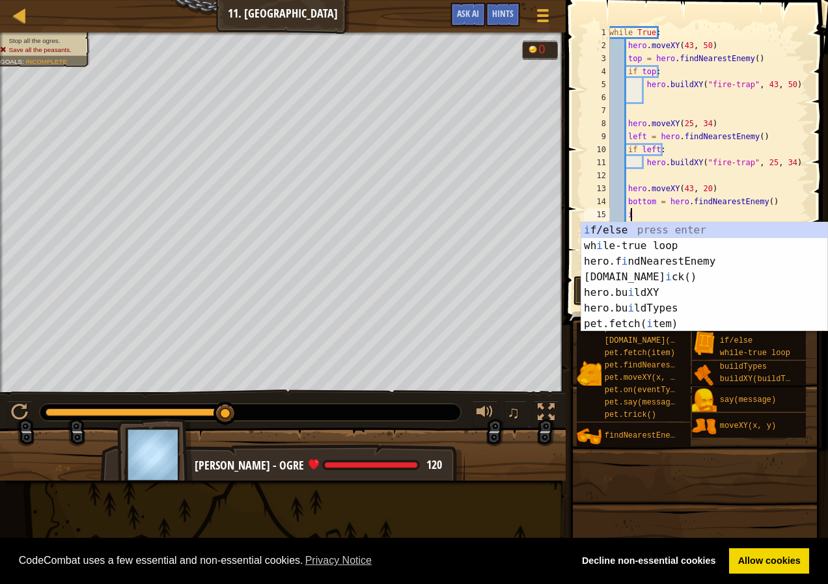
scroll to position [6, 1]
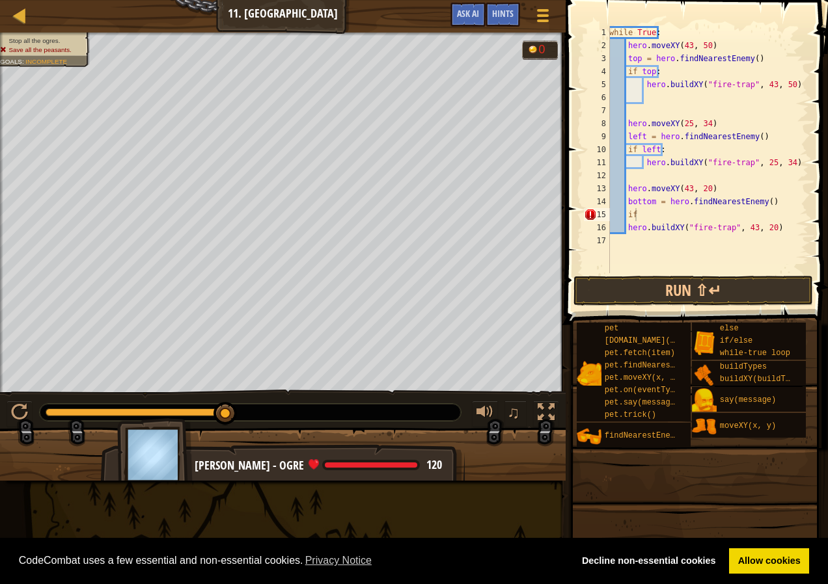
click at [739, 0] on body "Cookie Policy CodeCombat uses a few essential and non-essential cookies. Privac…" at bounding box center [414, 0] width 828 height 0
click at [646, 210] on div "while True : hero . moveXY ( 43 , 50 ) top = hero . findNearestEnemy ( ) if top…" at bounding box center [708, 162] width 202 height 273
type textarea "i"
click at [644, 228] on div "if /else press enter" at bounding box center [704, 246] width 246 height 47
type textarea "if enemy:"
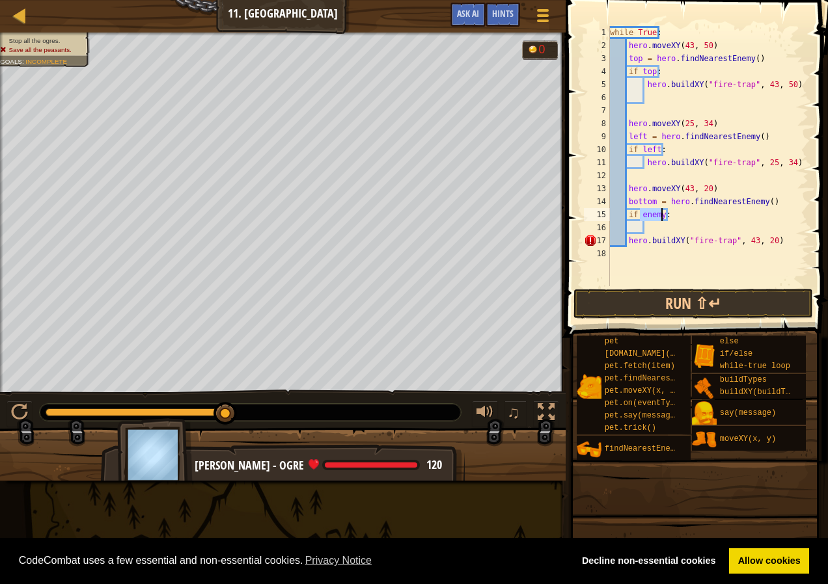
click at [651, 226] on div "while True : hero . moveXY ( 43 , 50 ) top = hero . findNearestEnemy ( ) if top…" at bounding box center [707, 169] width 201 height 286
click at [629, 238] on div "while True : hero . moveXY ( 43 , 50 ) top = hero . findNearestEnemy ( ) if top…" at bounding box center [707, 169] width 201 height 286
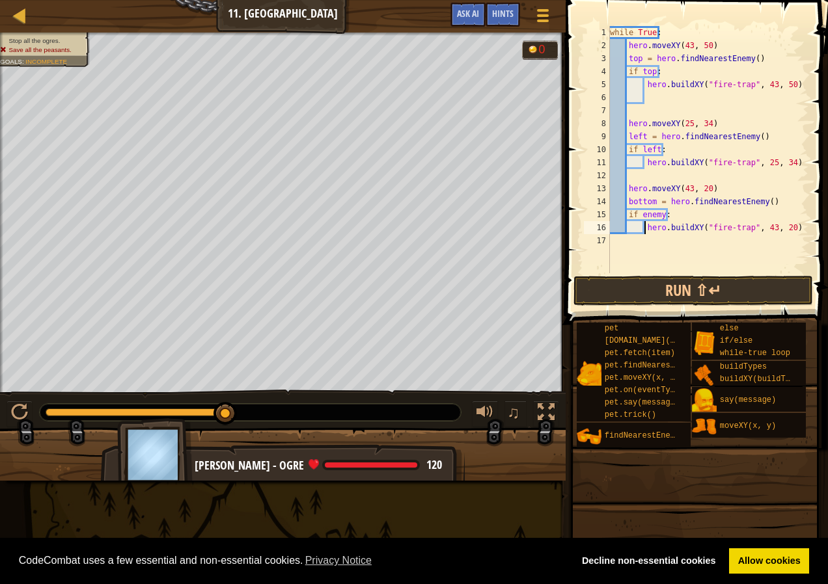
drag, startPoint x: 659, startPoint y: 215, endPoint x: 671, endPoint y: 243, distance: 30.6
click at [659, 216] on div "while True : hero . moveXY ( 43 , 50 ) top = hero . findNearestEnemy ( ) if top…" at bounding box center [707, 162] width 201 height 273
click at [660, 214] on div "while True : hero . moveXY ( 43 , 50 ) top = hero . findNearestEnemy ( ) if top…" at bounding box center [707, 162] width 201 height 273
type textarea "if bottom:"
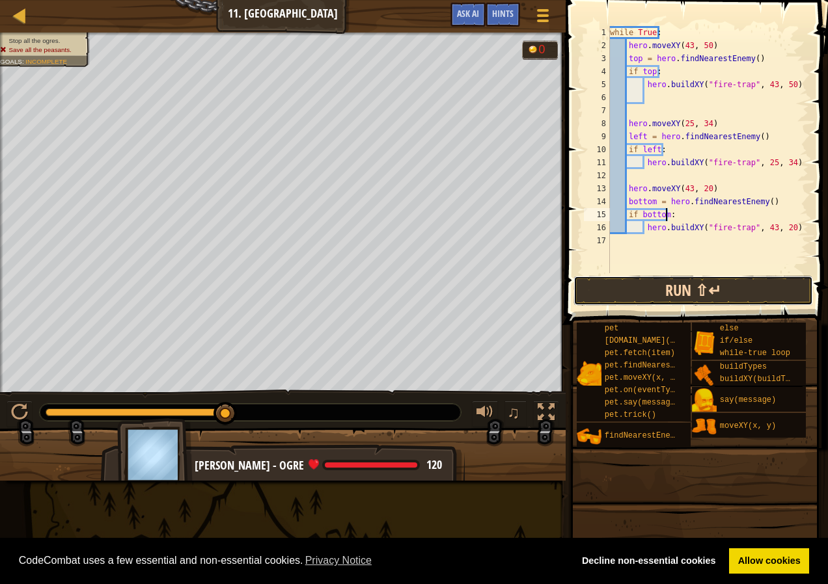
click at [674, 292] on button "Run ⇧↵" at bounding box center [692, 291] width 239 height 30
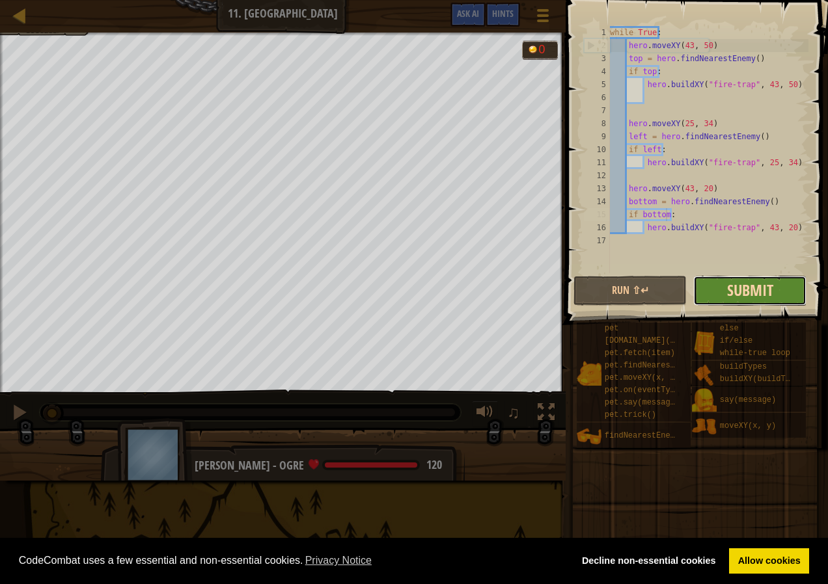
click at [744, 287] on span "Submit" at bounding box center [750, 290] width 46 height 21
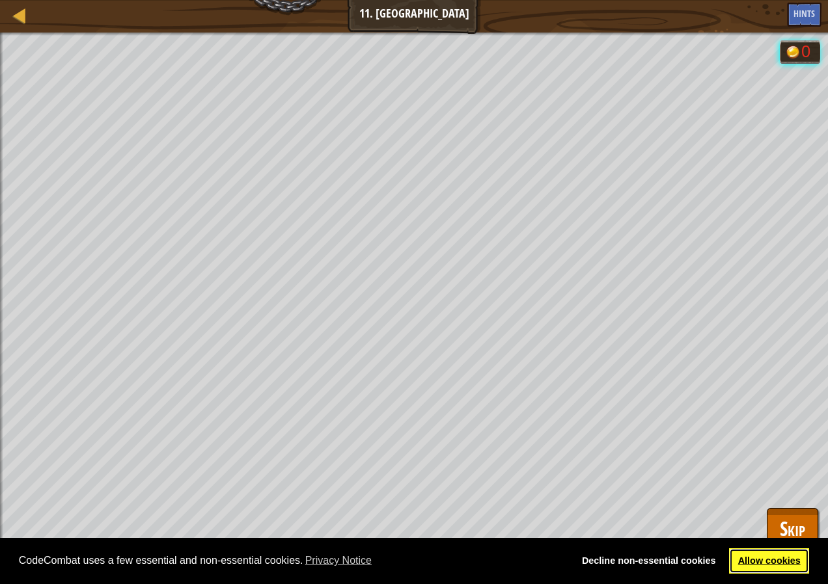
click at [772, 567] on link "Allow cookies" at bounding box center [769, 562] width 80 height 26
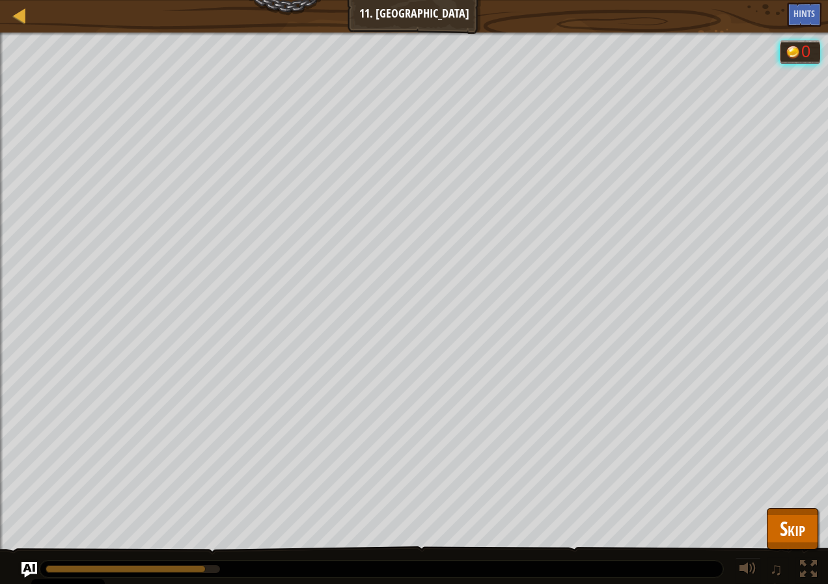
click at [778, 541] on div "CodeCombat uses a few essential and non-essential cookies. Privacy Notice Decli…" at bounding box center [414, 561] width 828 height 47
click at [784, 532] on span "Skip" at bounding box center [792, 528] width 25 height 27
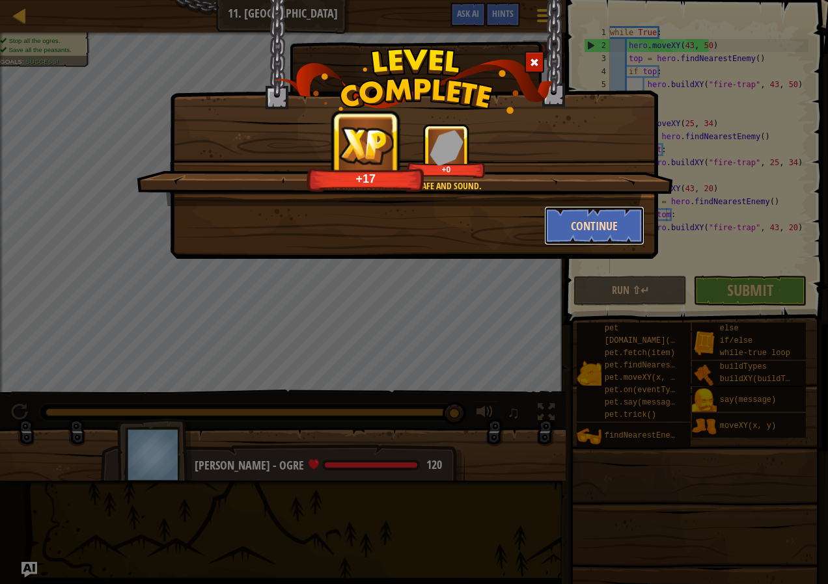
click at [587, 225] on button "Continue" at bounding box center [594, 225] width 101 height 39
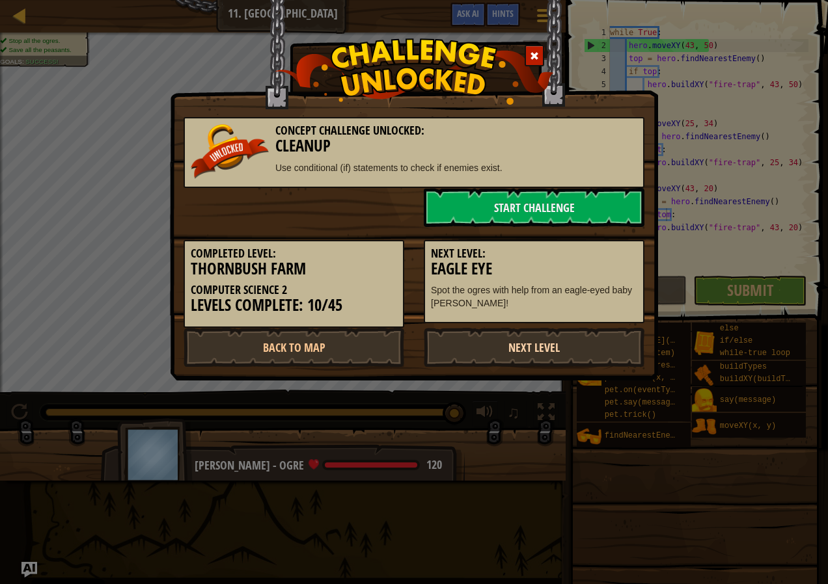
click at [556, 341] on link "Next Level" at bounding box center [534, 347] width 221 height 39
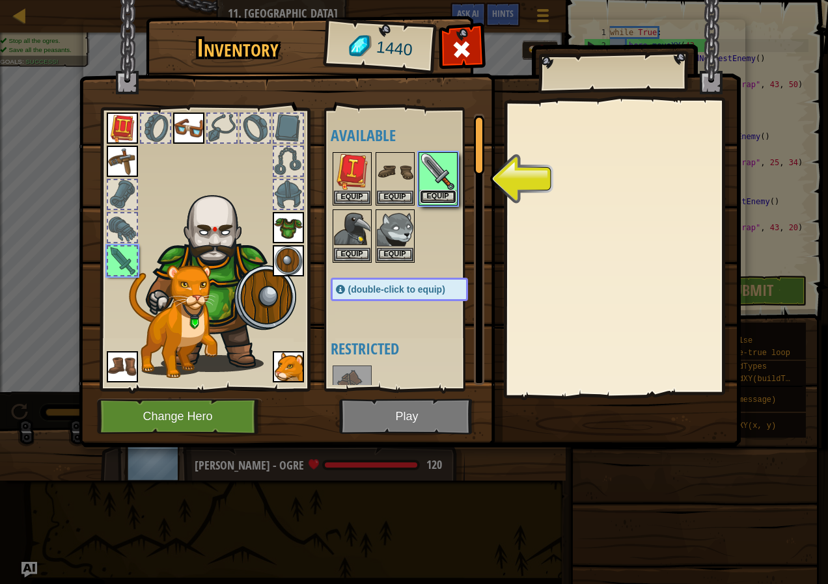
click at [444, 193] on button "Equip" at bounding box center [438, 197] width 36 height 14
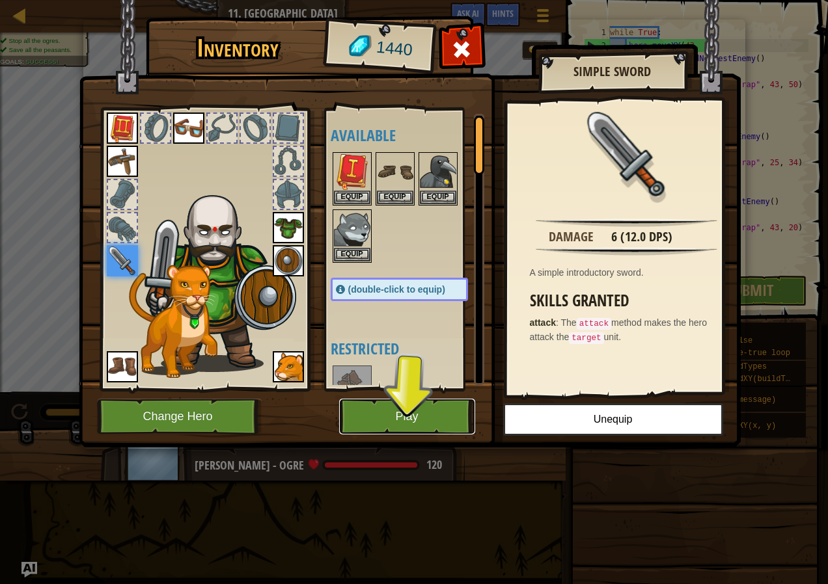
click at [413, 425] on button "Play" at bounding box center [407, 417] width 136 height 36
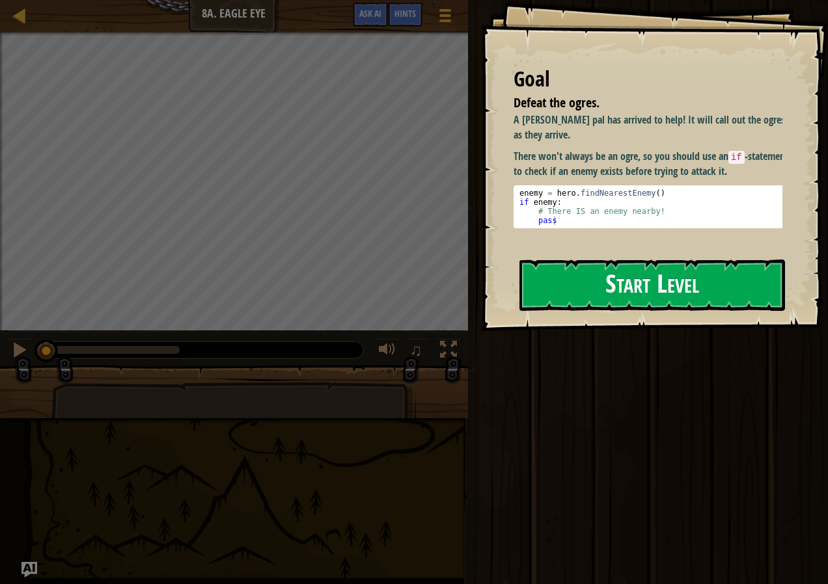
click at [571, 298] on button "Start Level" at bounding box center [652, 285] width 266 height 51
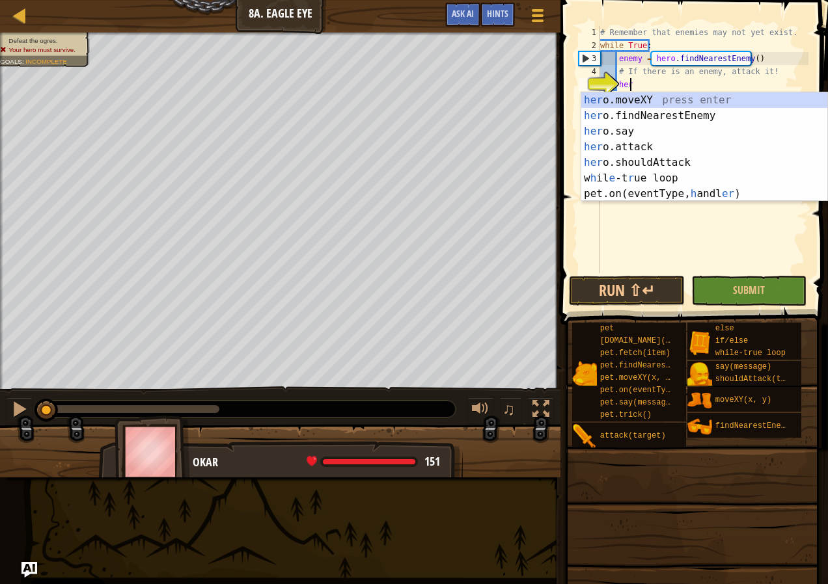
scroll to position [6, 2]
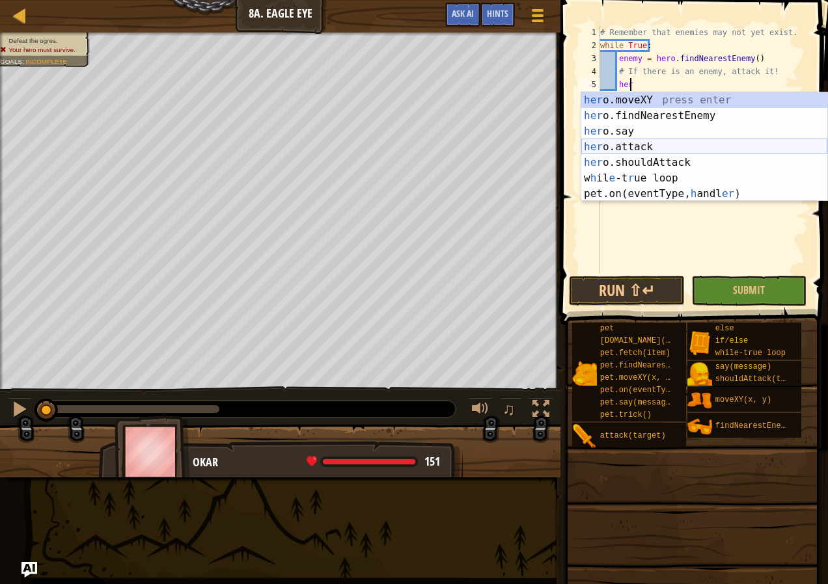
click at [649, 146] on div "her o.moveXY press enter her o.findNearestEnemy press enter her o.say press ent…" at bounding box center [704, 162] width 246 height 141
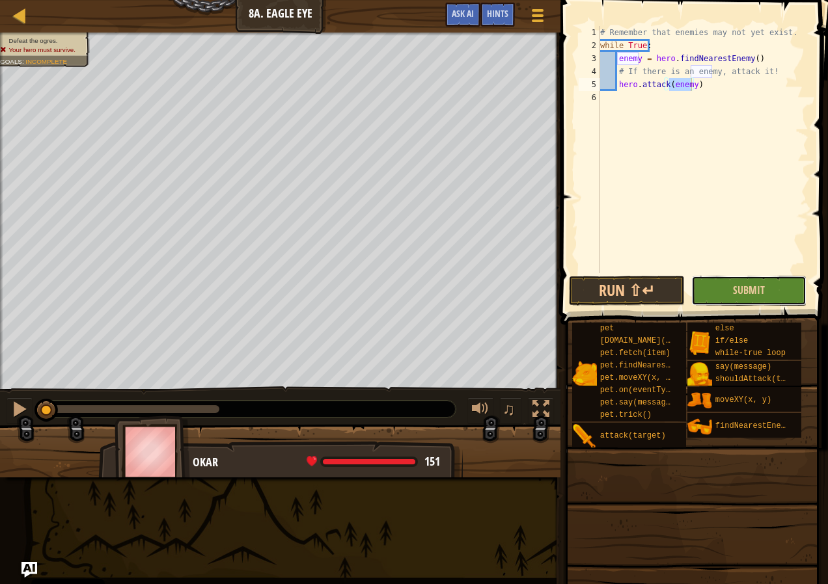
click at [754, 278] on button "Submit" at bounding box center [749, 291] width 116 height 30
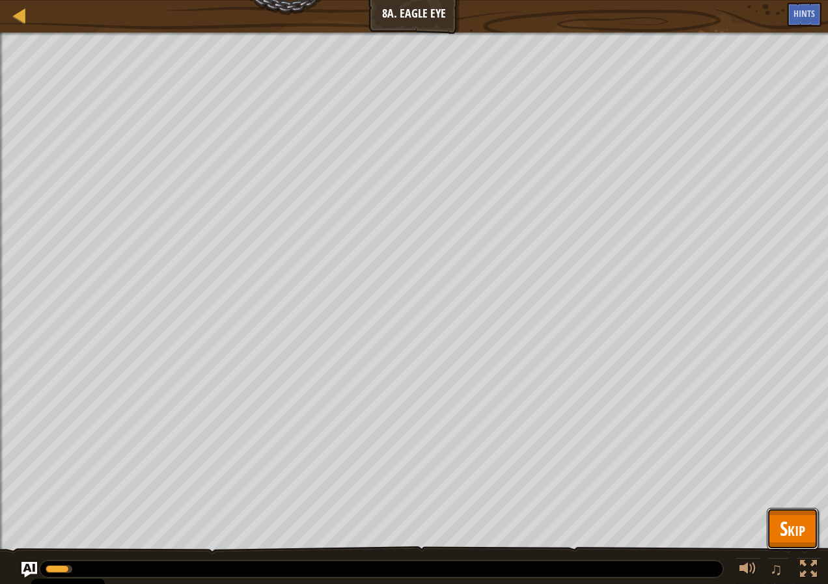
click at [787, 520] on span "Skip" at bounding box center [792, 528] width 25 height 27
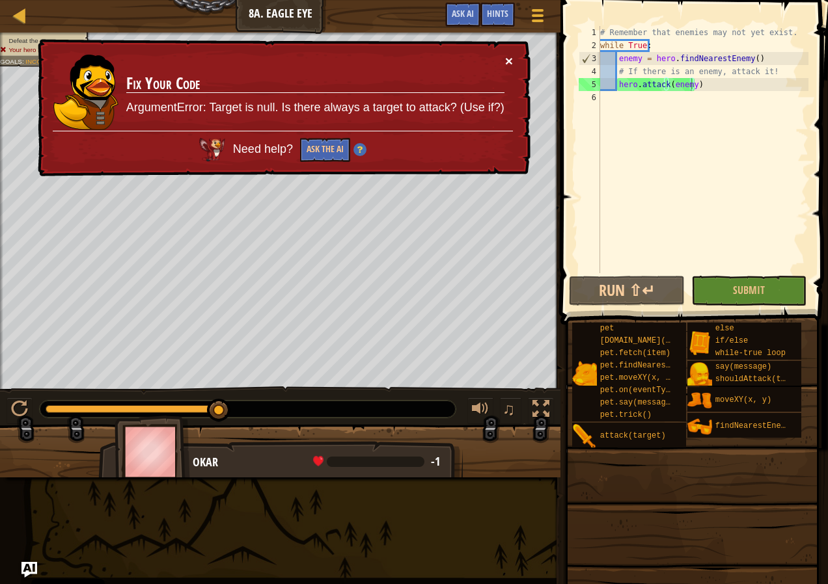
click at [507, 57] on button "×" at bounding box center [509, 61] width 8 height 14
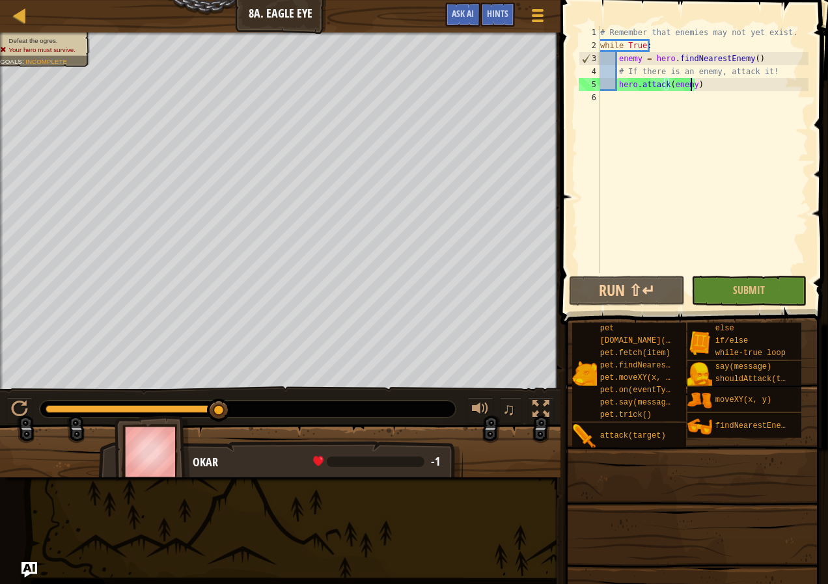
drag, startPoint x: 614, startPoint y: 83, endPoint x: 621, endPoint y: 95, distance: 14.0
click at [614, 83] on div "# Remember that enemies may not yet exist. while True : enemy = hero . findNear…" at bounding box center [702, 162] width 211 height 273
click at [619, 87] on div "# Remember that enemies may not yet exist. while True : enemy = hero . findNear…" at bounding box center [702, 162] width 211 height 273
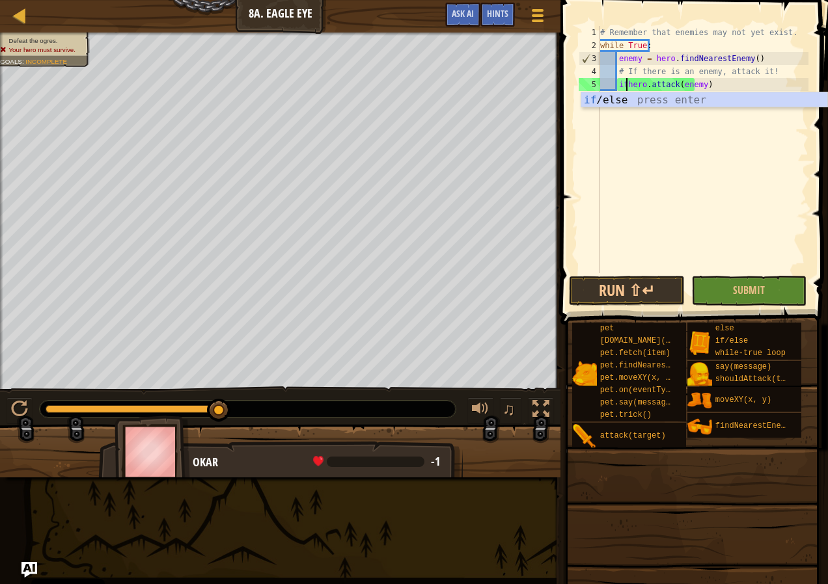
scroll to position [6, 3]
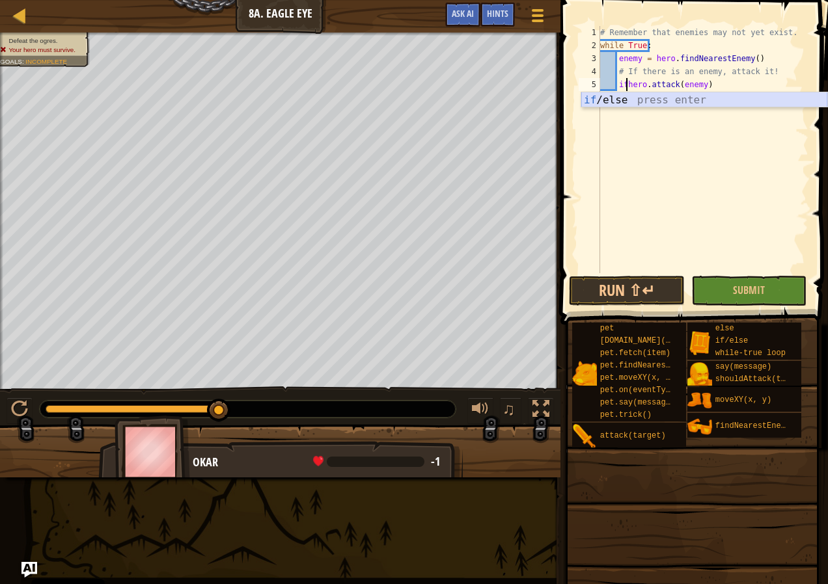
click at [654, 97] on div "if /else press enter" at bounding box center [704, 115] width 246 height 47
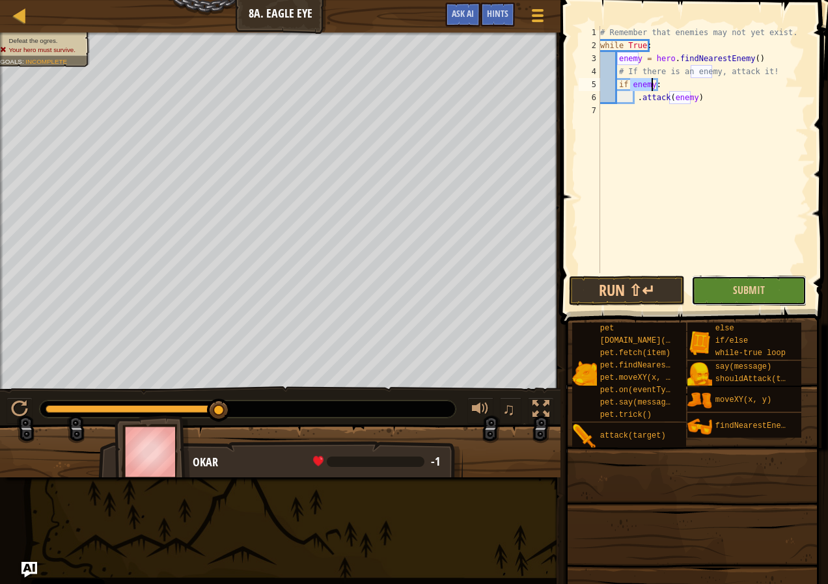
click at [752, 304] on button "Submit" at bounding box center [749, 291] width 116 height 30
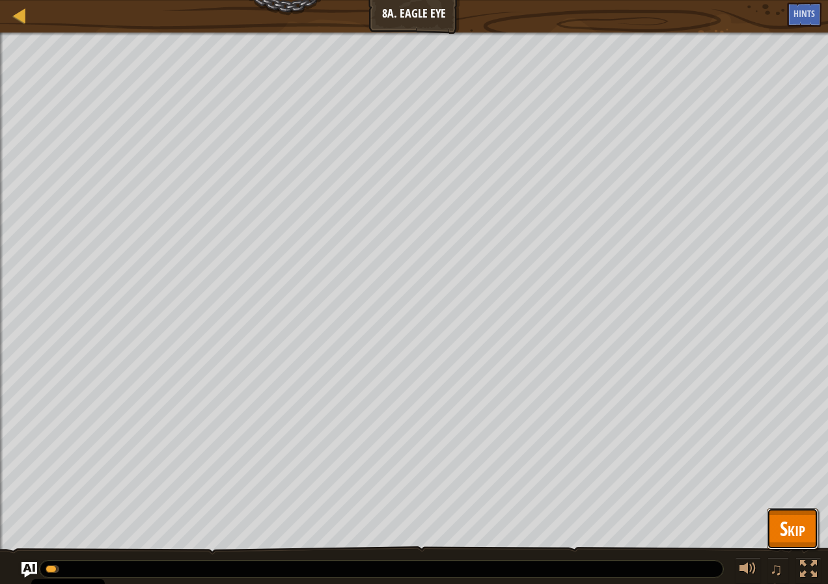
click at [796, 523] on span "Skip" at bounding box center [792, 528] width 25 height 27
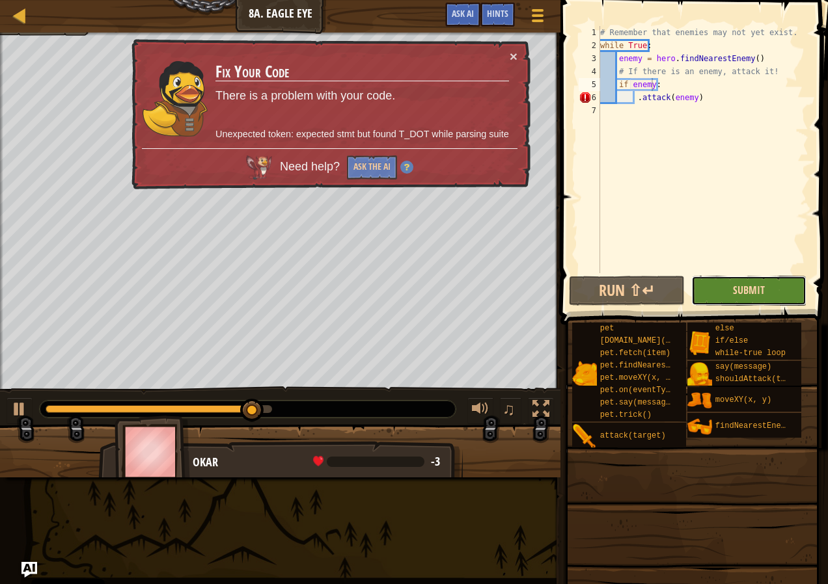
click at [746, 290] on span "Submit" at bounding box center [749, 290] width 32 height 14
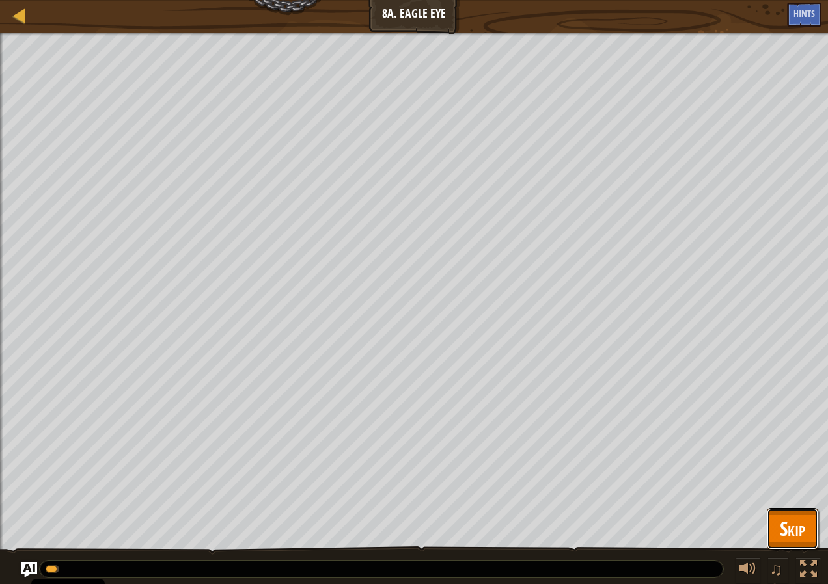
click at [782, 512] on button "Skip" at bounding box center [792, 529] width 51 height 42
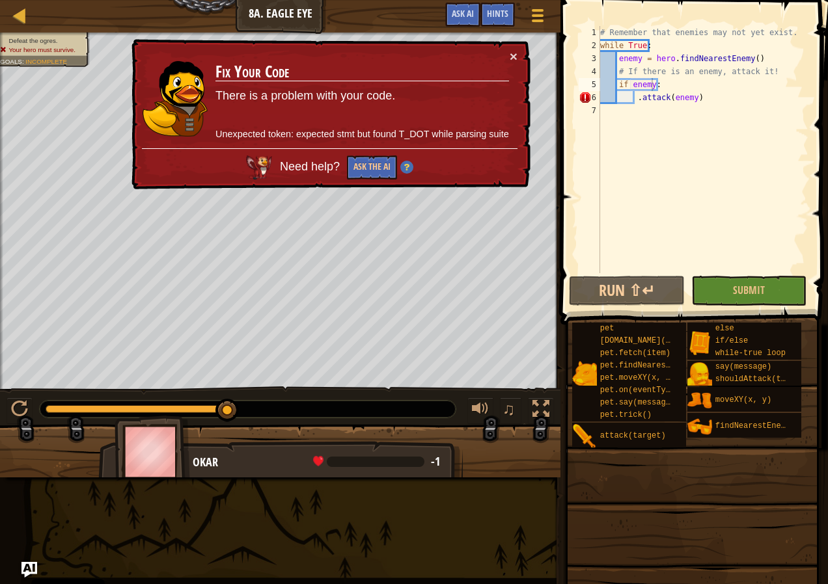
click at [506, 61] on td "Fix Your Code There is a problem with your code. Unexpected token: expected stm…" at bounding box center [362, 98] width 295 height 99
click at [512, 60] on button "×" at bounding box center [514, 56] width 8 height 14
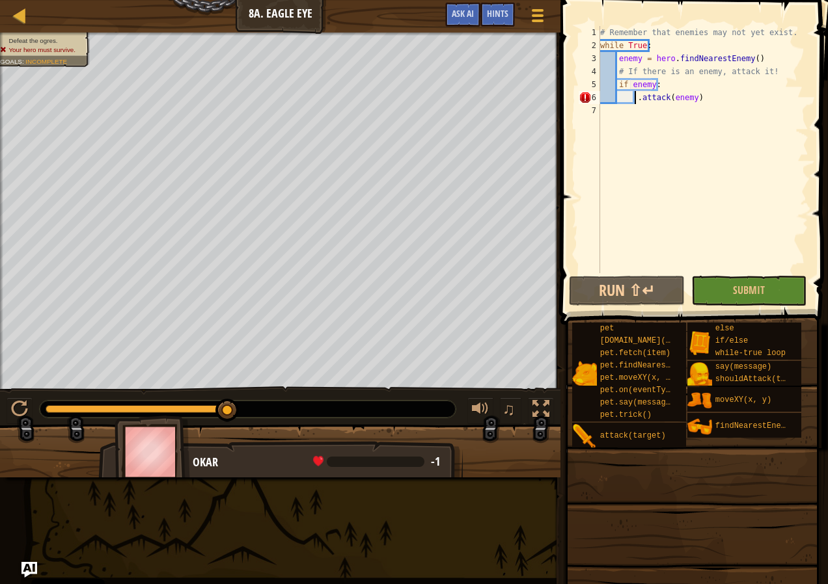
click at [633, 101] on div "# Remember that enemies may not yet exist. while True : enemy = hero . findNear…" at bounding box center [702, 162] width 211 height 273
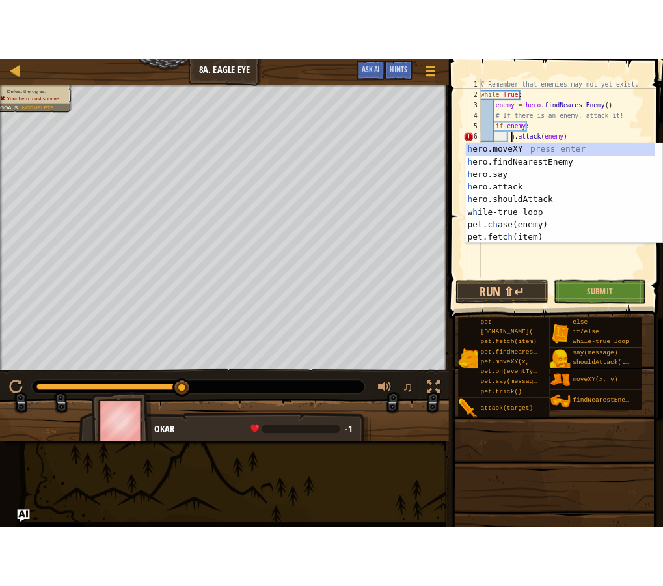
scroll to position [6, 5]
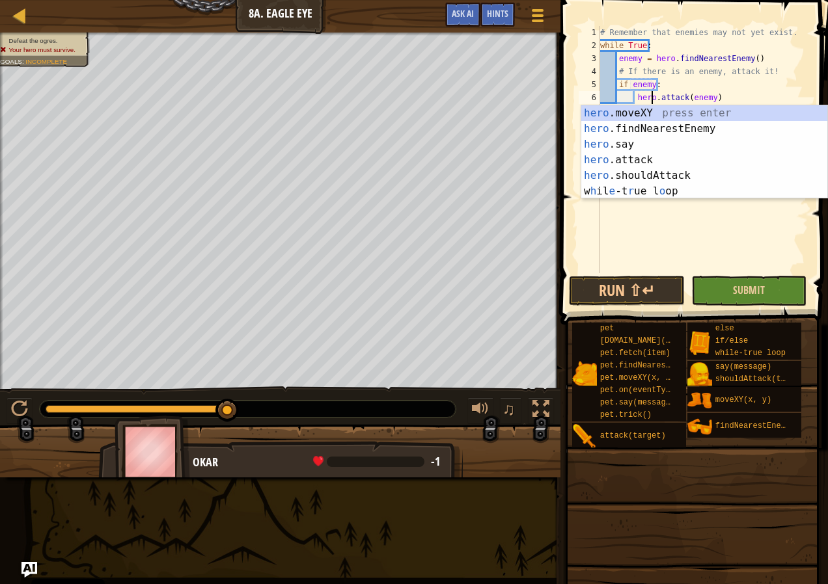
type textarea "hero.attack(enemy)"
click at [771, 283] on button "Submit" at bounding box center [749, 291] width 116 height 30
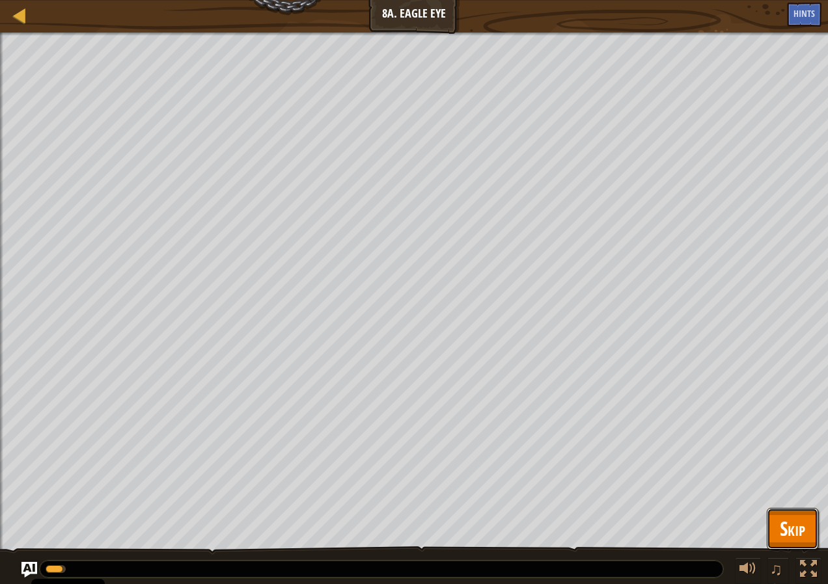
click at [806, 523] on button "Skip" at bounding box center [792, 529] width 51 height 42
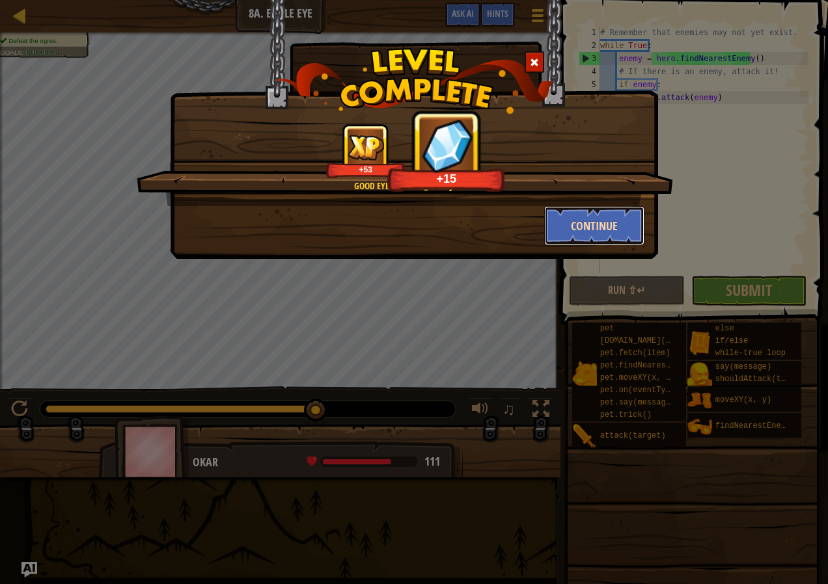
click at [604, 223] on button "Continue" at bounding box center [594, 225] width 101 height 39
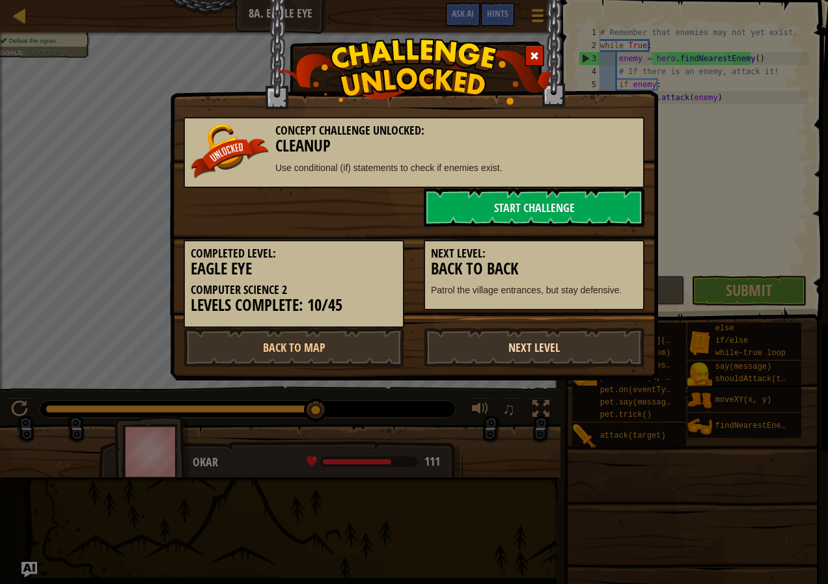
click at [579, 346] on link "Next Level" at bounding box center [534, 347] width 221 height 39
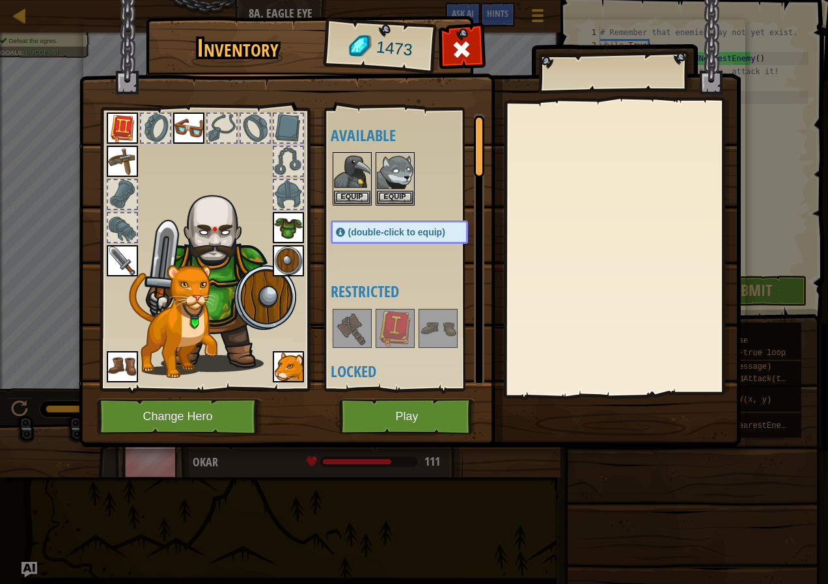
click at [404, 396] on img at bounding box center [410, 211] width 662 height 472
click at [409, 413] on button "Play" at bounding box center [407, 417] width 136 height 36
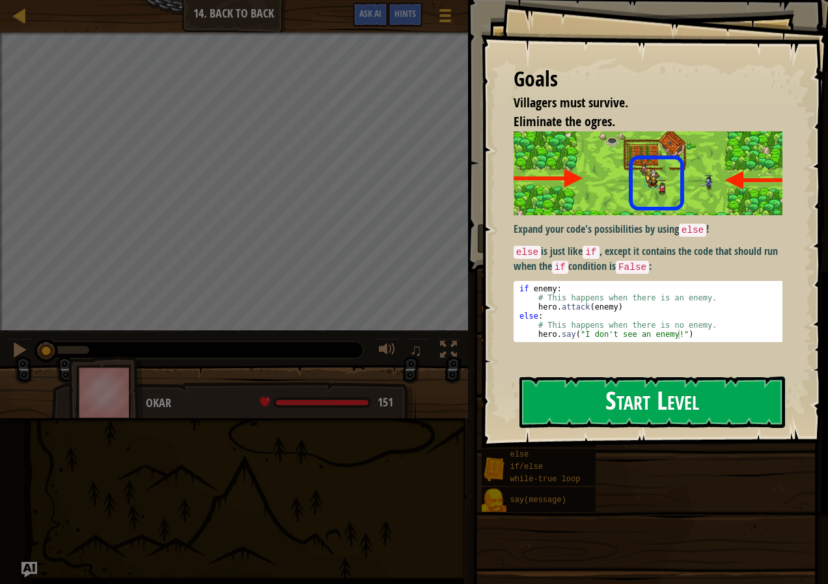
click at [561, 396] on button "Start Level" at bounding box center [652, 402] width 266 height 51
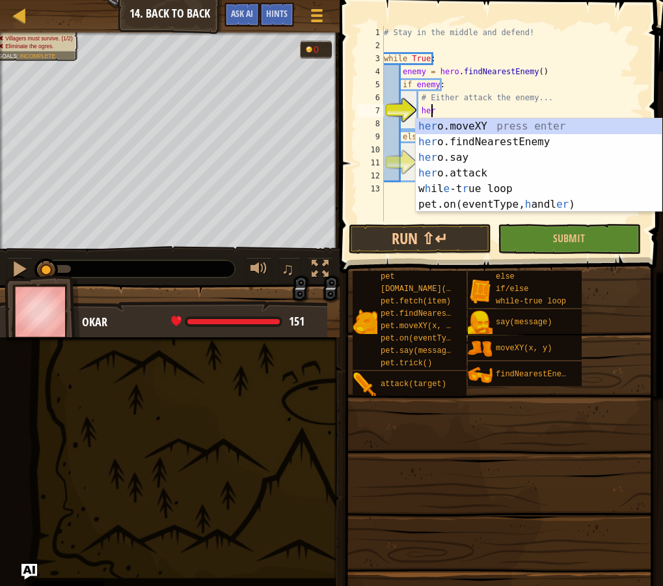
scroll to position [6, 3]
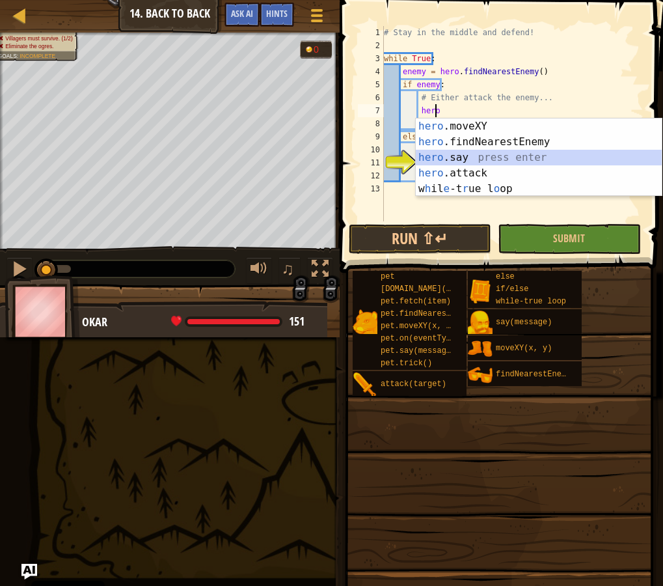
click at [477, 154] on div "hero .moveXY press enter hero .findNearestEnemy press enter hero .say press ent…" at bounding box center [539, 172] width 246 height 109
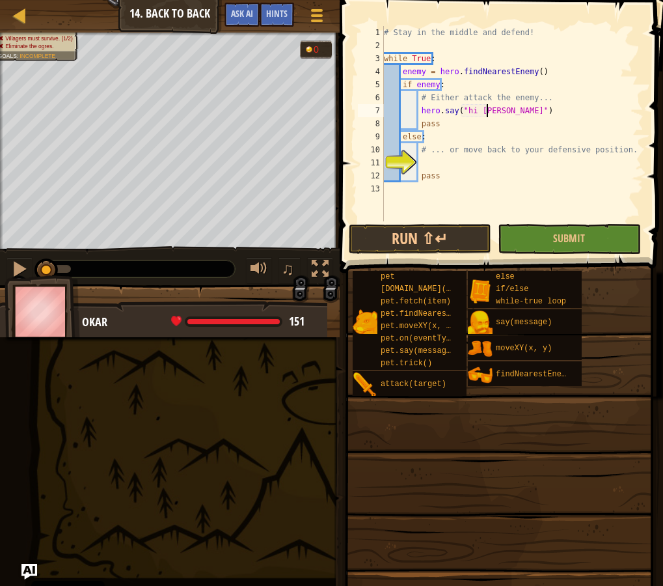
type textarea "hero.say("hi [PERSON_NAME]")"
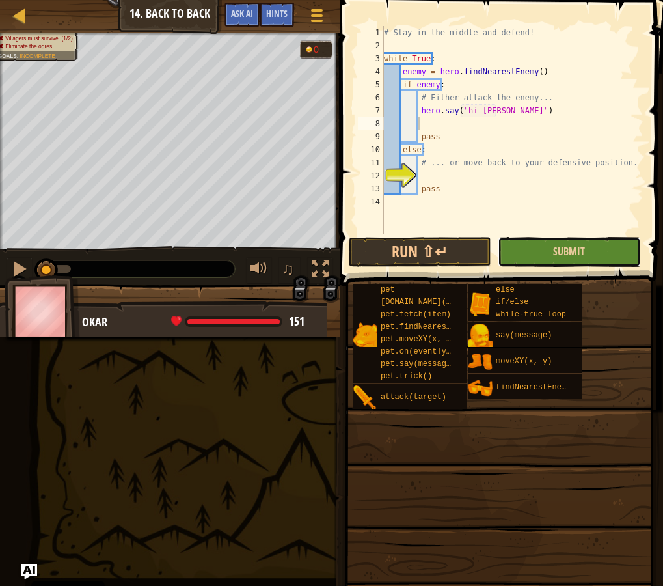
click at [543, 239] on button "Submit" at bounding box center [569, 252] width 143 height 30
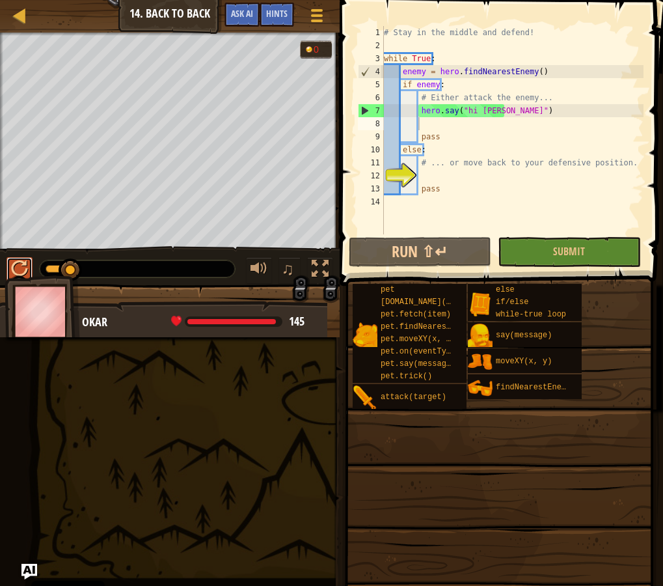
click at [18, 267] on div at bounding box center [19, 268] width 17 height 17
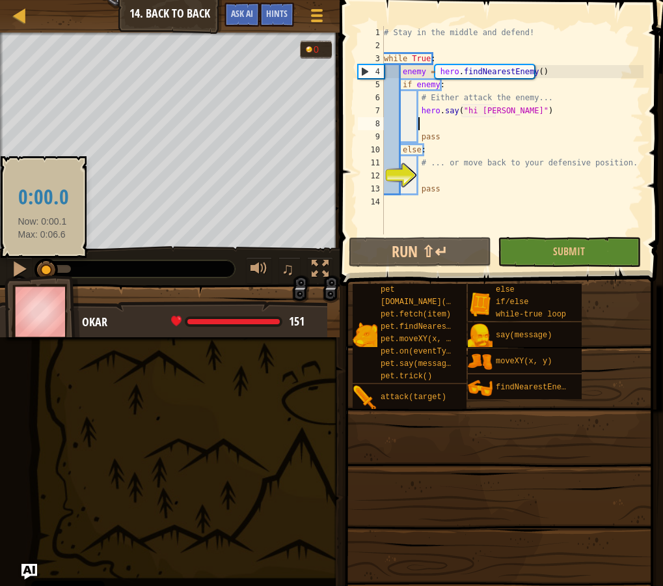
drag, startPoint x: 48, startPoint y: 267, endPoint x: -6, endPoint y: 269, distance: 53.4
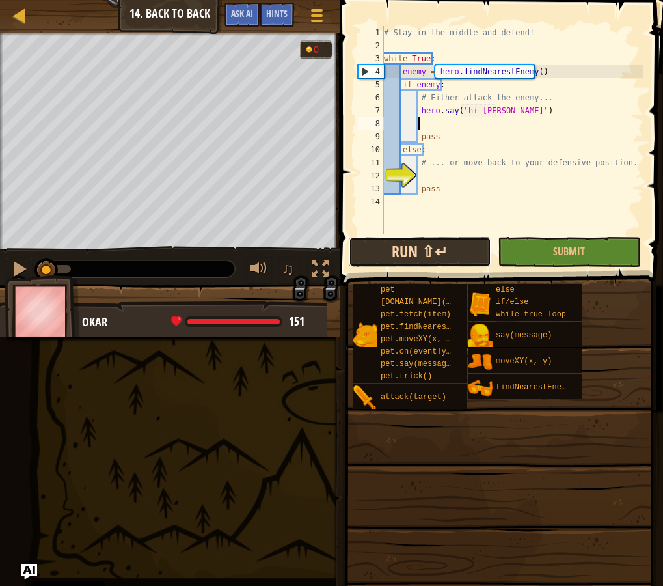
click at [431, 245] on button "Run ⇧↵" at bounding box center [420, 252] width 143 height 30
